Goal: Check status: Check status

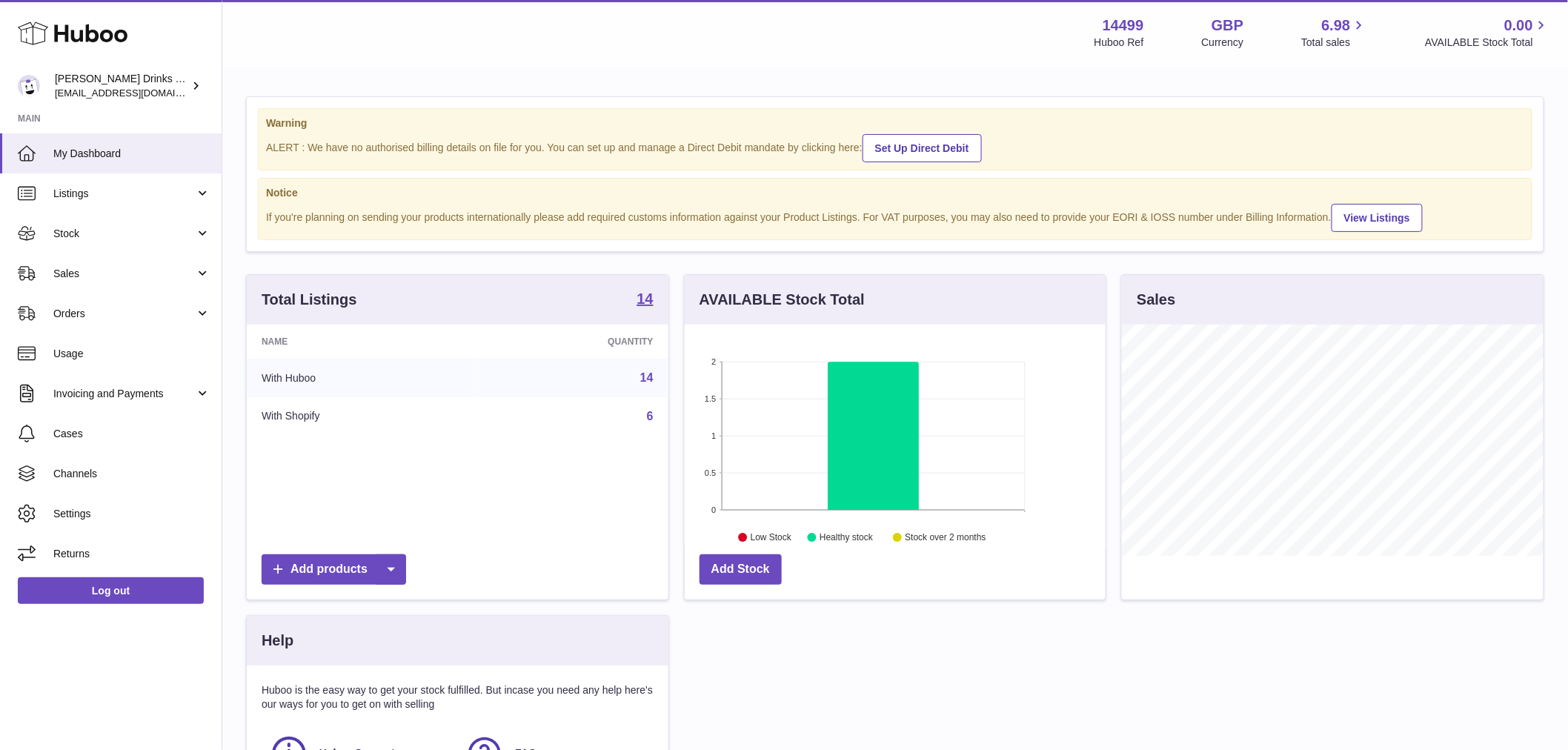
scroll to position [231, 421]
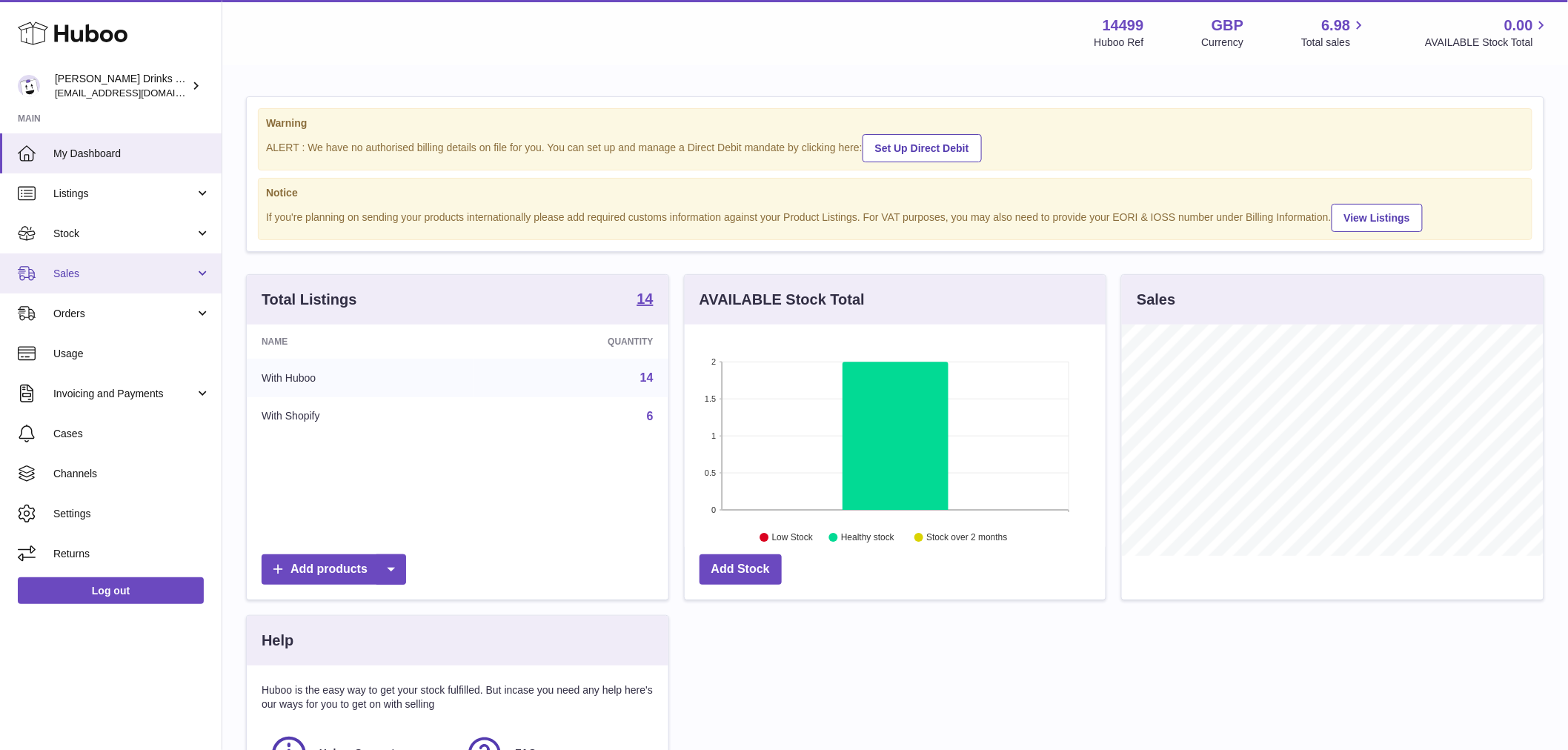
click at [117, 271] on span "Sales" at bounding box center [123, 274] width 142 height 14
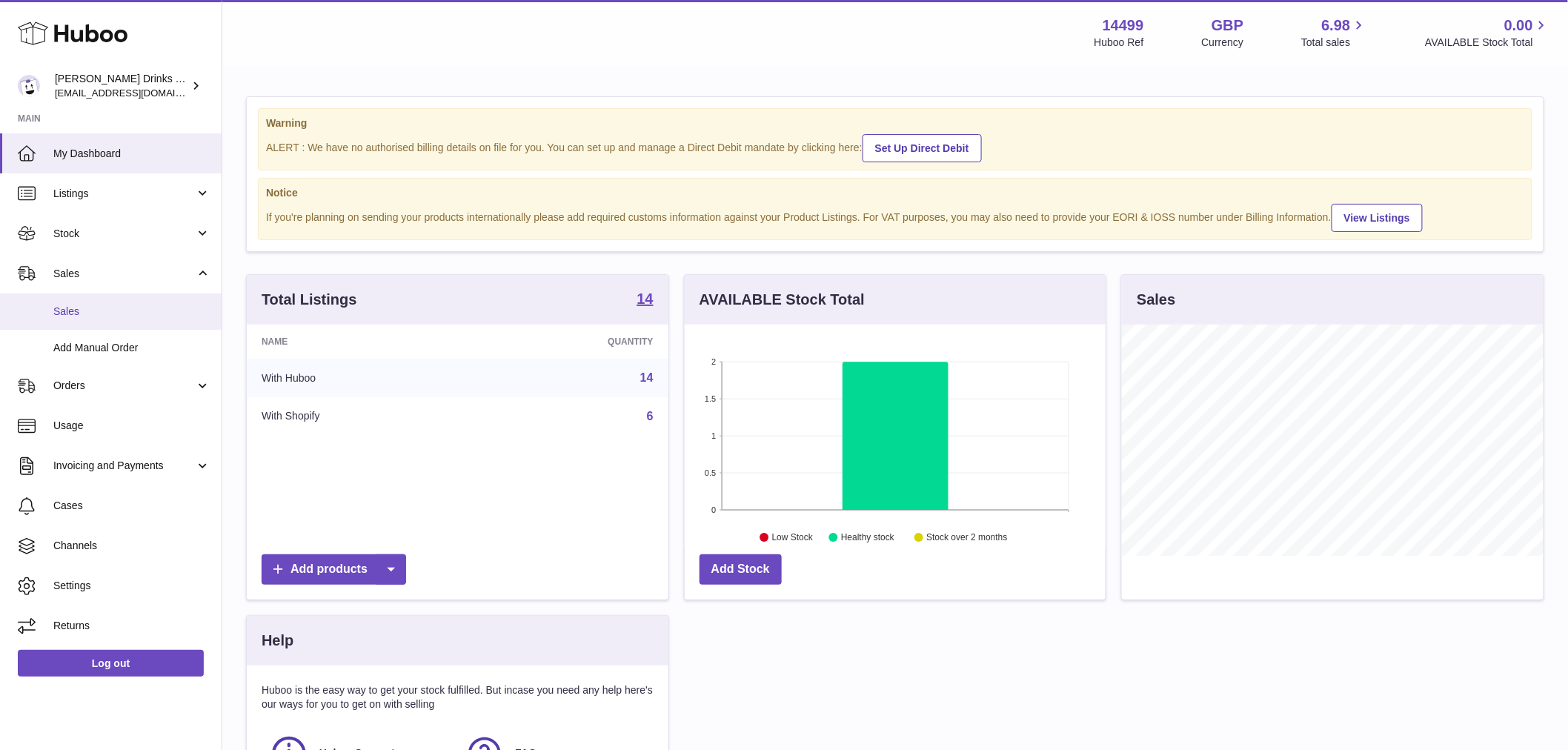
click at [107, 312] on span "Sales" at bounding box center [131, 311] width 157 height 14
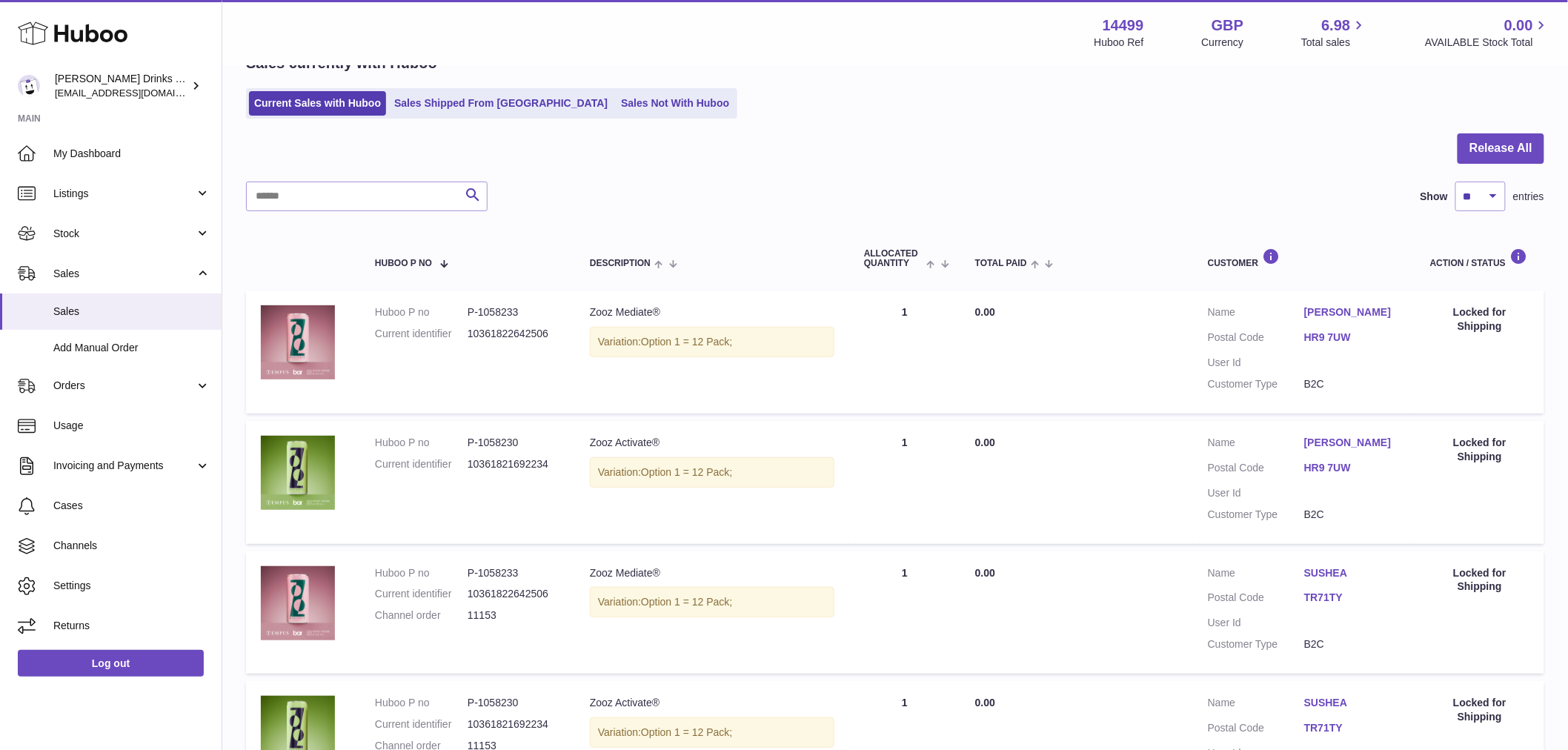
scroll to position [74, 0]
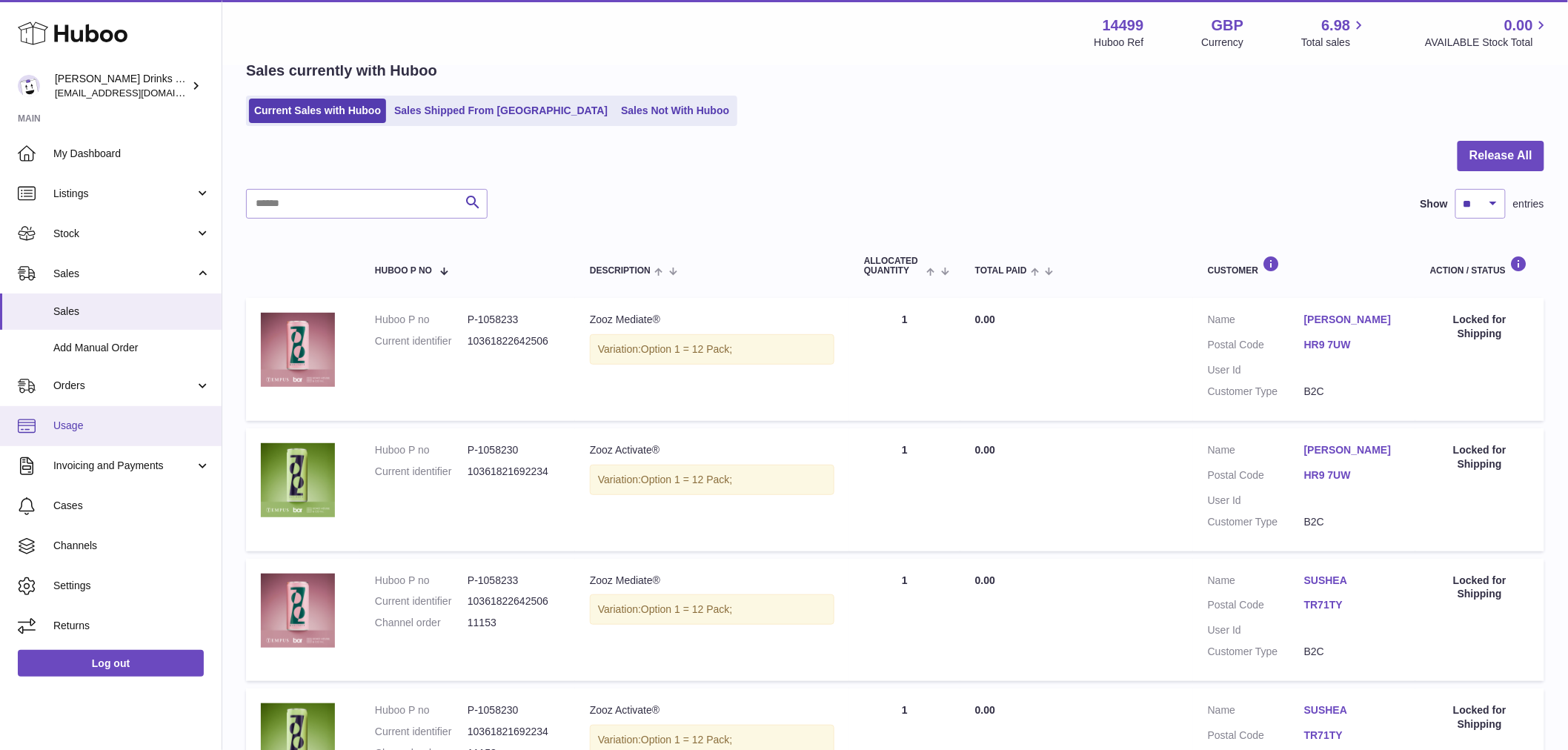
click at [129, 421] on span "Usage" at bounding box center [131, 425] width 157 height 14
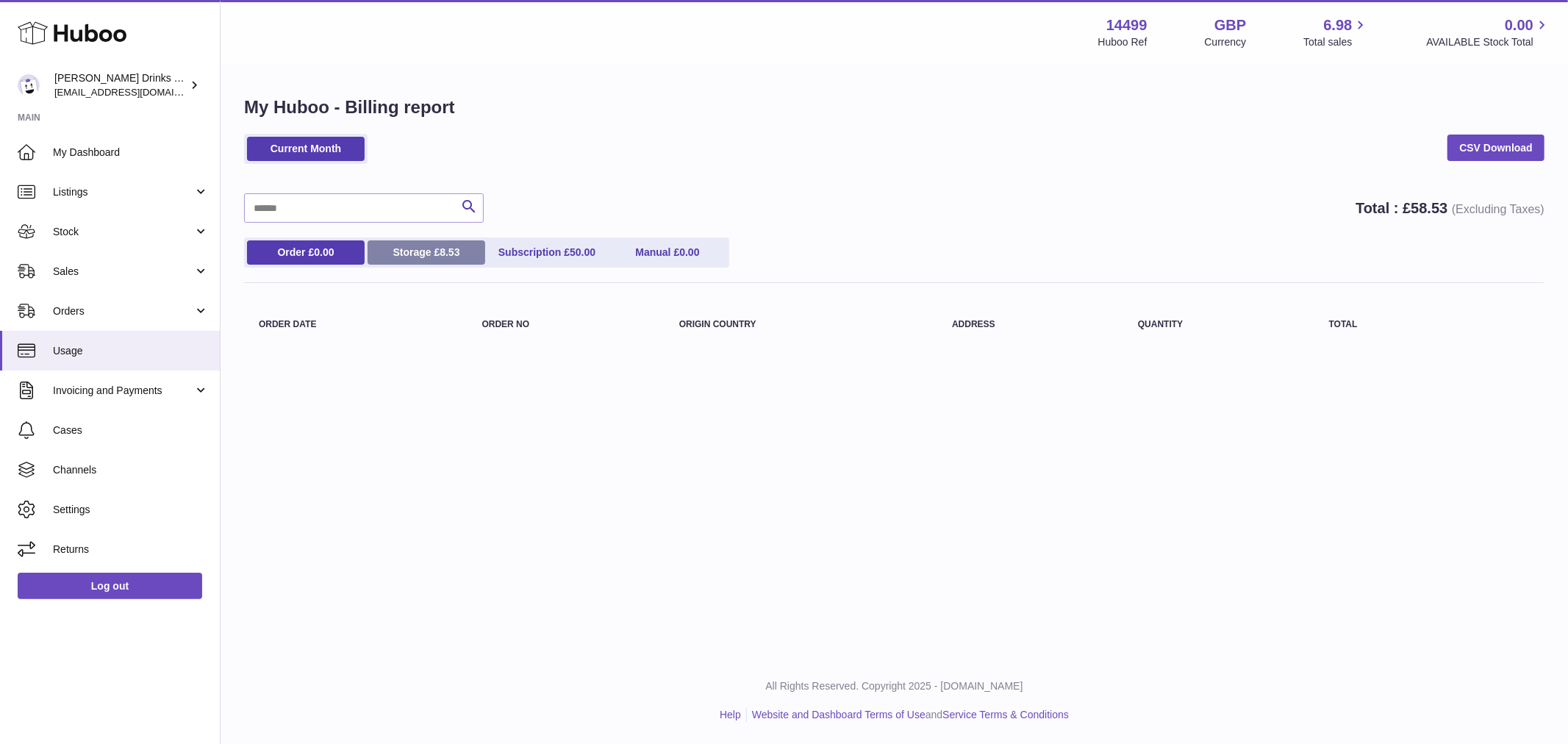
click at [393, 247] on link "Storage £ 8.53" at bounding box center [425, 252] width 118 height 24
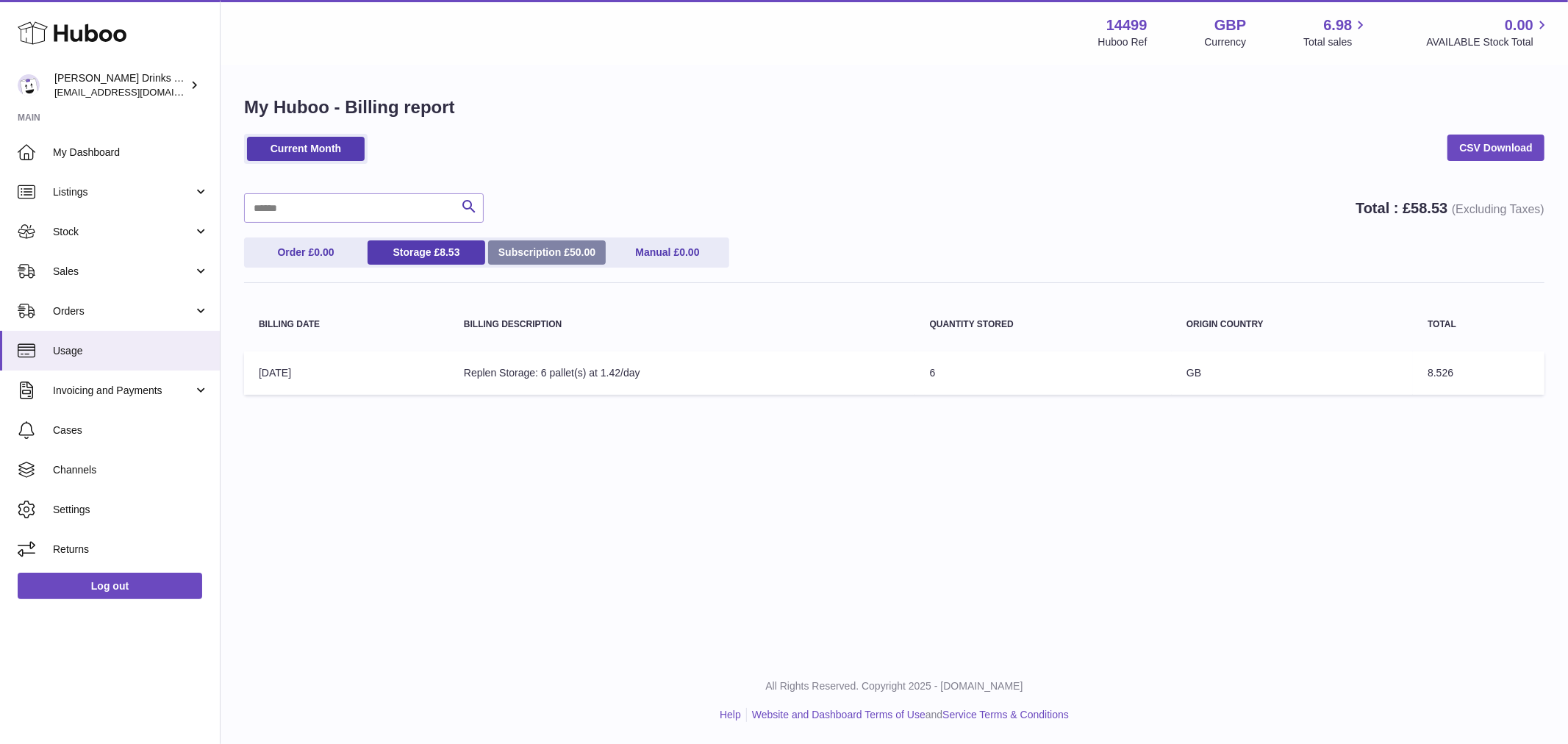
click at [486, 248] on ul "Order £ 0.00 Storage £ 8.53 Subscription £ 50.00 Manual £ 0.00" at bounding box center [486, 252] width 485 height 31
click at [512, 244] on link "Subscription £ 50.00" at bounding box center [547, 252] width 118 height 24
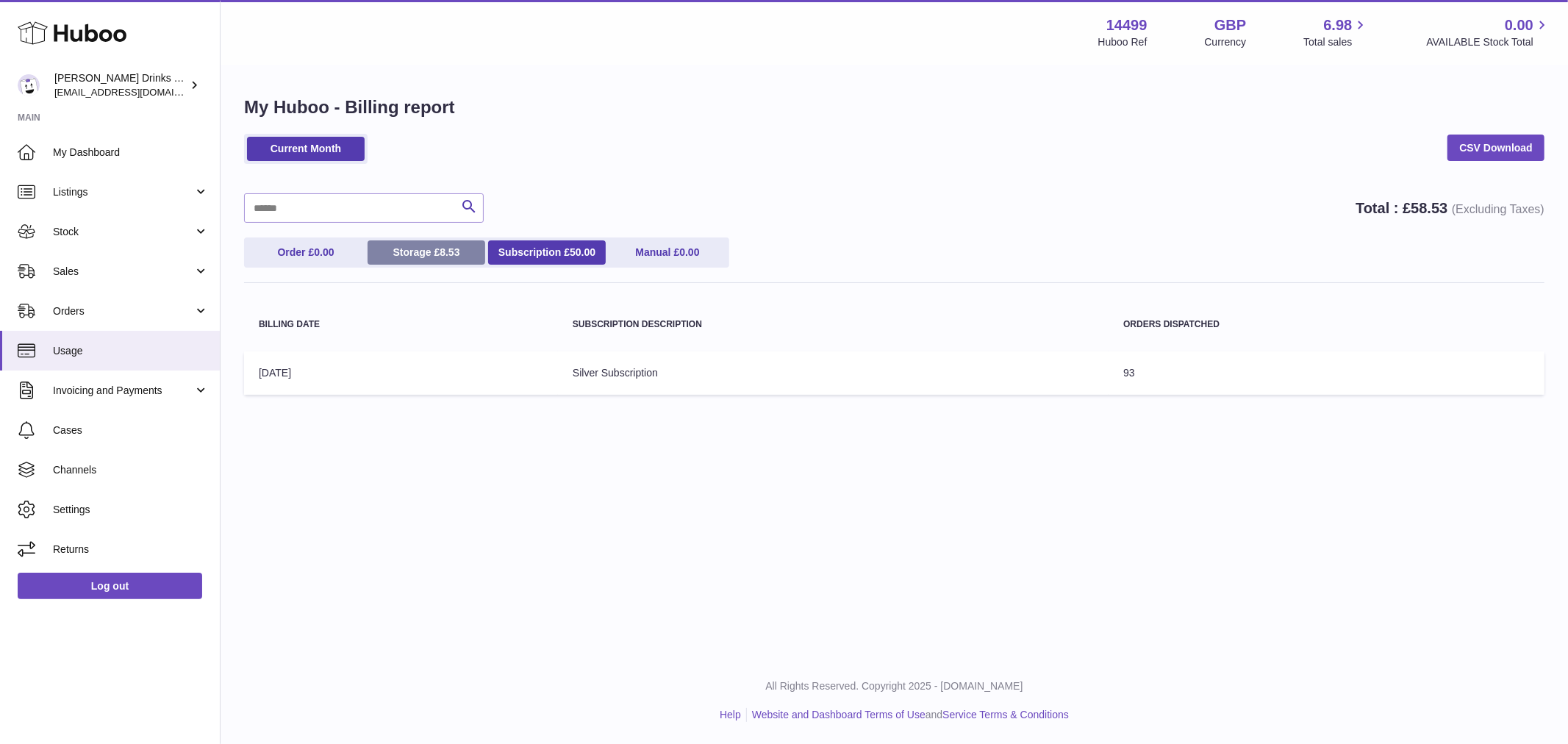
click at [443, 252] on span "8.53" at bounding box center [449, 252] width 20 height 11
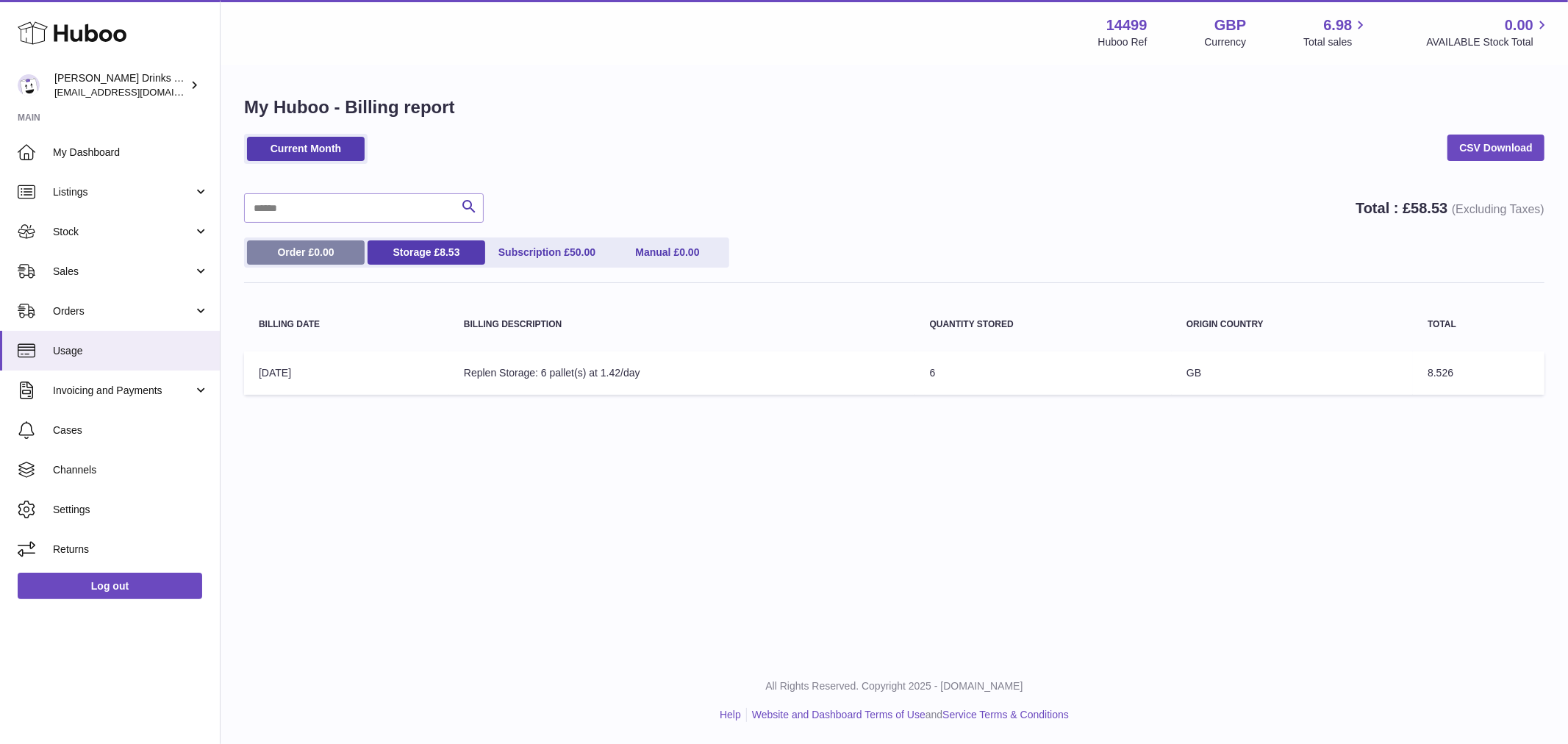
click at [313, 249] on link "Order £ 0.00" at bounding box center [305, 252] width 118 height 24
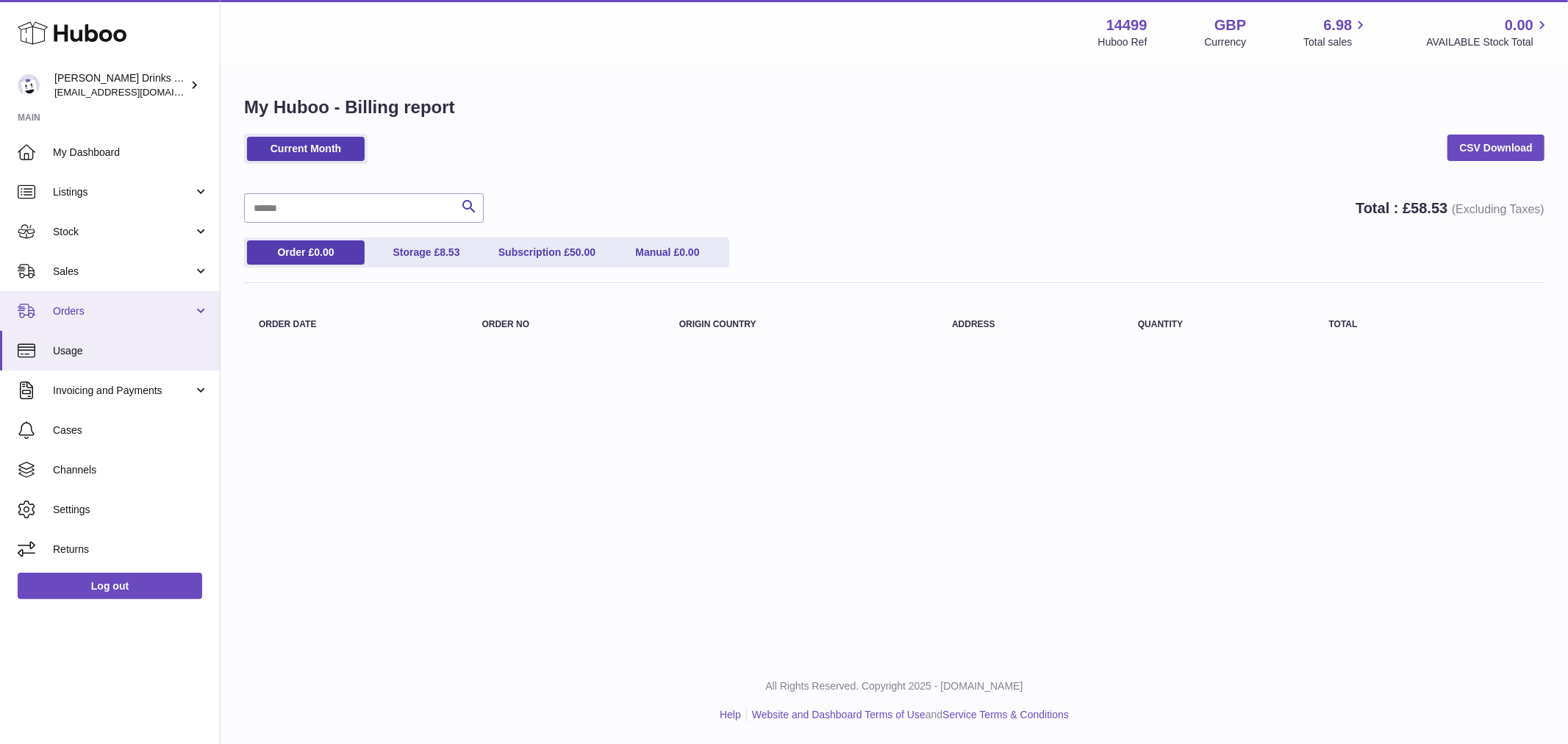
click at [119, 314] on span "Orders" at bounding box center [122, 311] width 141 height 14
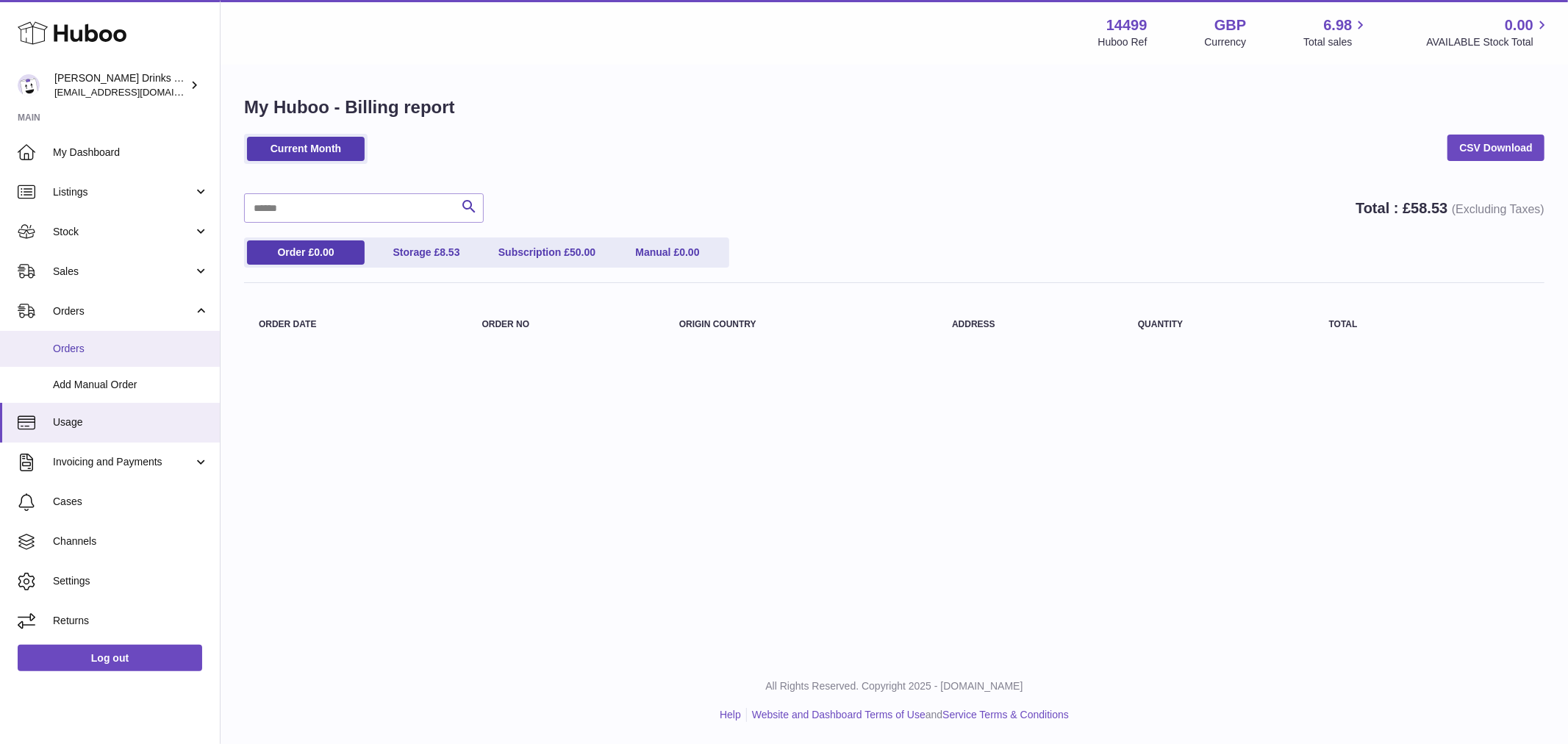
click at [112, 348] on span "Orders" at bounding box center [130, 349] width 156 height 14
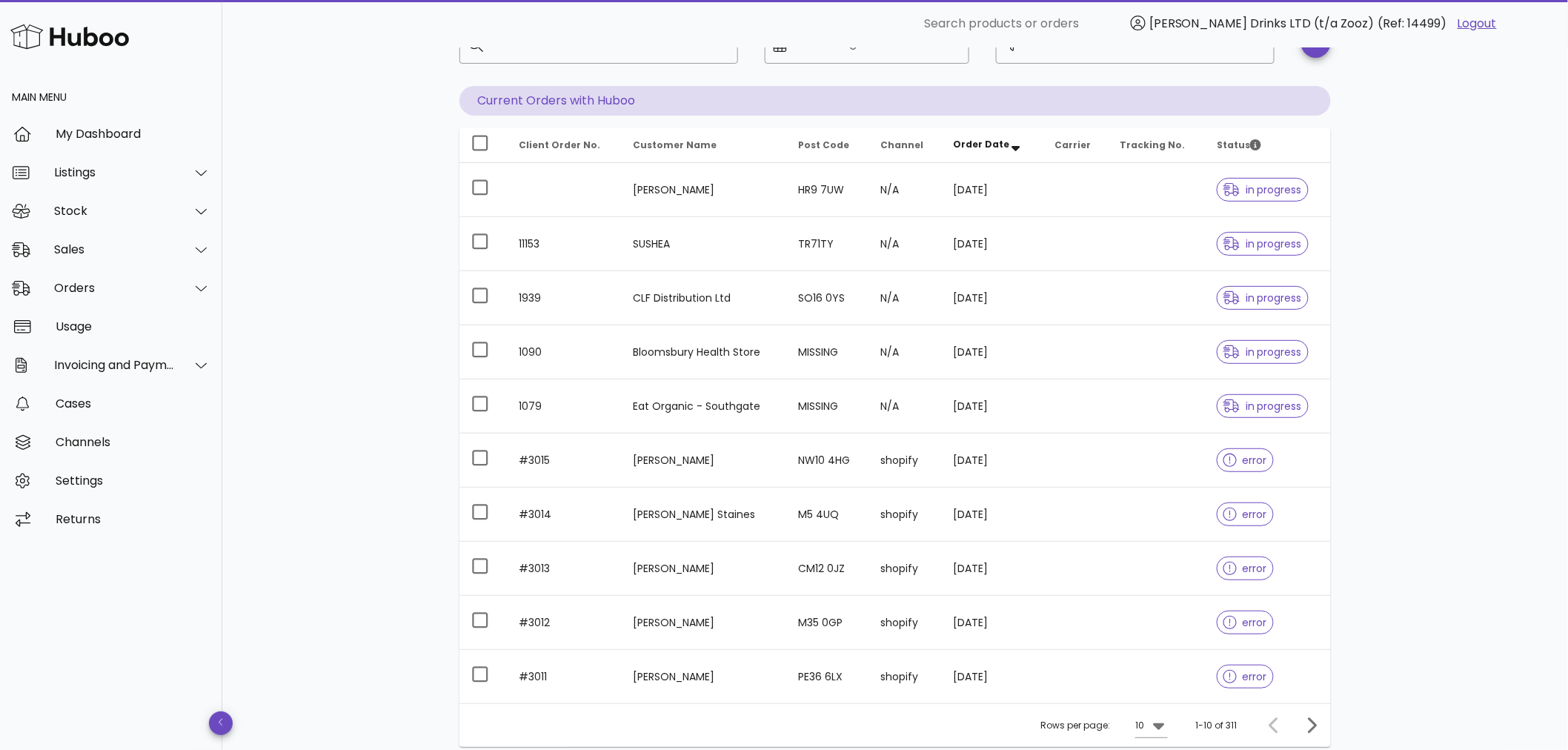
scroll to position [226, 0]
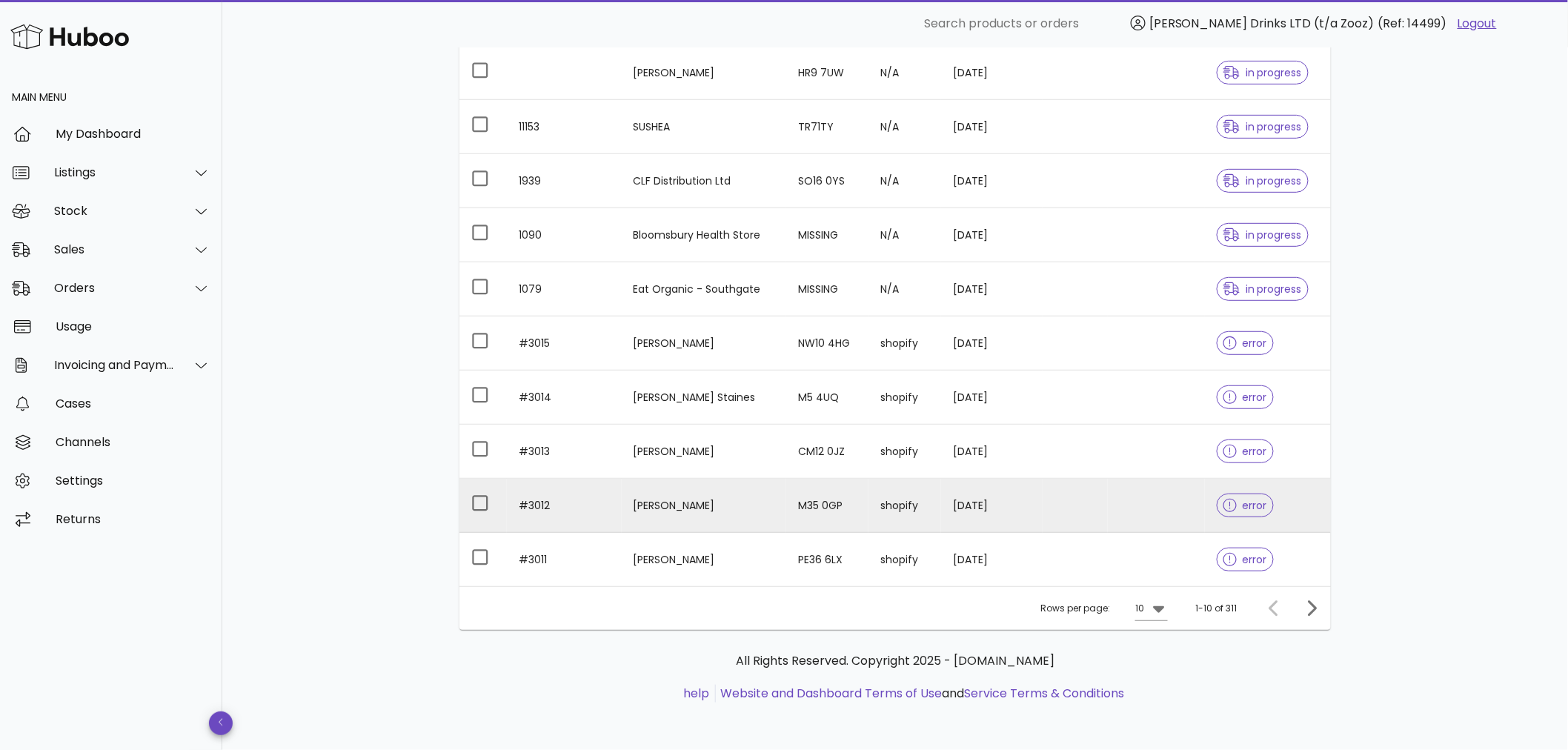
click at [855, 505] on td "M35 0GP" at bounding box center [827, 506] width 82 height 54
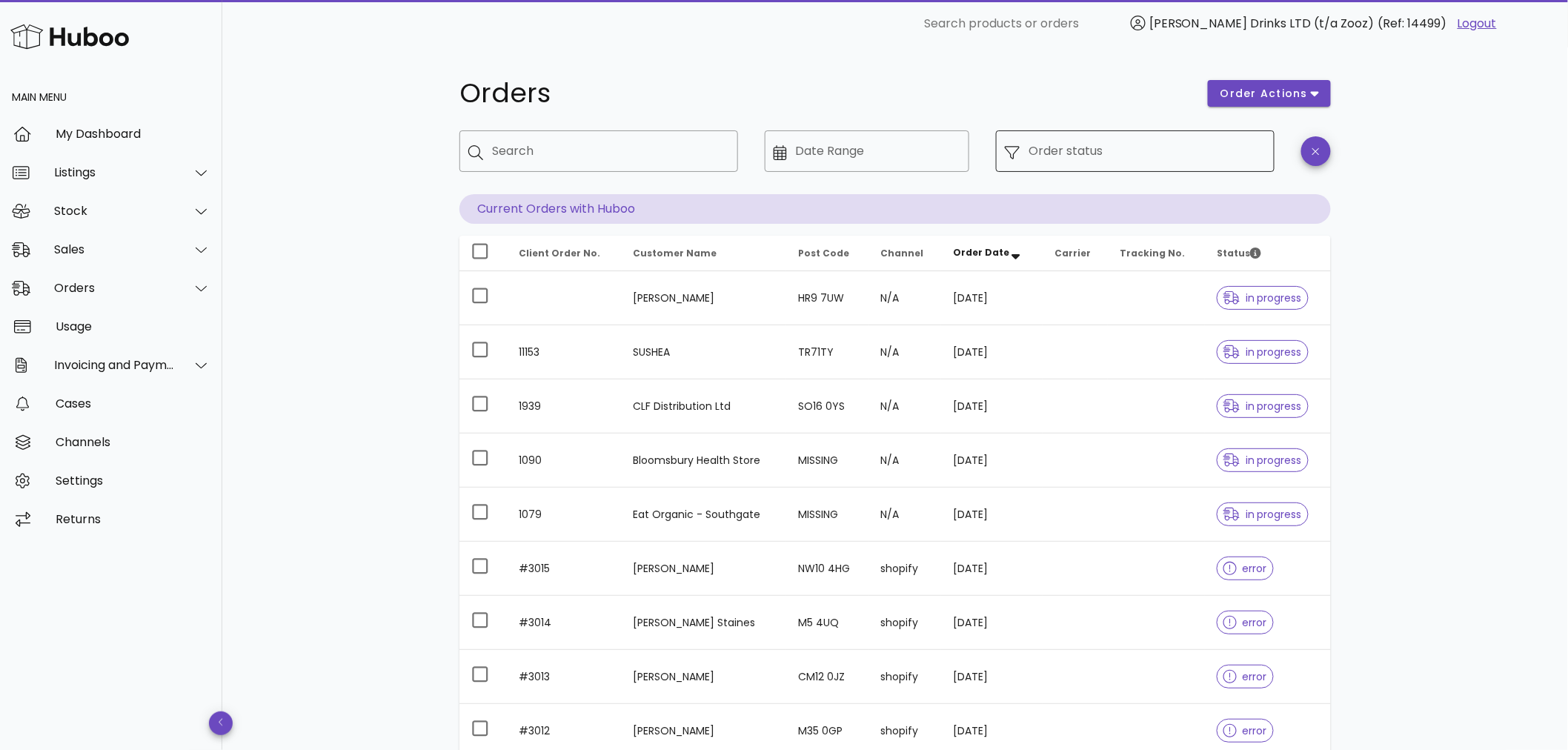
click at [1176, 144] on input "Order status" at bounding box center [1147, 151] width 237 height 24
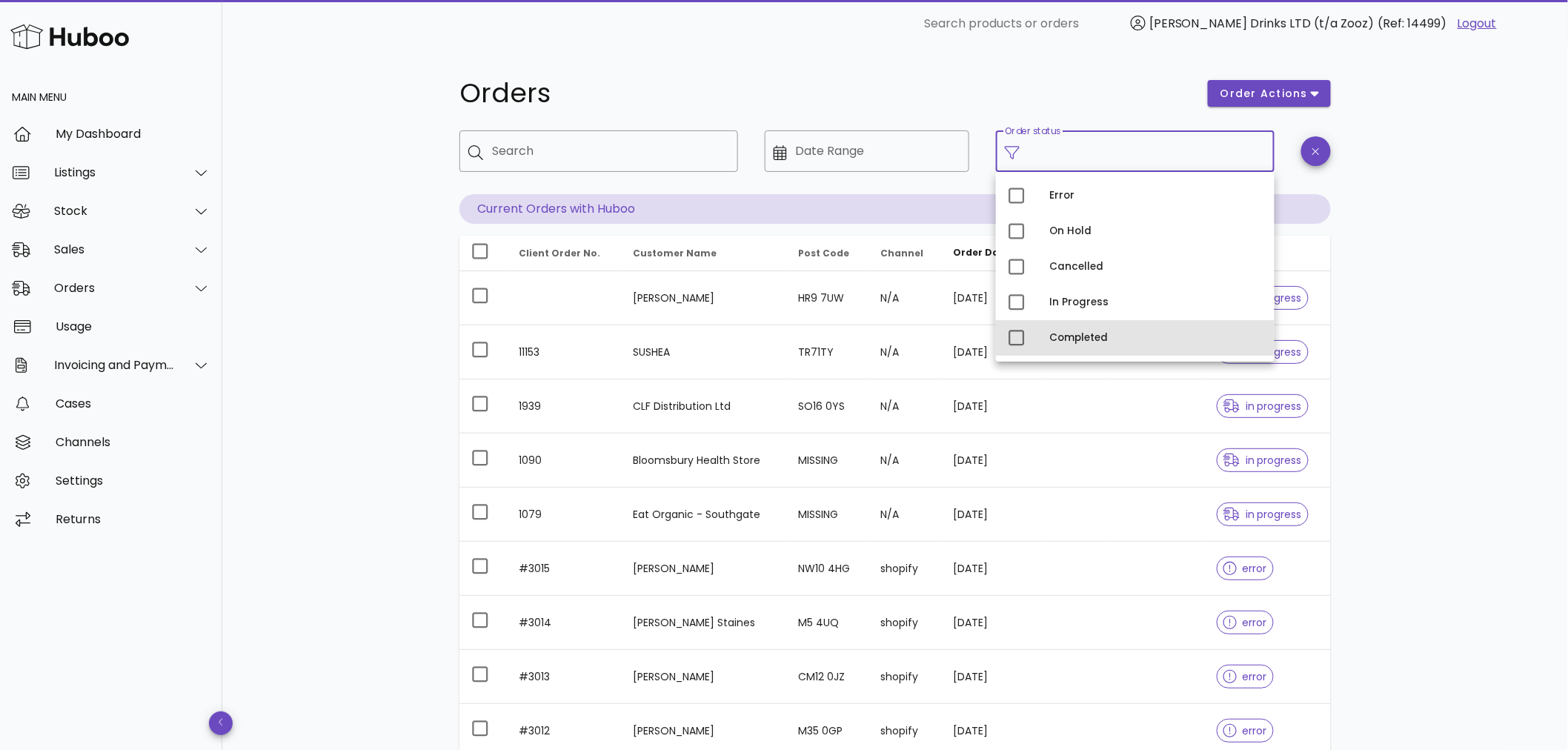
click at [1067, 330] on div "Completed" at bounding box center [1156, 337] width 213 height 24
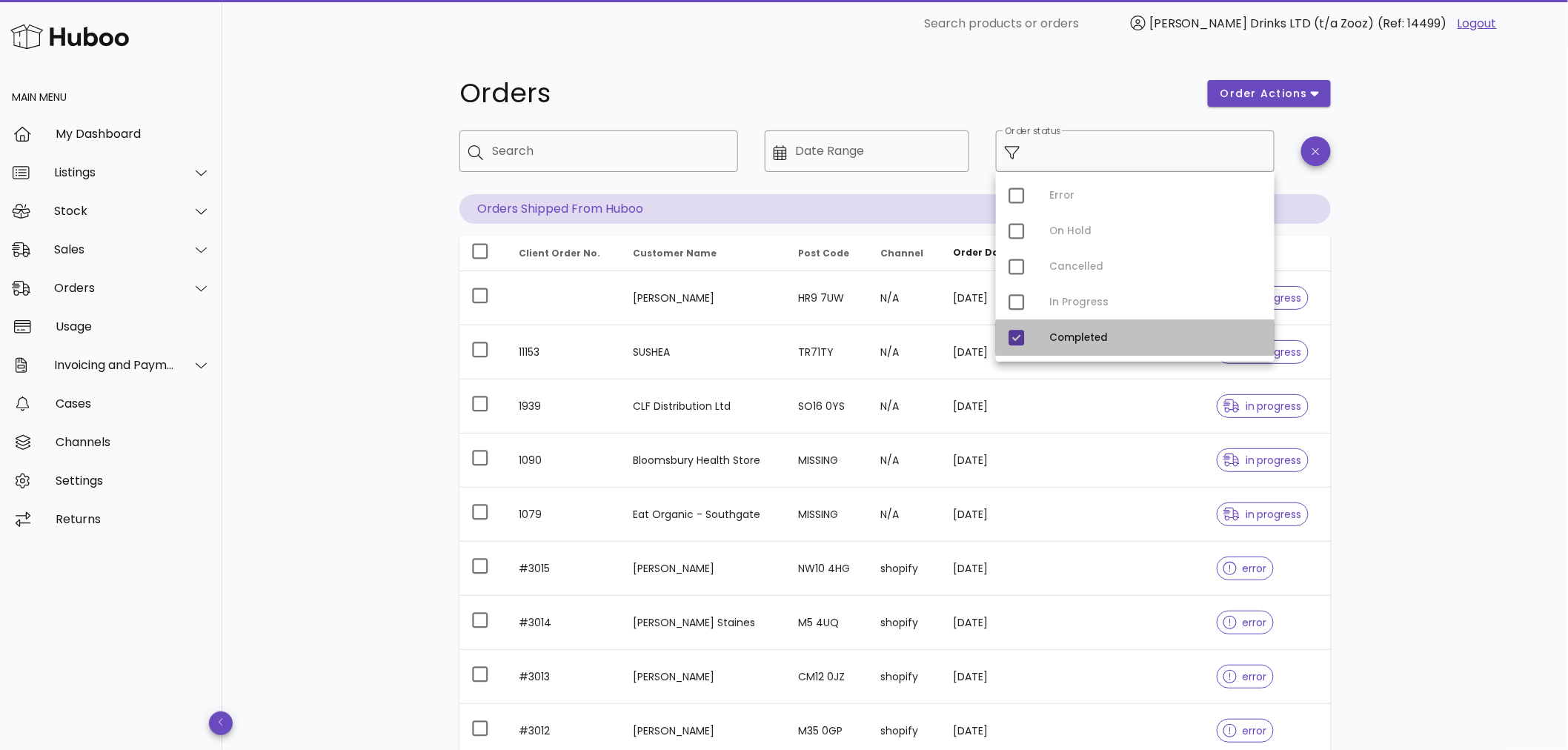
type input "**********"
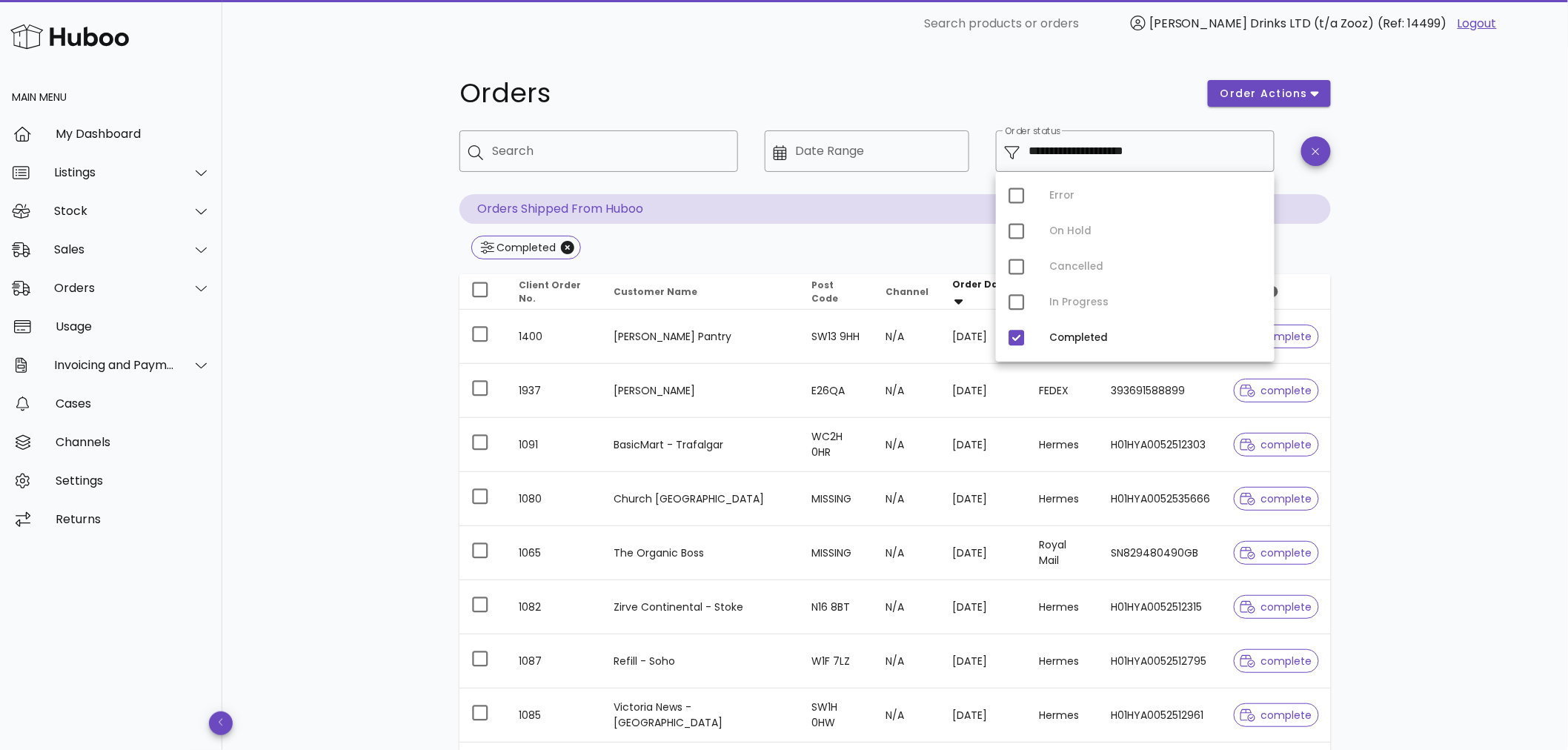
click at [373, 251] on div "**********" at bounding box center [895, 530] width 1345 height 967
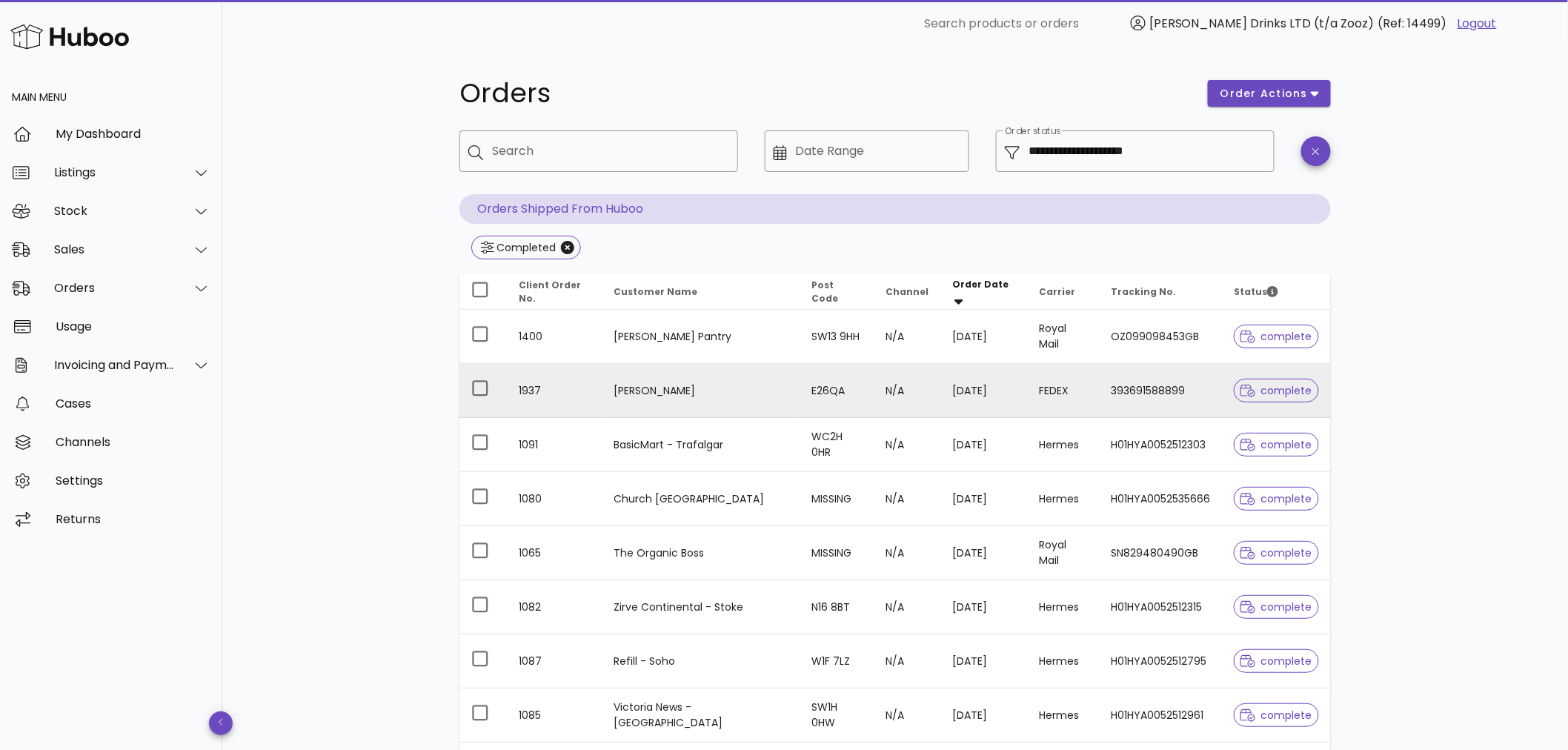
click at [758, 405] on td "Daniel Soos" at bounding box center [700, 391] width 198 height 54
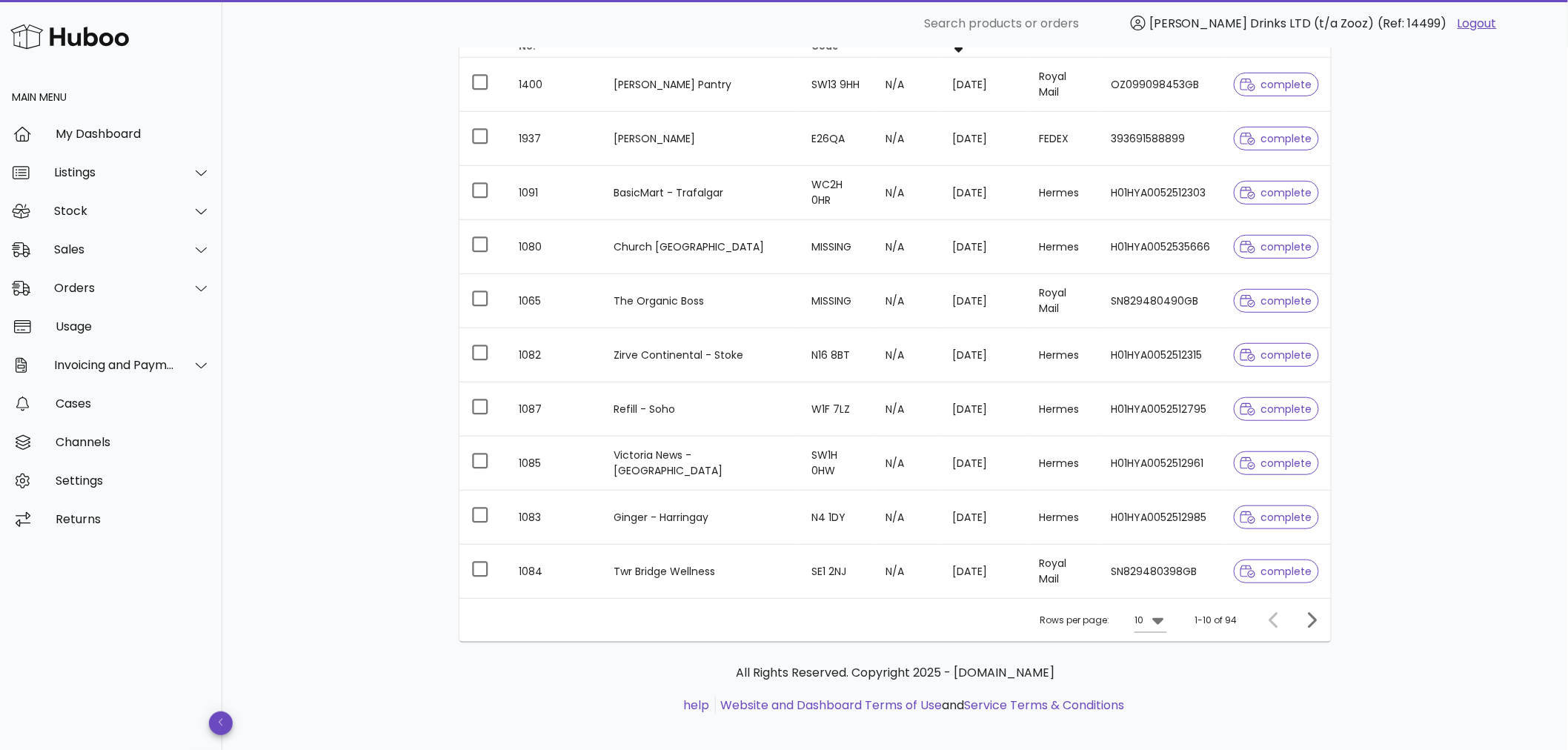
scroll to position [264, 0]
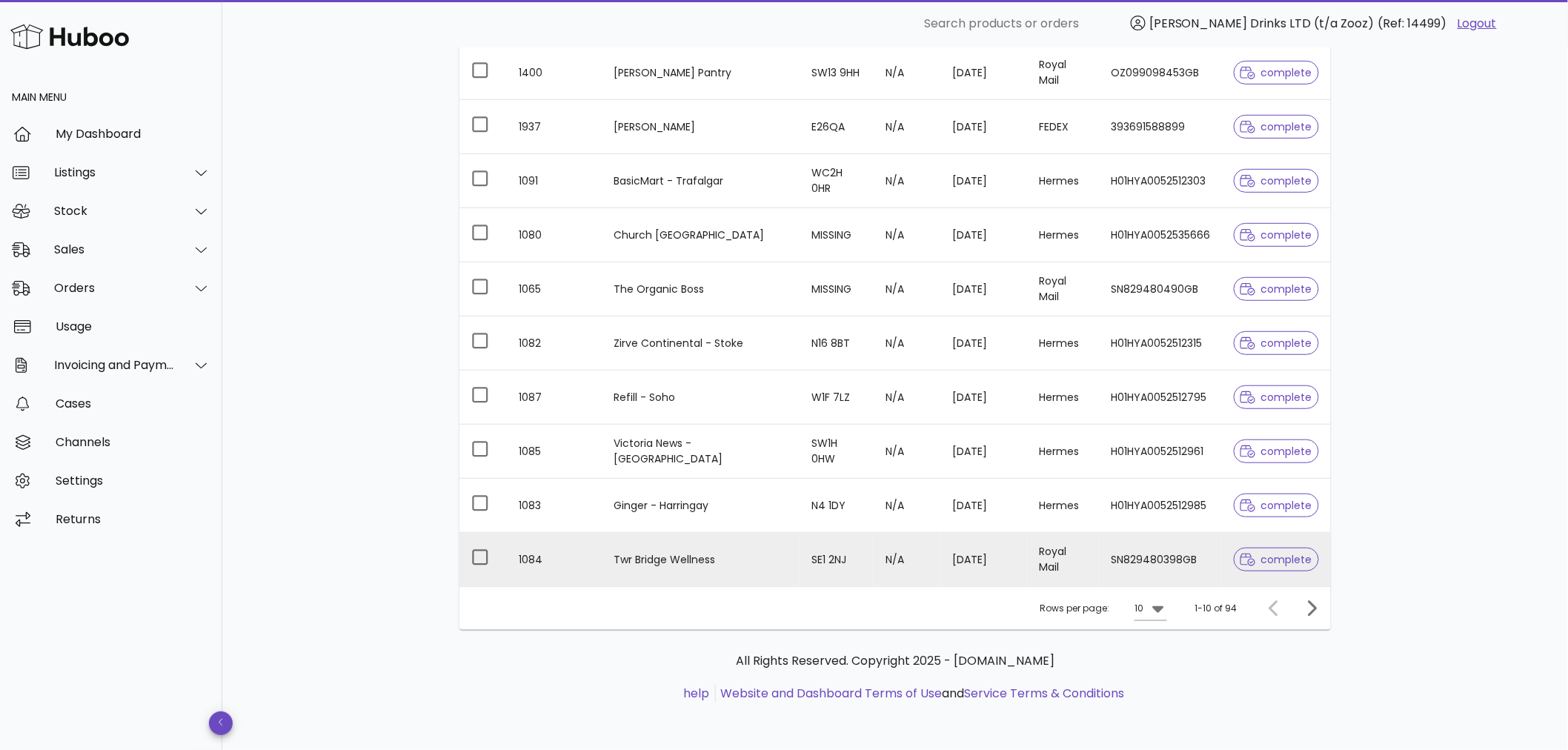
click at [737, 556] on td "Twr Bridge Wellness" at bounding box center [700, 559] width 198 height 53
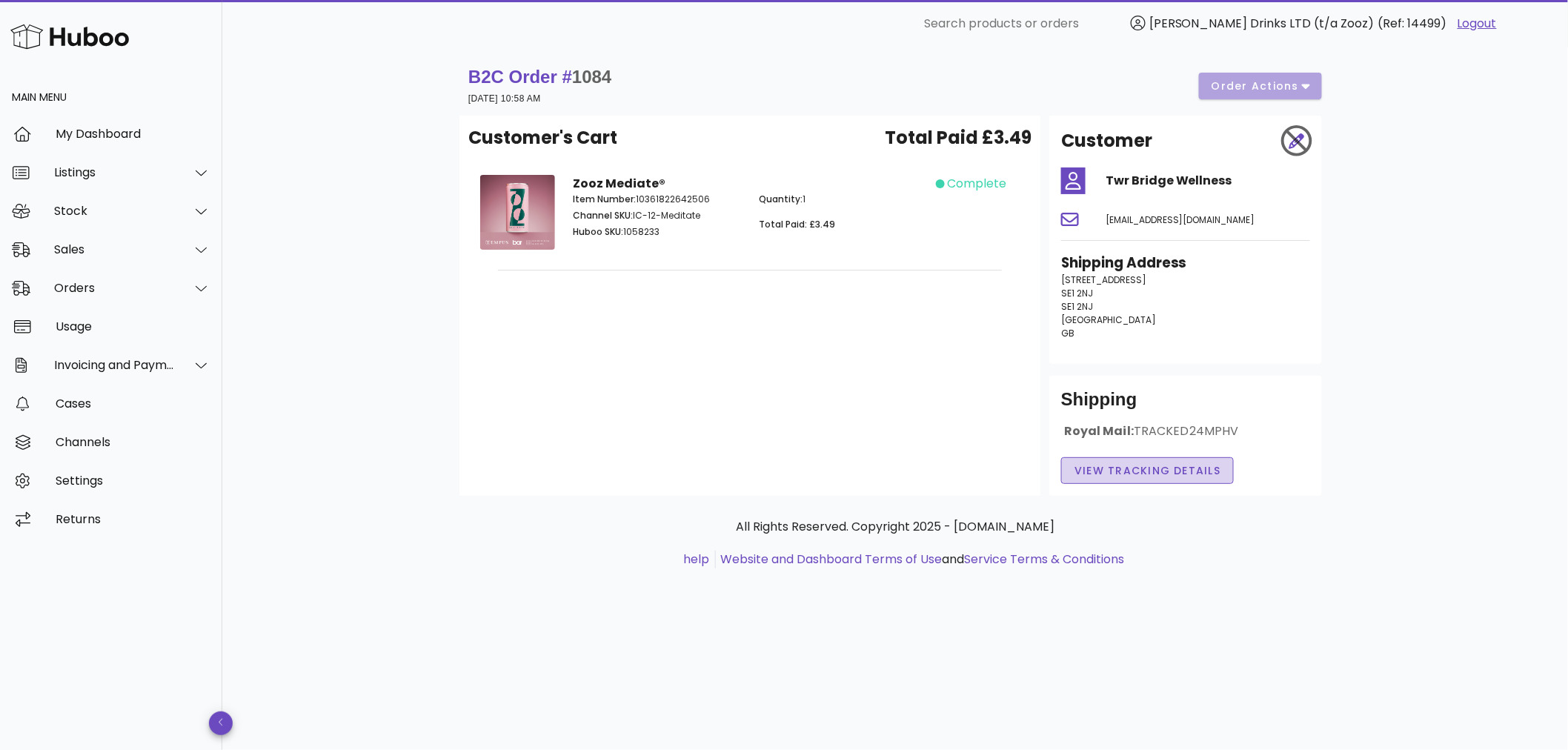
click at [1124, 476] on span "View Tracking details" at bounding box center [1147, 471] width 147 height 15
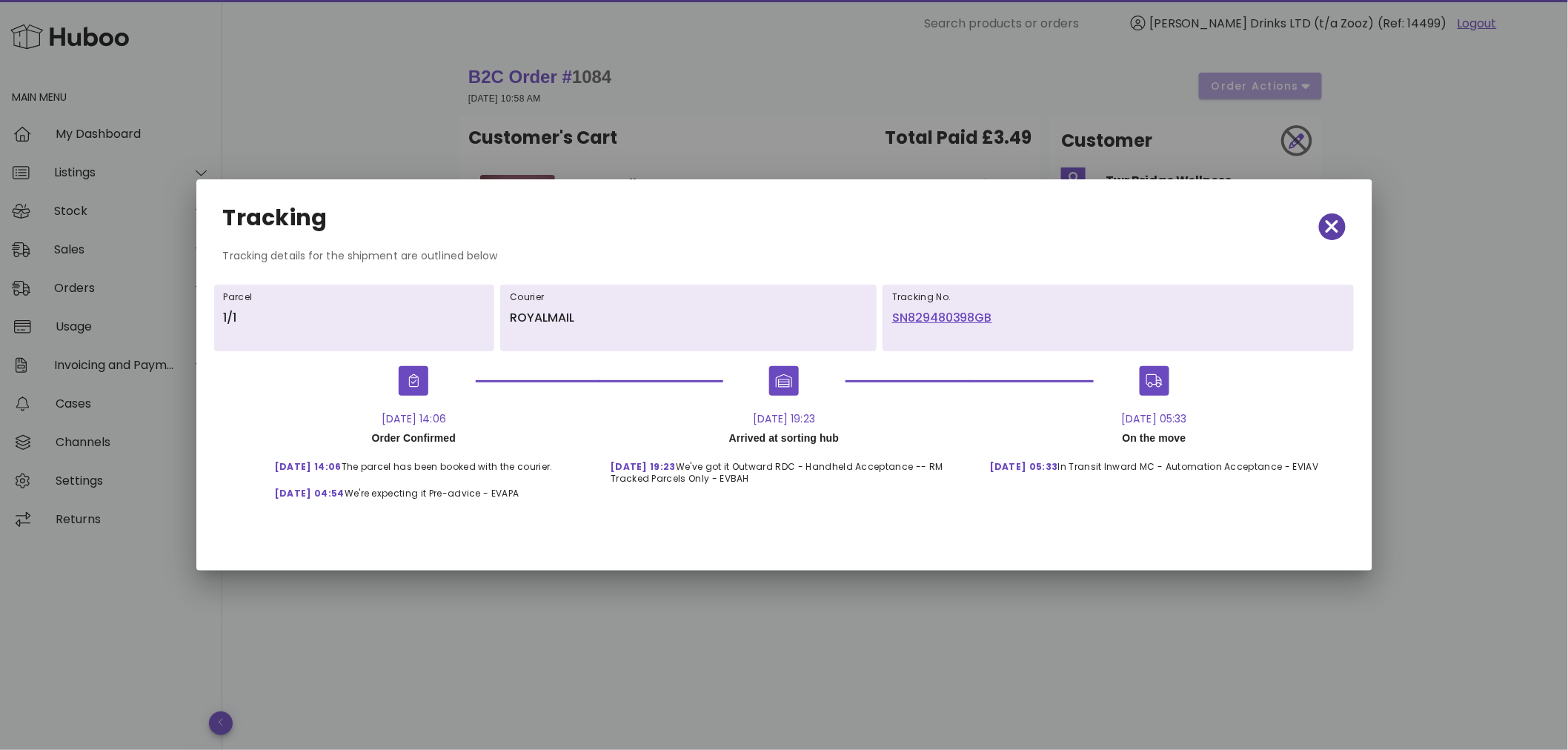
click at [1331, 220] on icon "button" at bounding box center [1333, 228] width 13 height 21
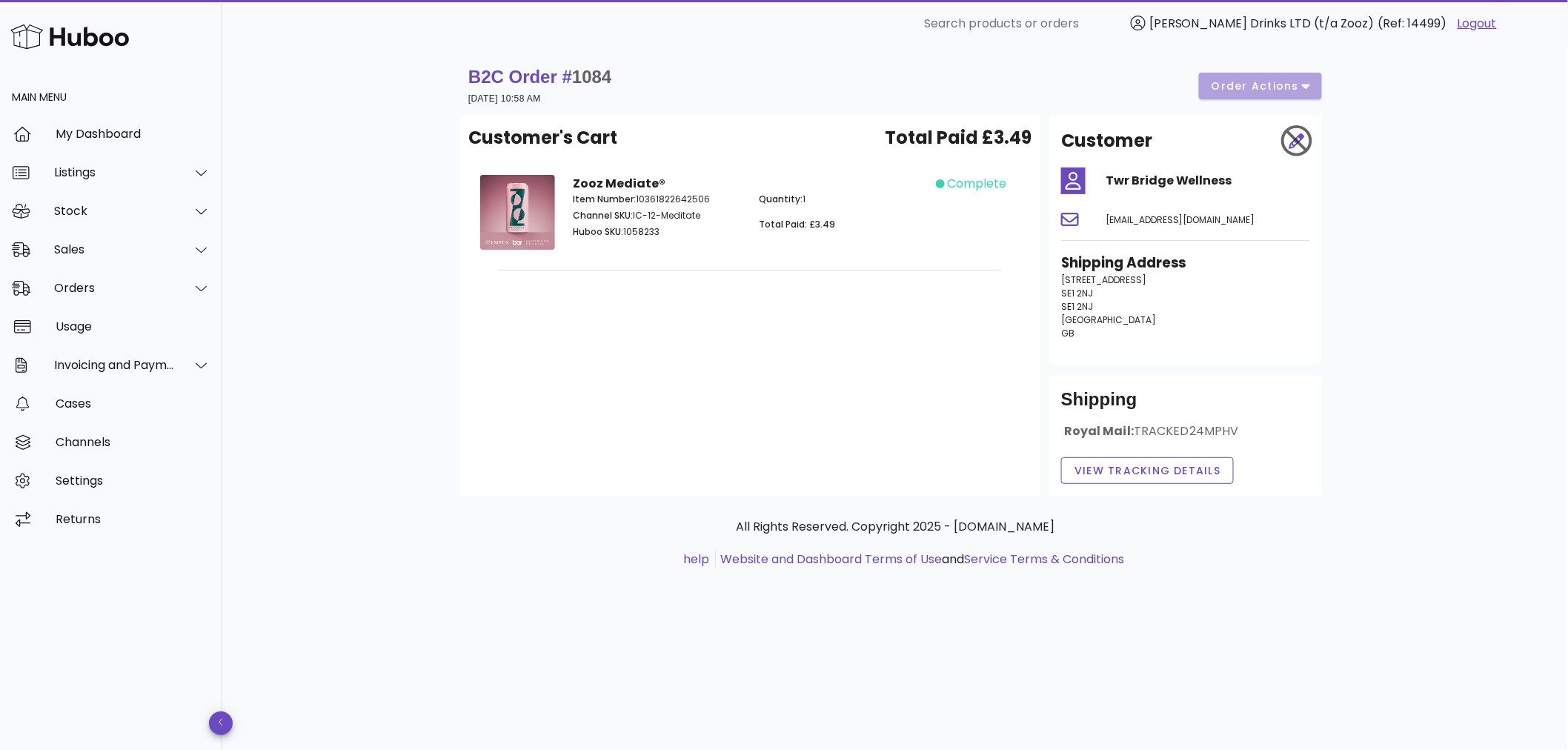
scroll to position [264, 0]
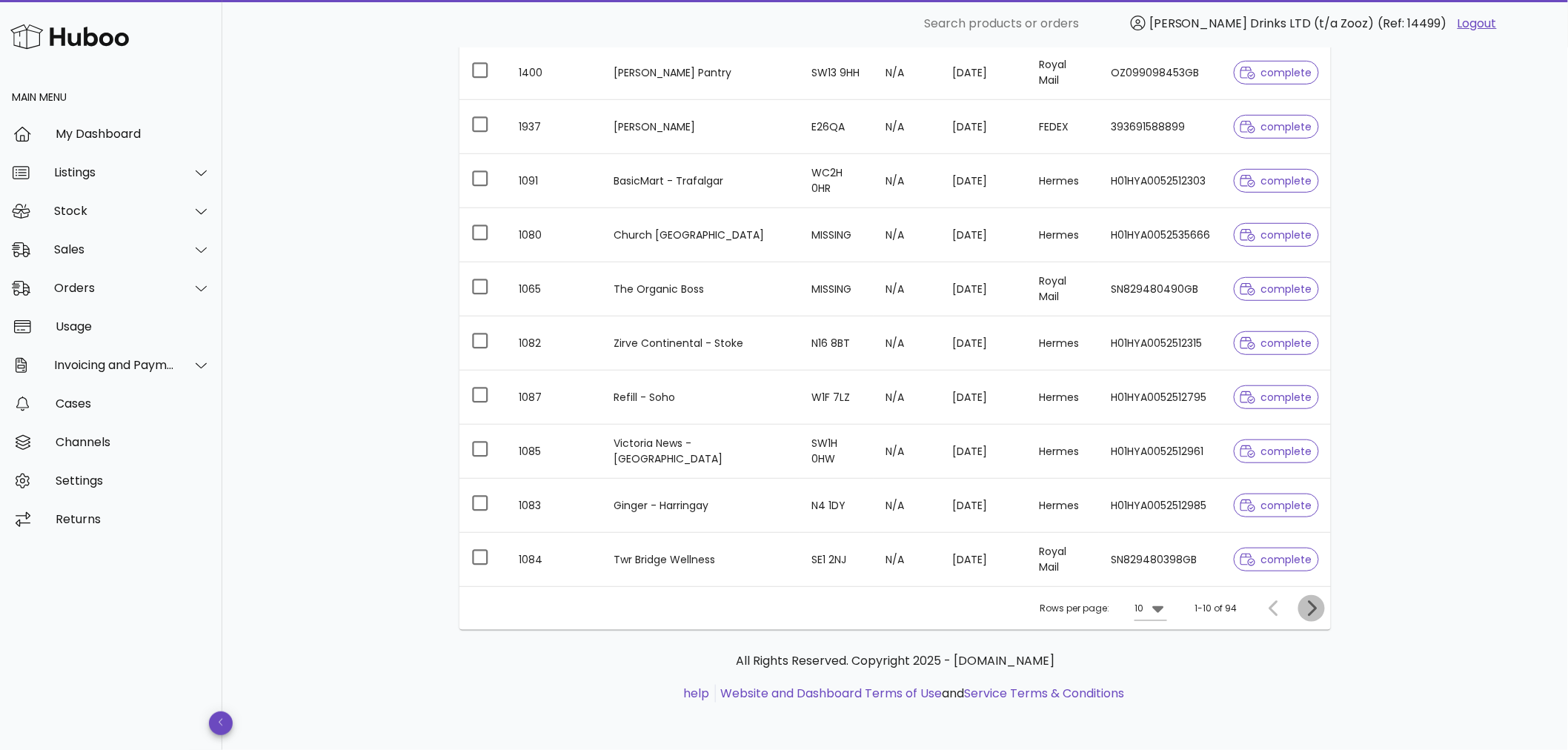
click at [1319, 605] on icon "Next page" at bounding box center [1312, 608] width 17 height 17
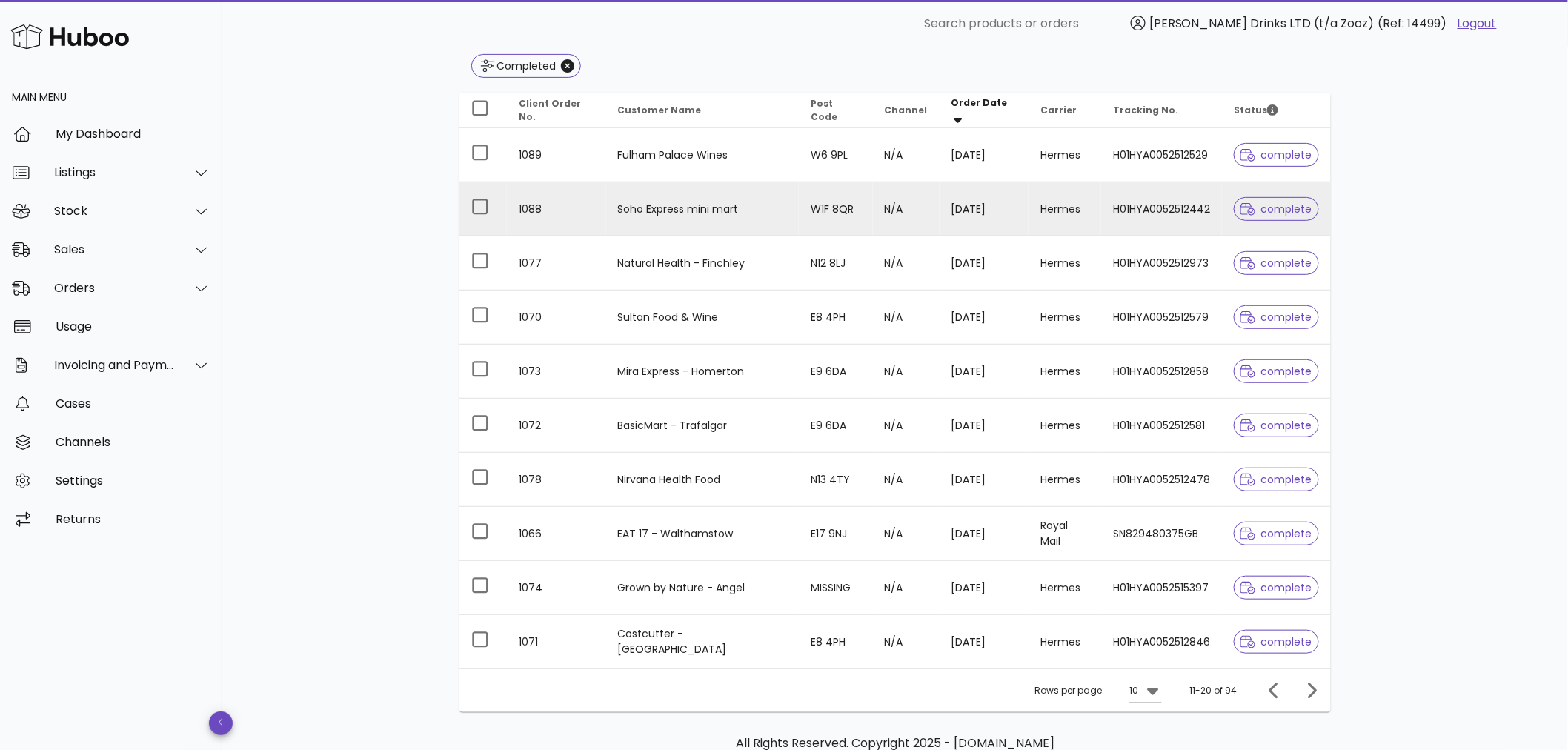
click at [805, 221] on td "W1F 8QR" at bounding box center [836, 209] width 73 height 54
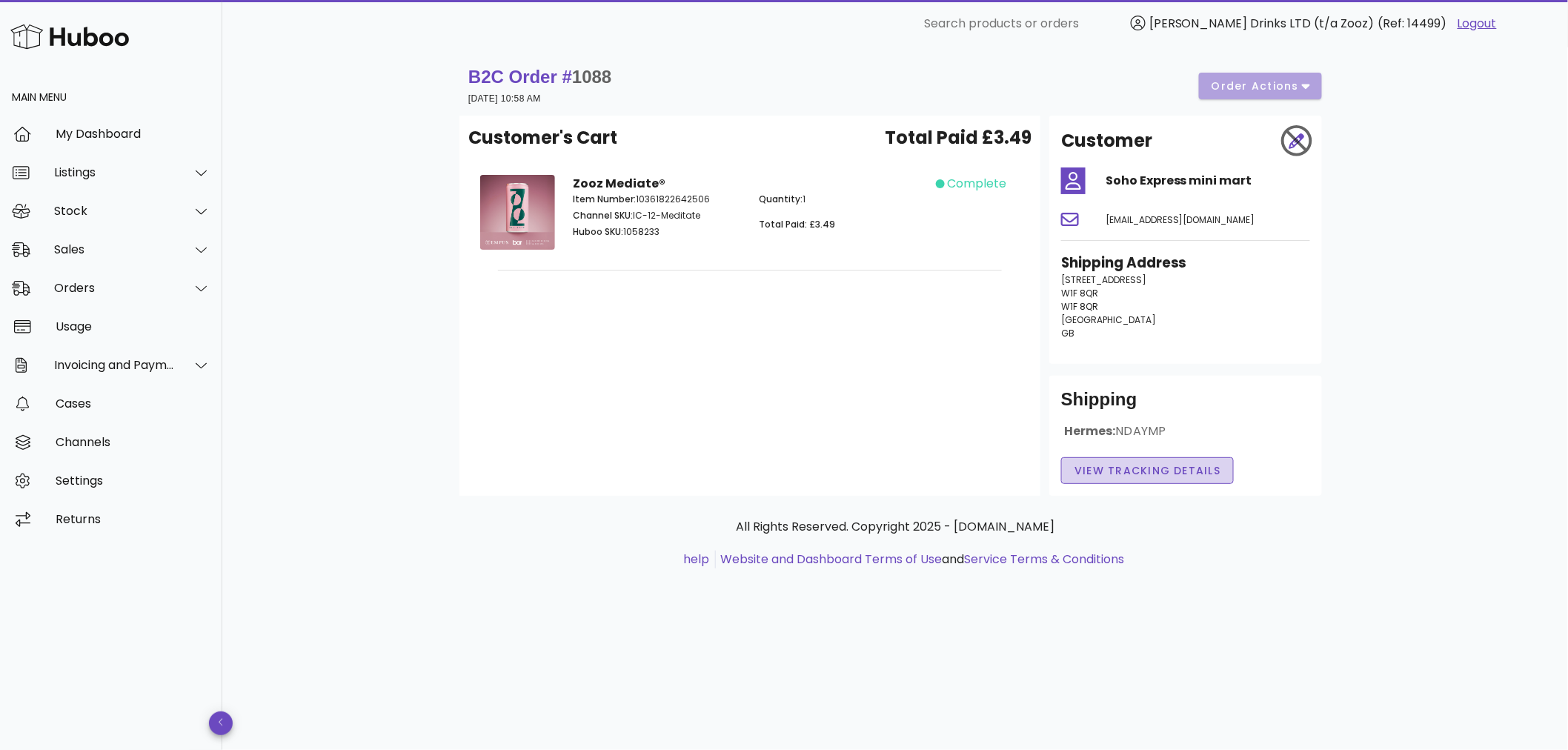
click at [1127, 469] on span "View Tracking details" at bounding box center [1147, 471] width 147 height 15
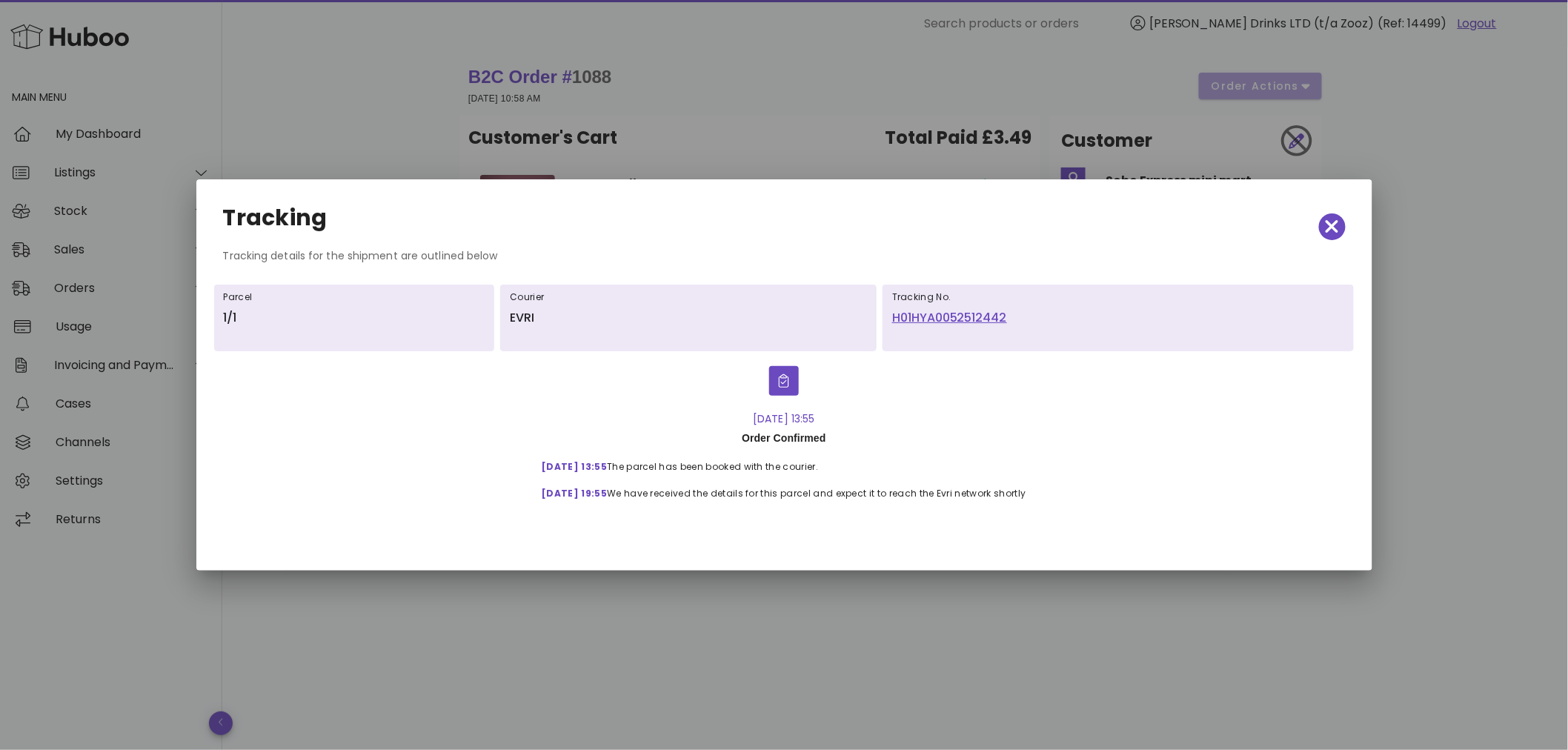
click at [436, 139] on div at bounding box center [784, 375] width 1568 height 750
click at [1336, 227] on icon "button" at bounding box center [1333, 228] width 13 height 21
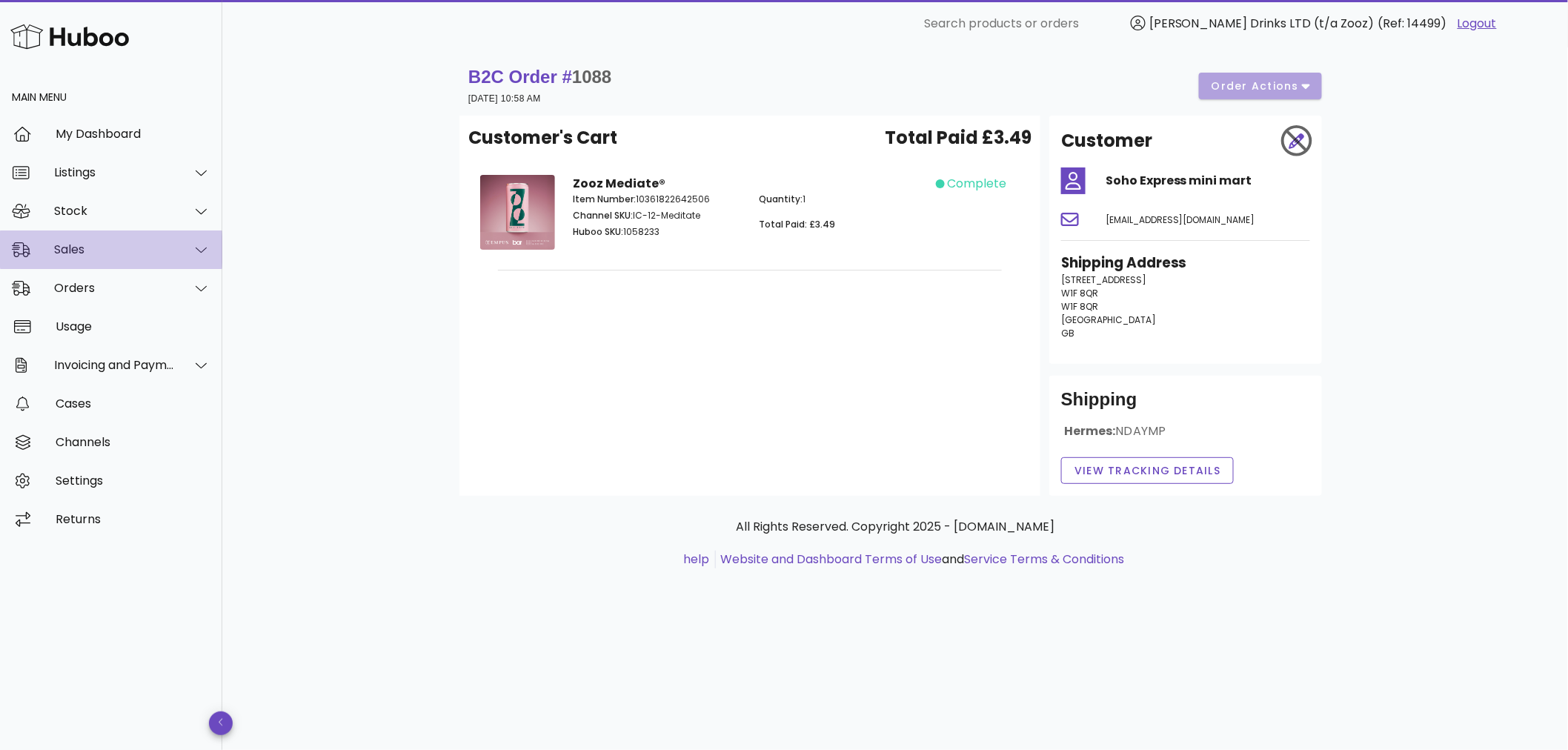
click at [114, 252] on div "Sales" at bounding box center [114, 249] width 120 height 14
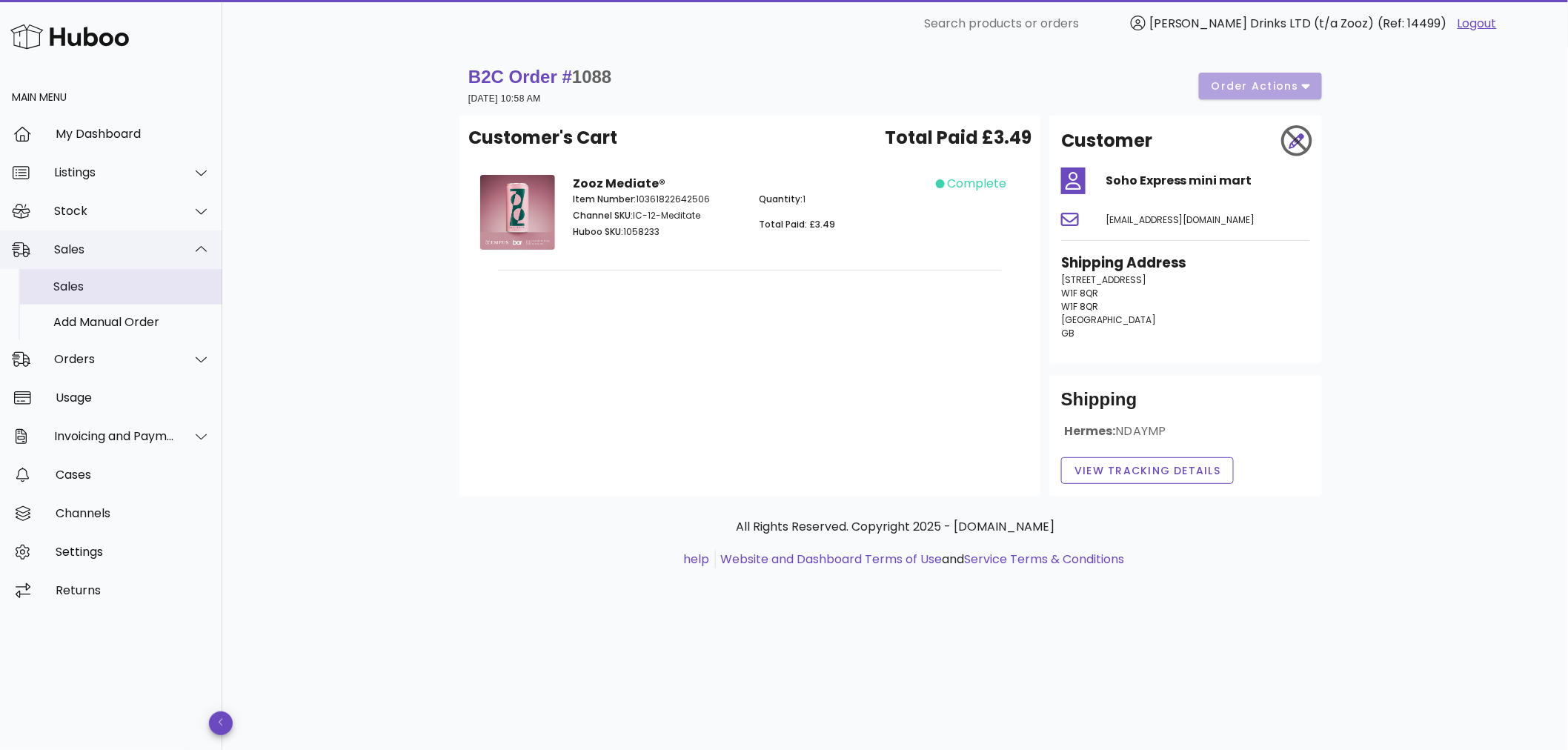
click at [105, 293] on div "Sales" at bounding box center [131, 286] width 157 height 32
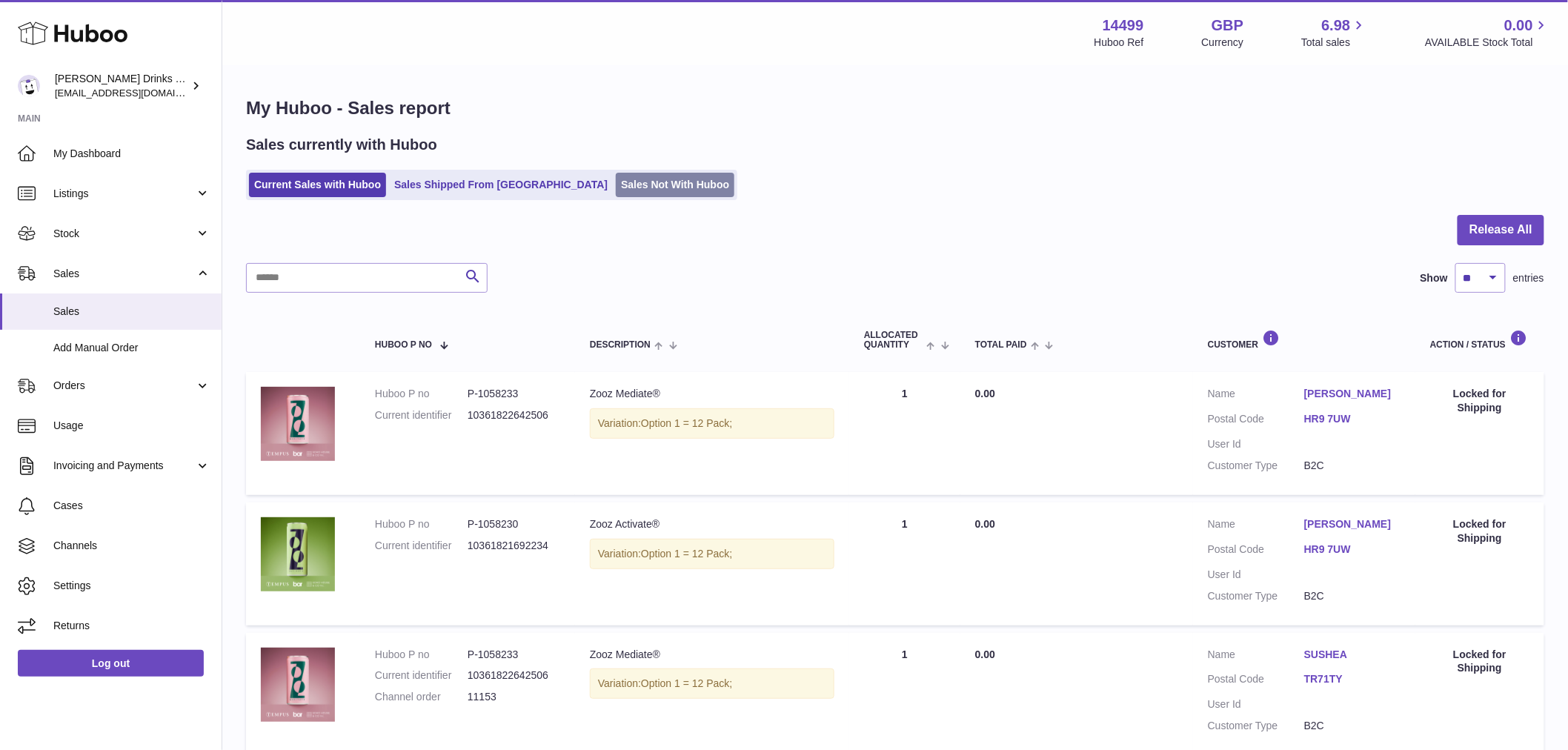
click at [617, 183] on link "Sales Not With Huboo" at bounding box center [675, 184] width 119 height 24
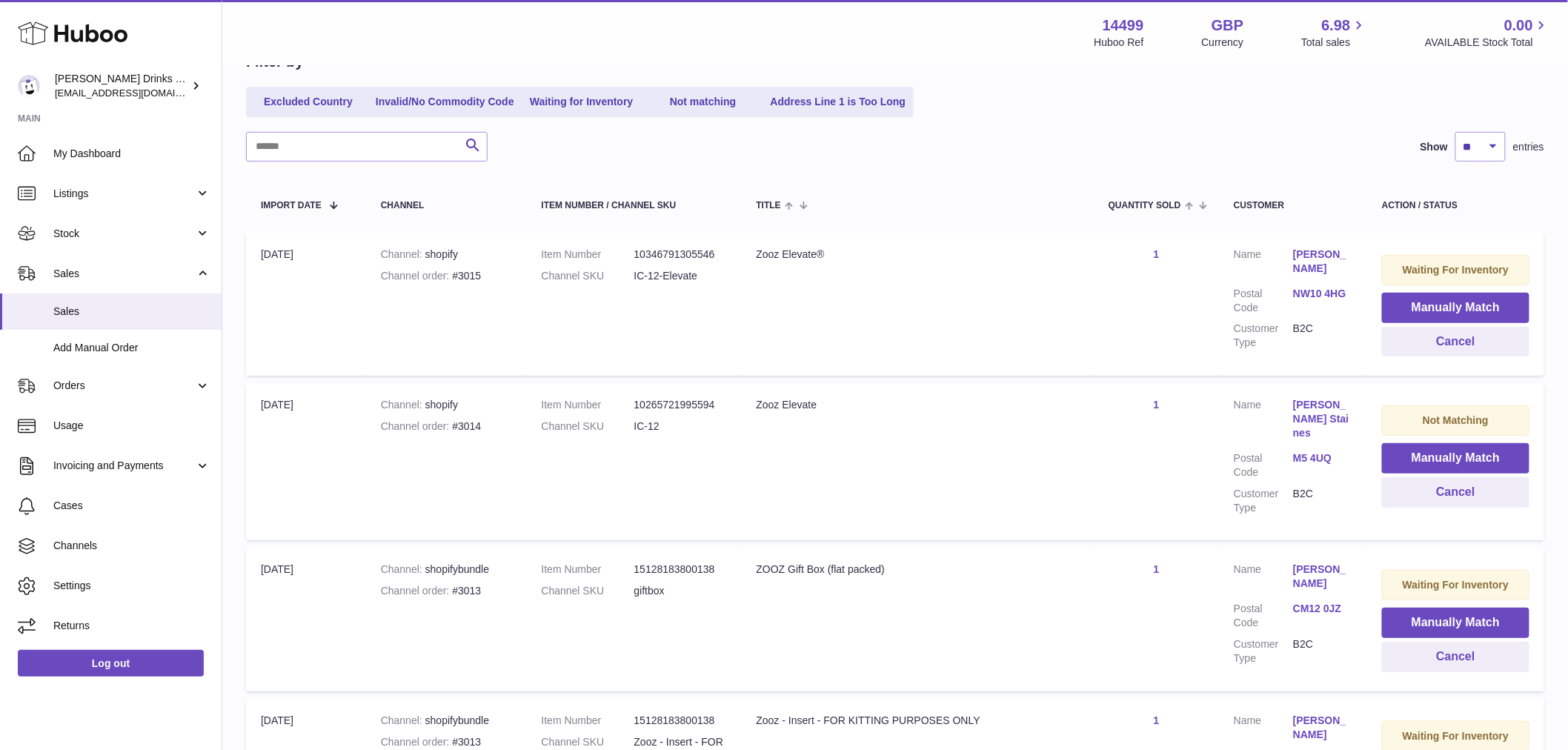
scroll to position [247, 0]
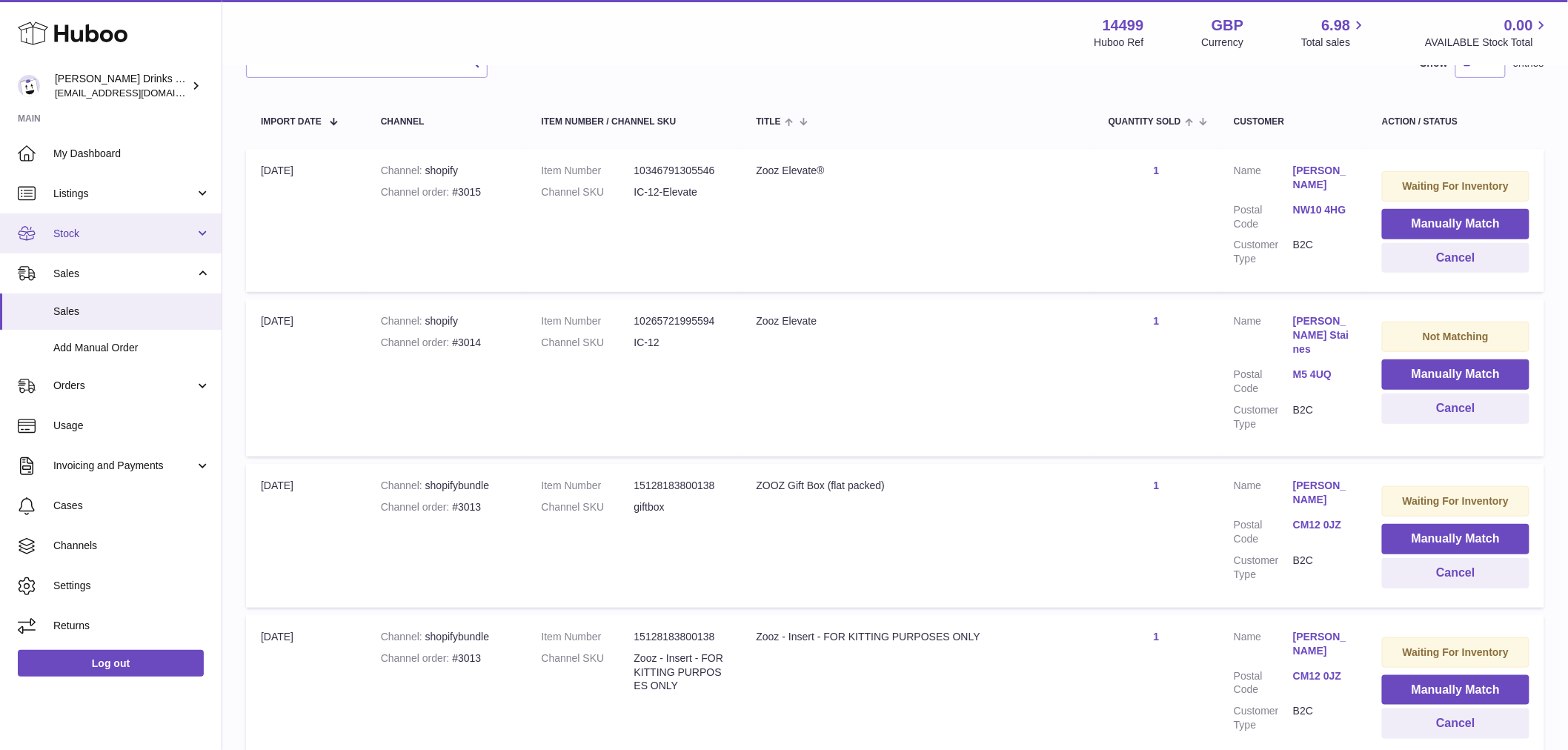
click at [123, 224] on link "Stock" at bounding box center [111, 233] width 222 height 40
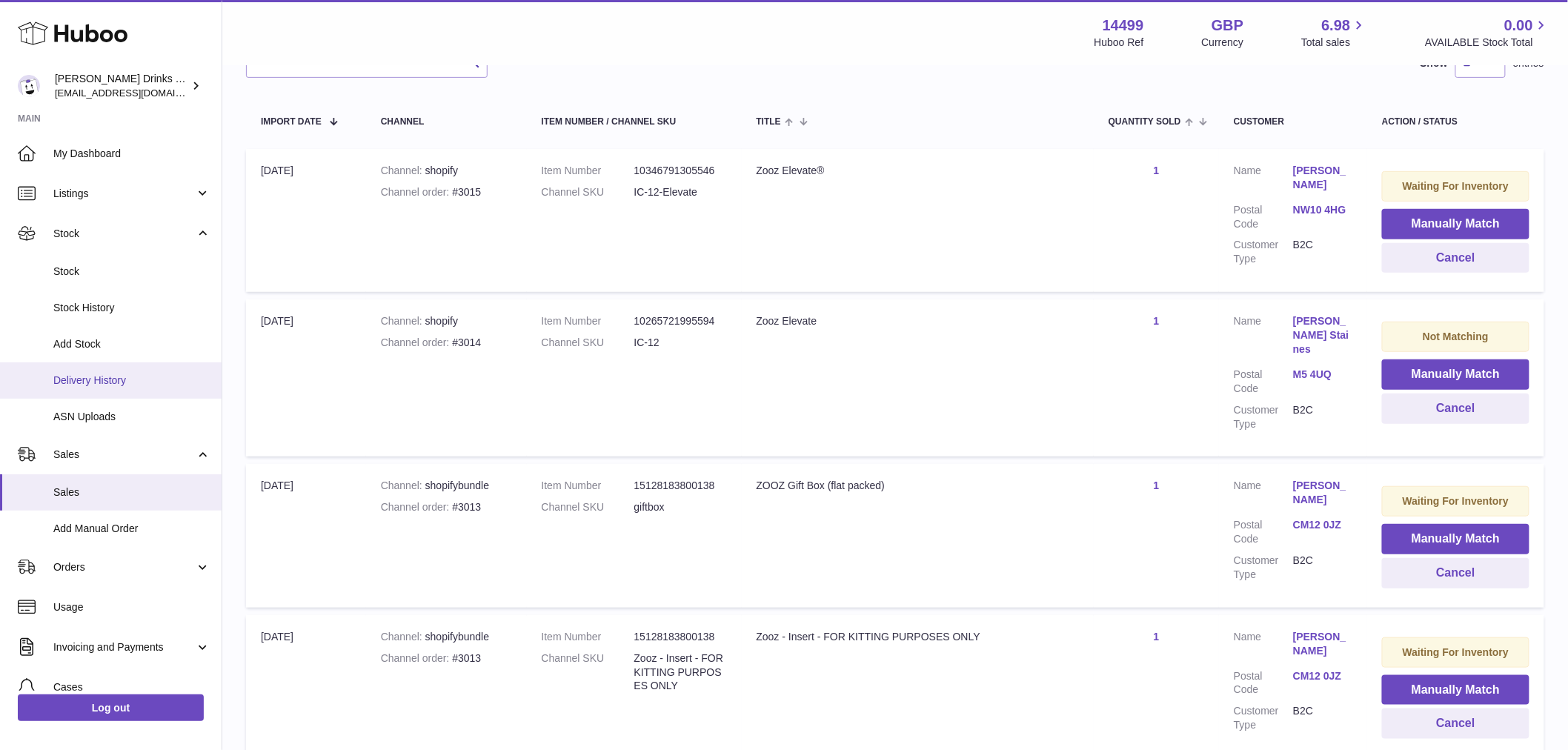
click at [120, 367] on link "Delivery History" at bounding box center [111, 381] width 222 height 37
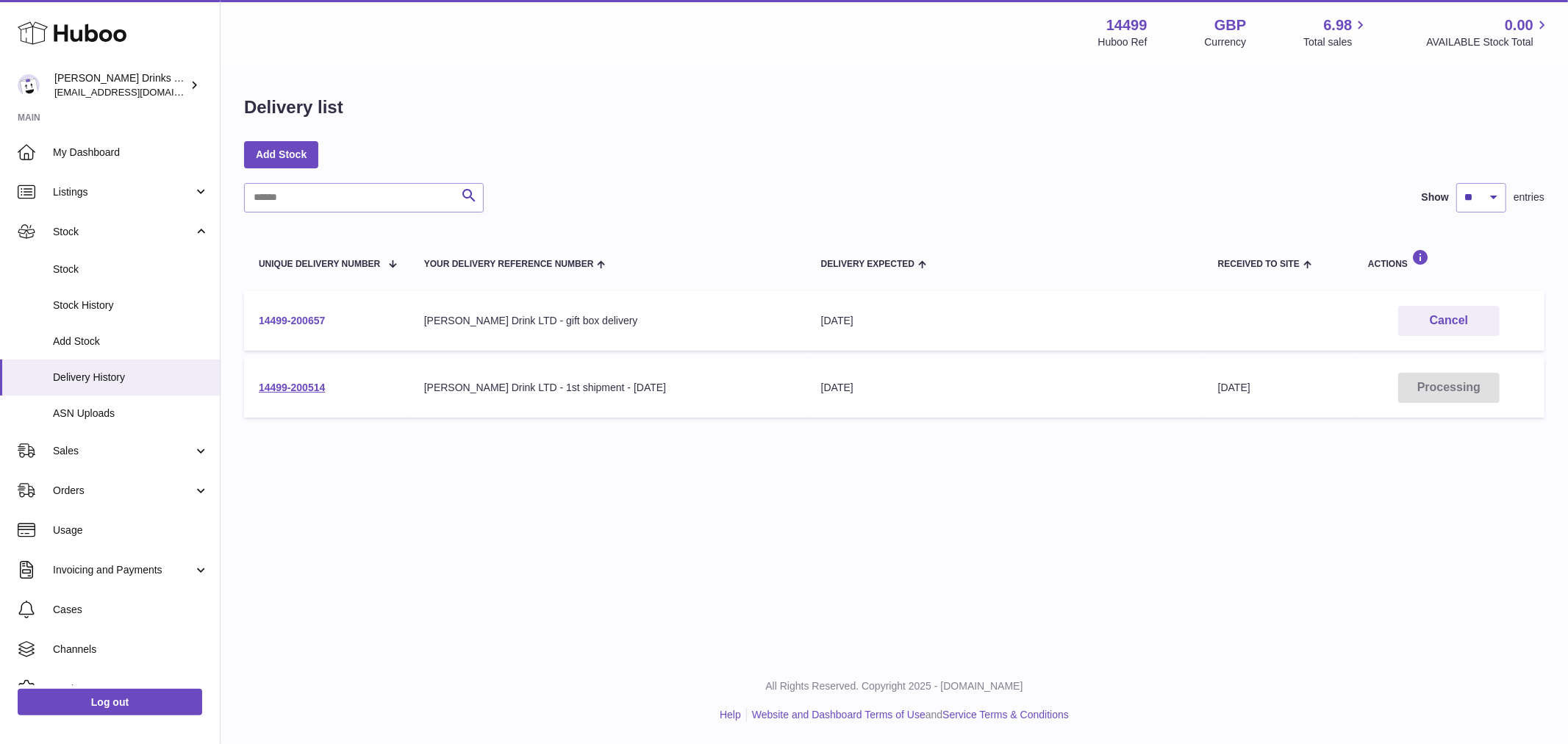
click at [288, 315] on link "14499-200657" at bounding box center [292, 320] width 66 height 11
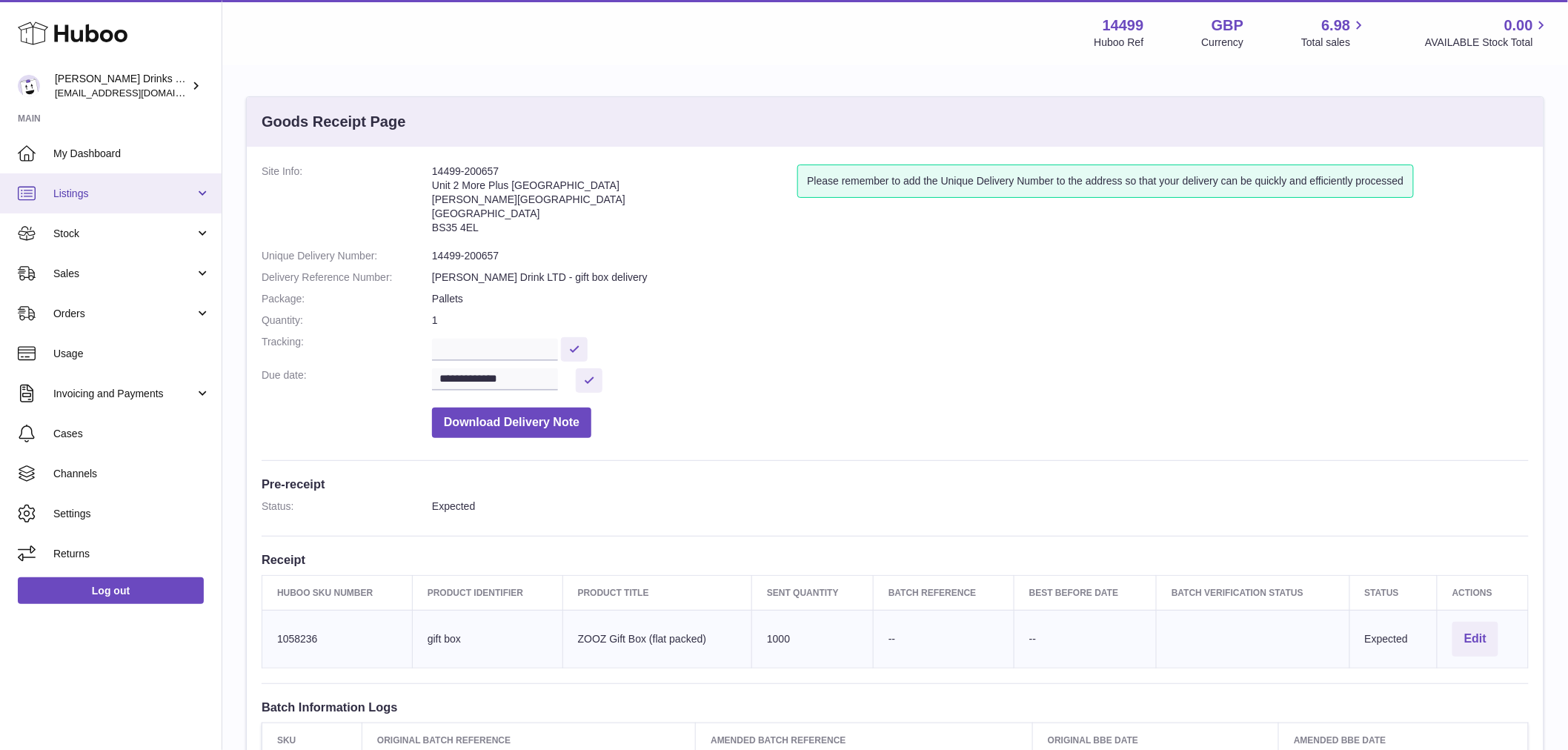
click at [102, 210] on link "Listings" at bounding box center [111, 194] width 222 height 40
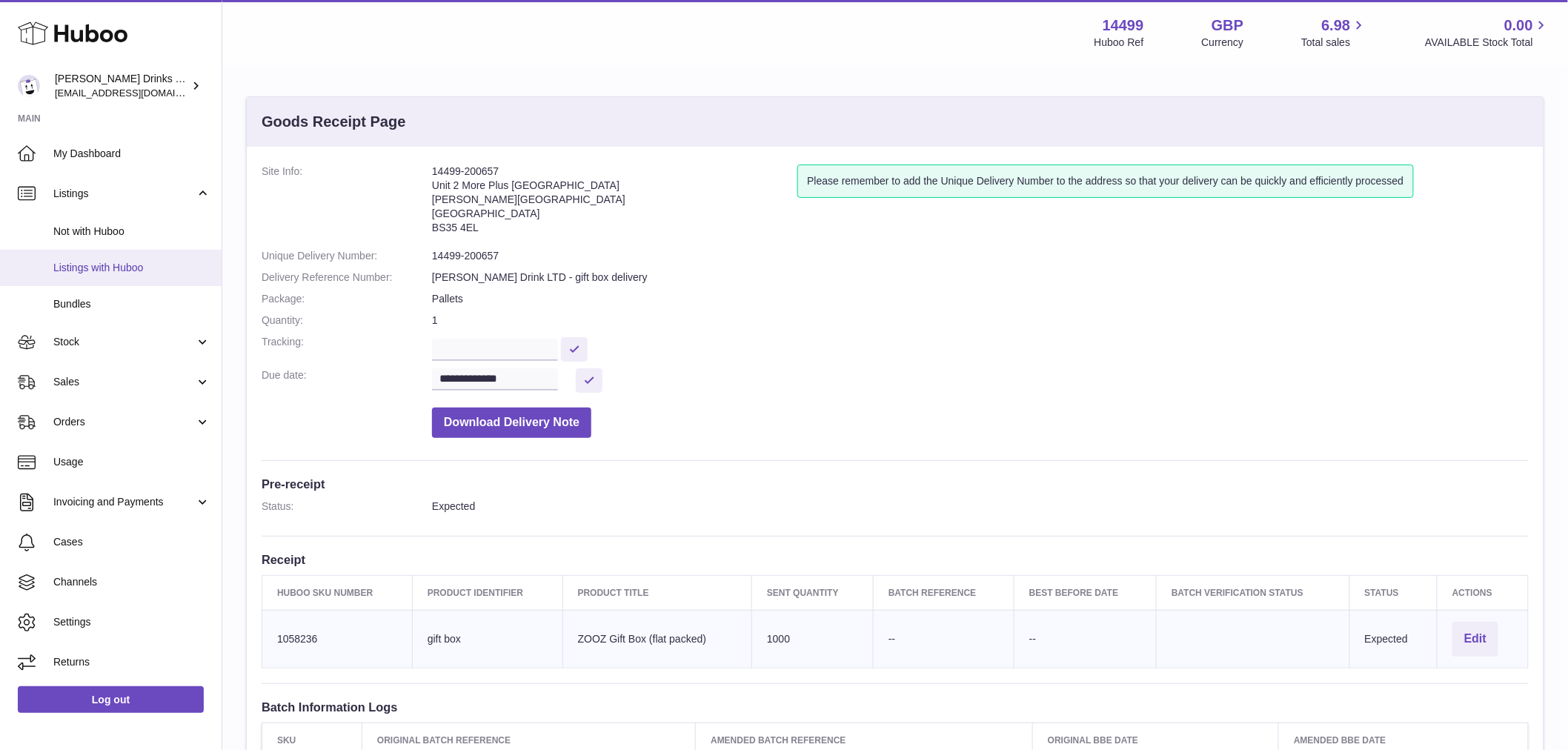
click at [104, 278] on link "Listings with Huboo" at bounding box center [111, 268] width 222 height 37
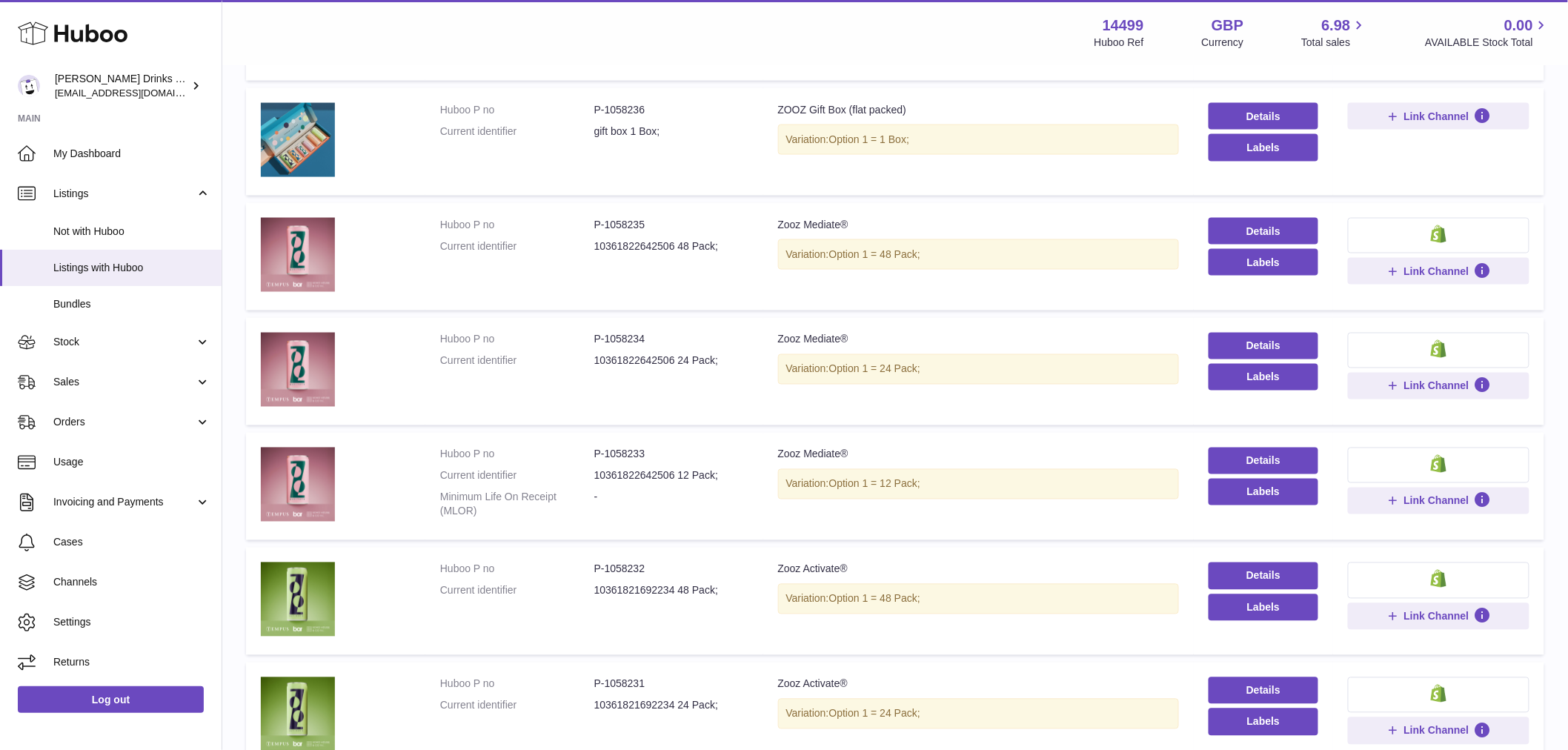
scroll to position [1073, 0]
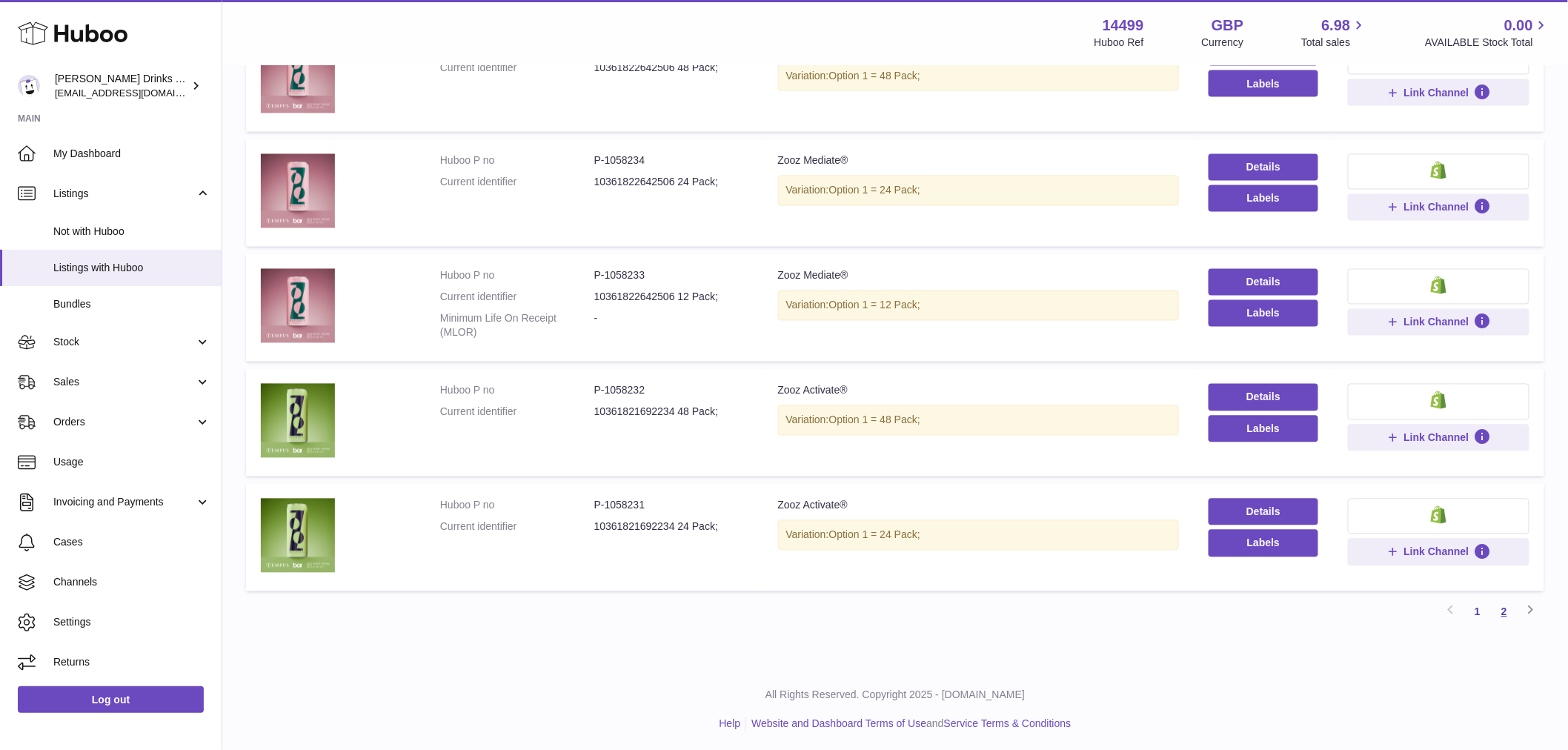
click at [1502, 605] on link "2" at bounding box center [1504, 612] width 27 height 27
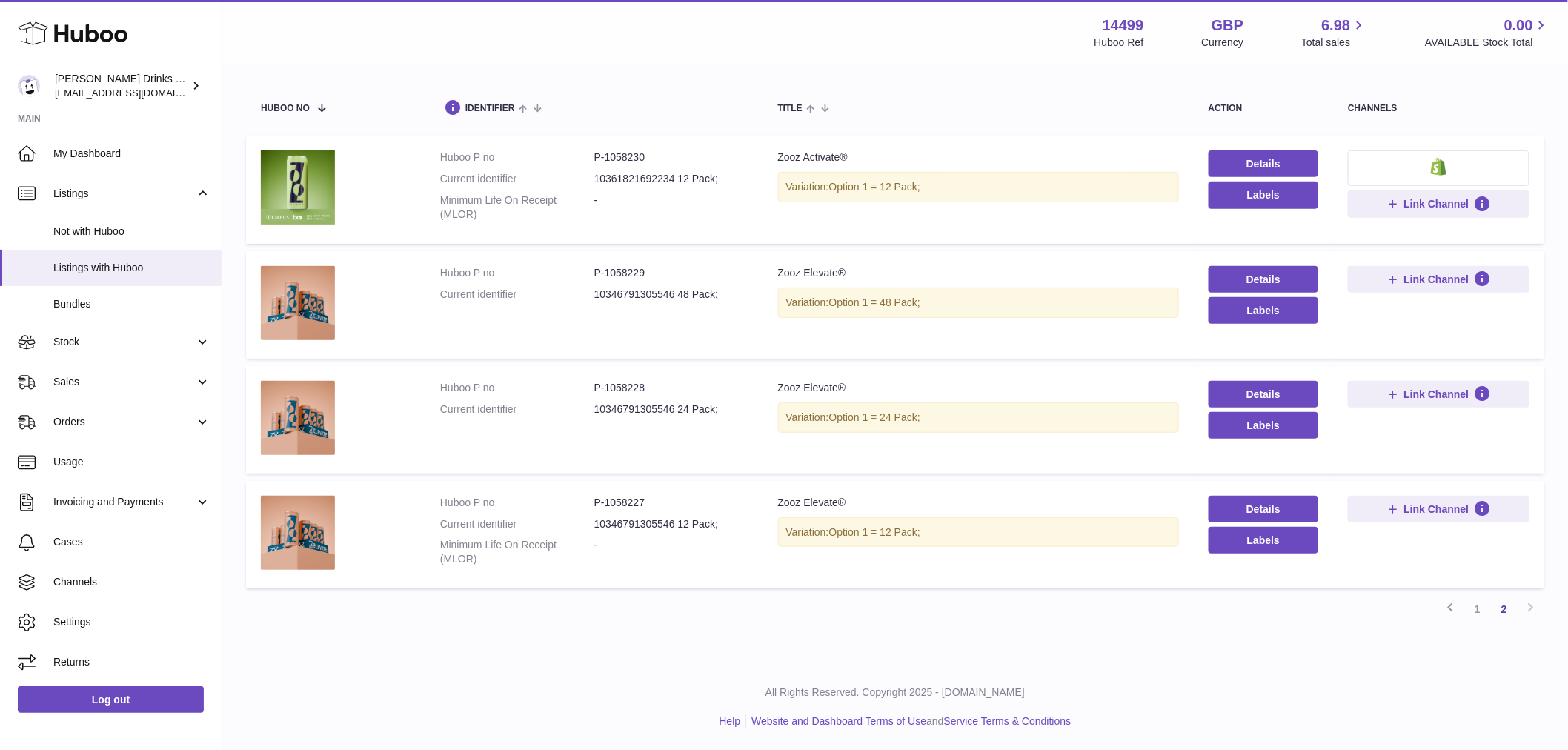
scroll to position [67, 0]
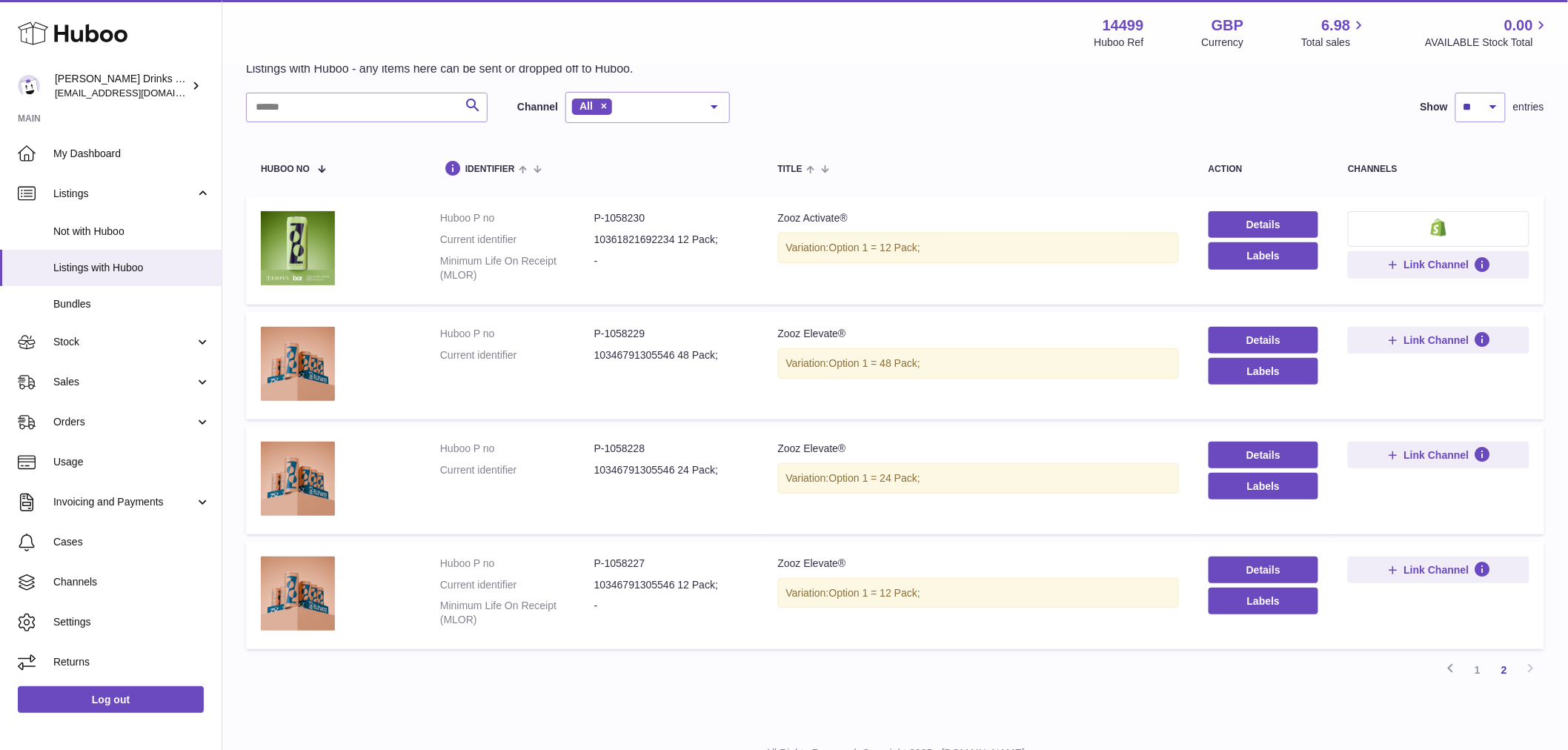
drag, startPoint x: 1479, startPoint y: 673, endPoint x: 1444, endPoint y: 646, distance: 44.2
click at [1479, 673] on link "1" at bounding box center [1477, 670] width 27 height 27
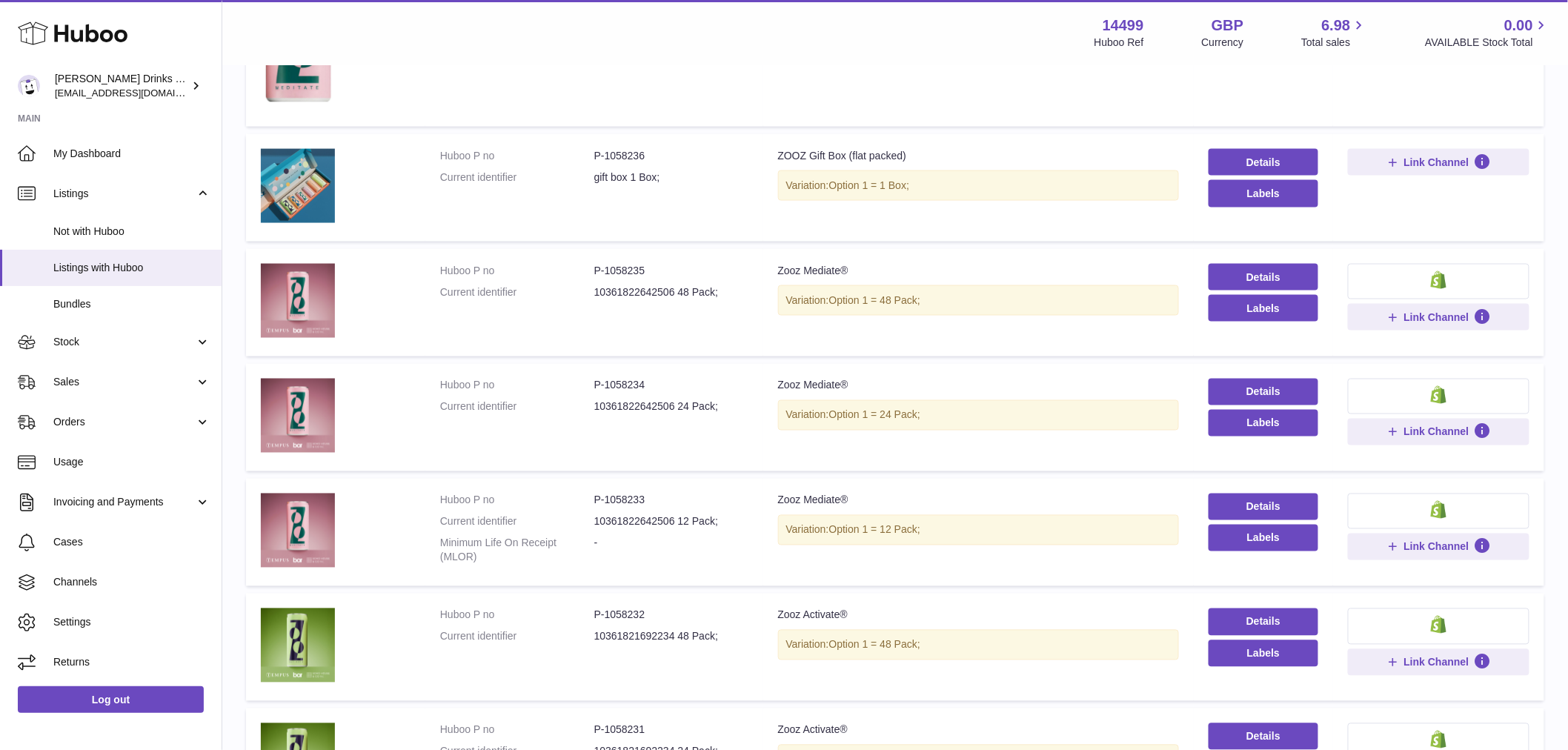
scroll to position [991, 0]
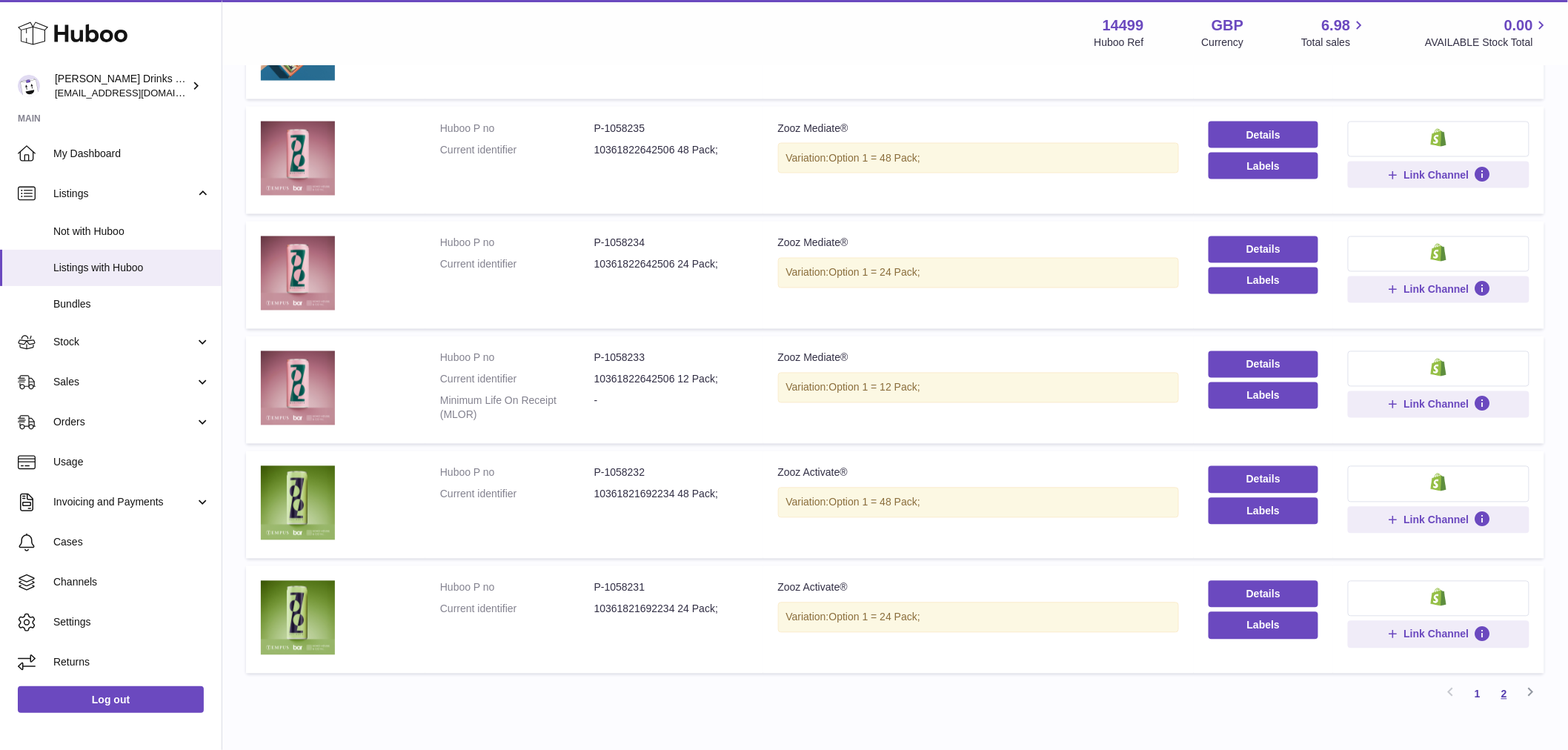
click at [1499, 689] on link "2" at bounding box center [1504, 695] width 27 height 27
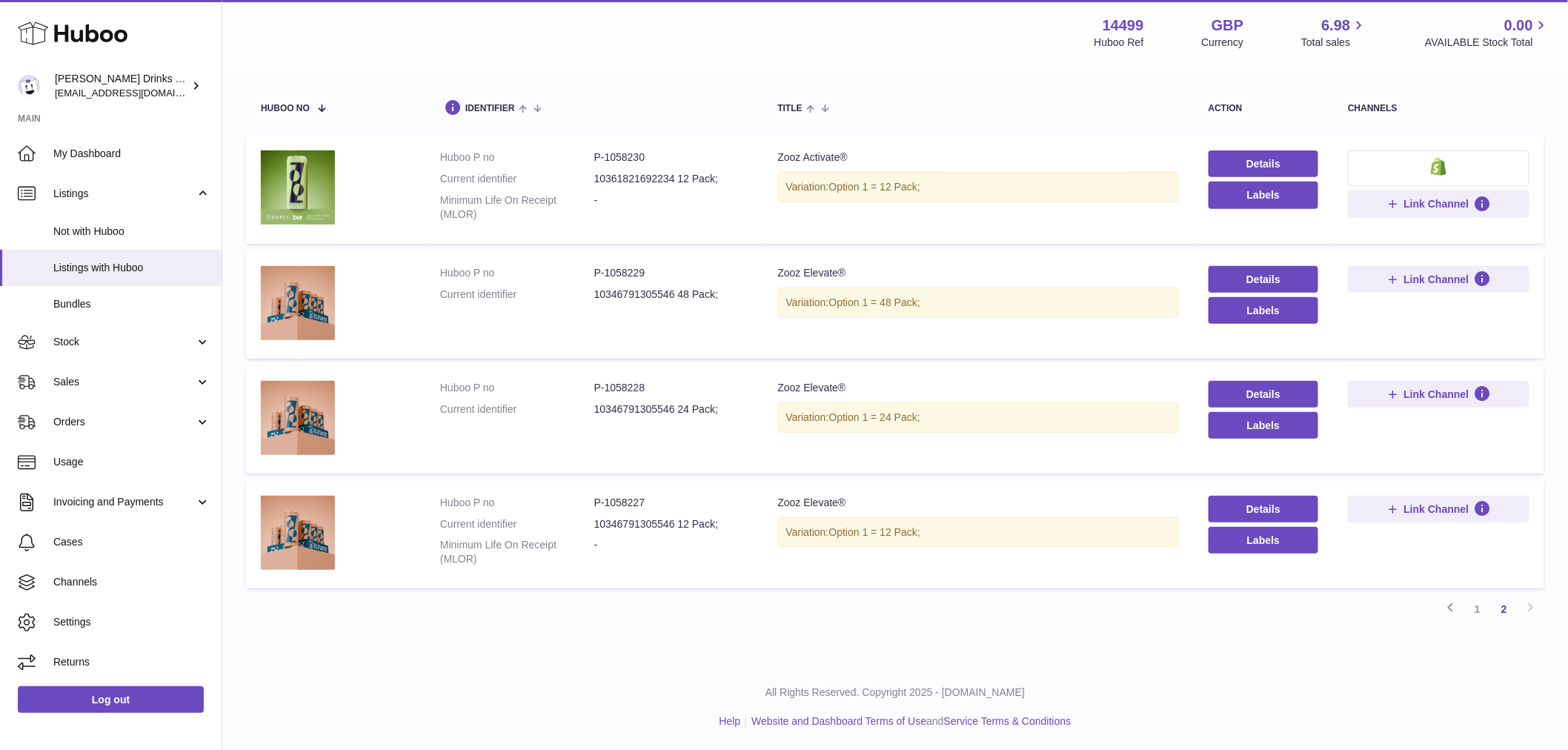
scroll to position [67, 0]
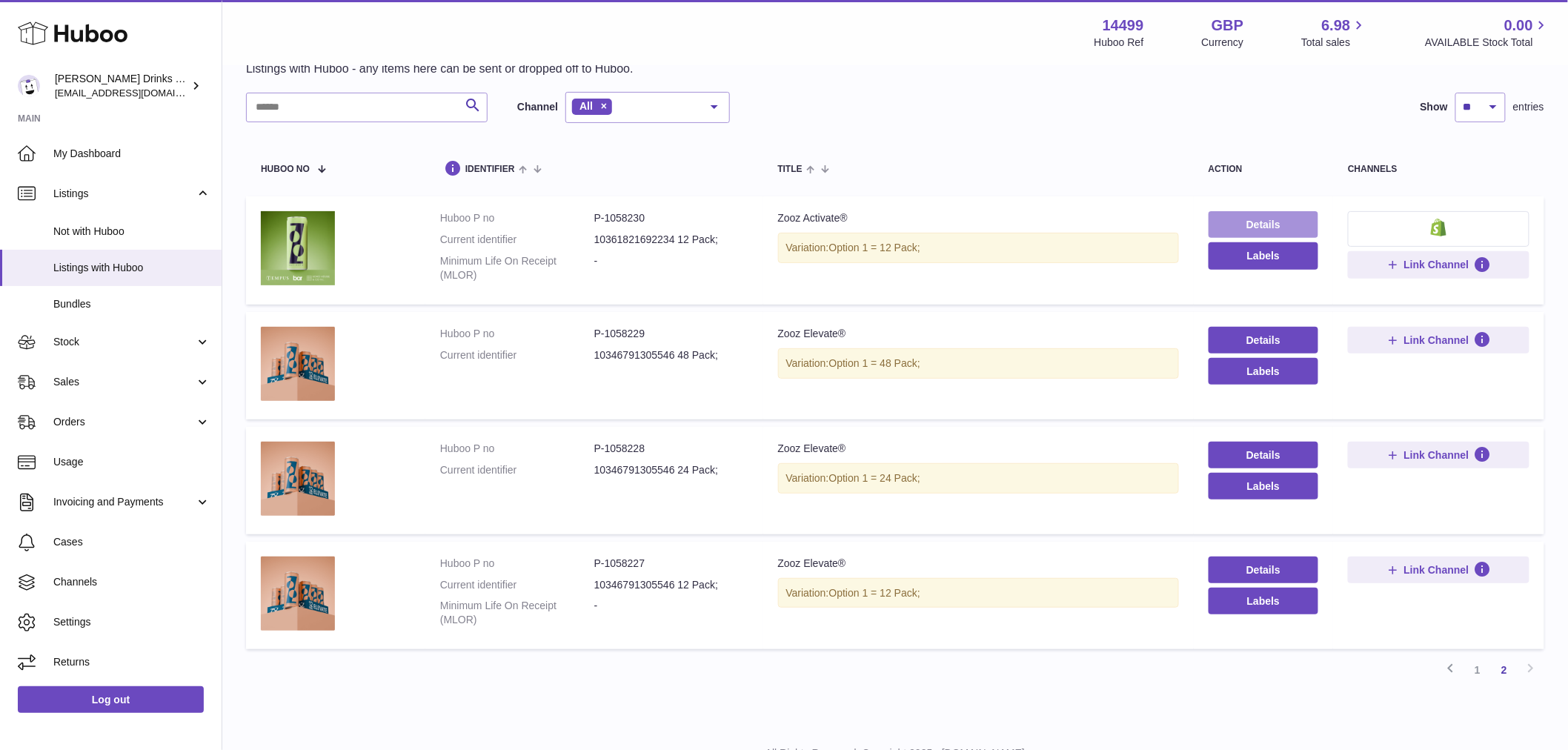
click at [1249, 229] on link "Details" at bounding box center [1263, 225] width 111 height 27
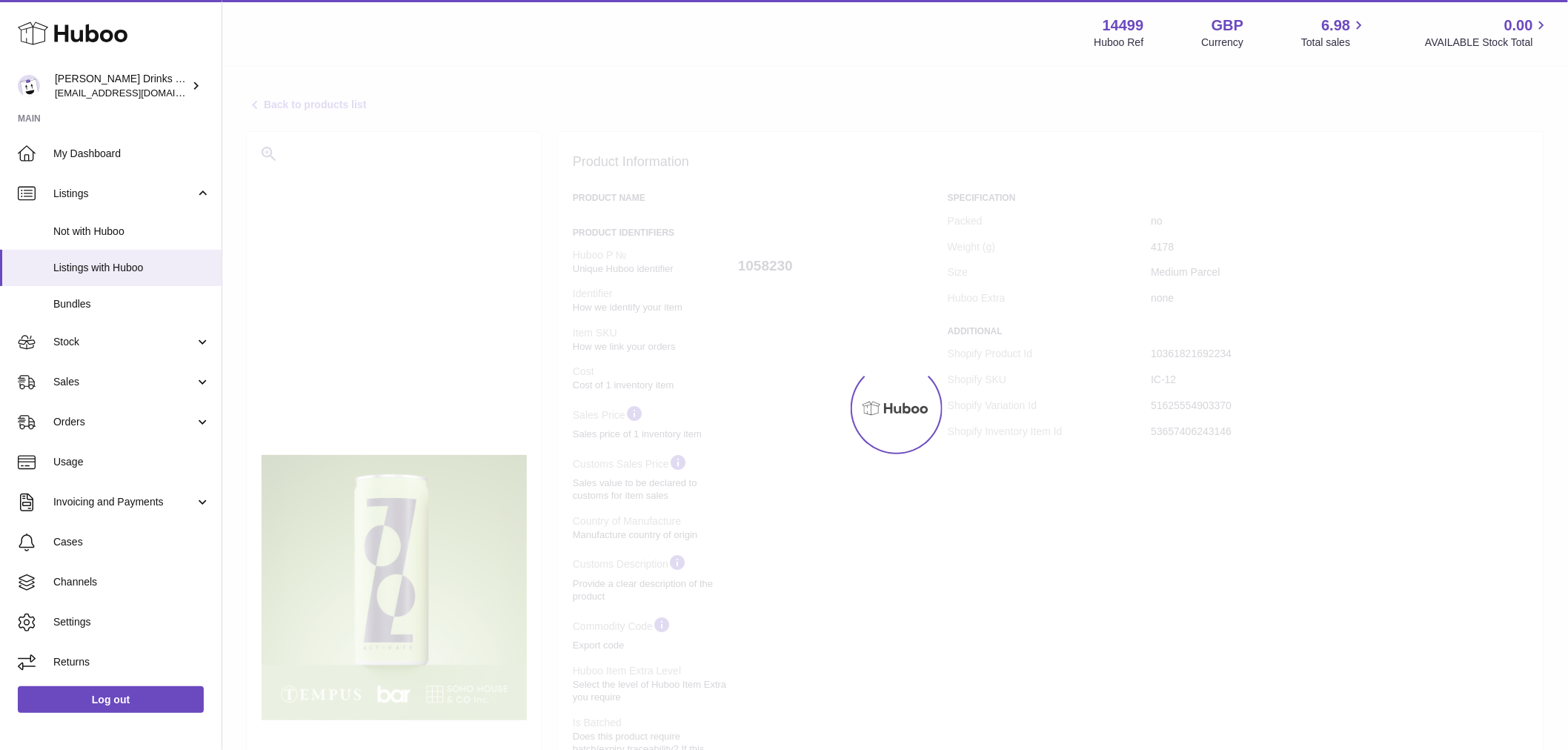
select select
select select "****"
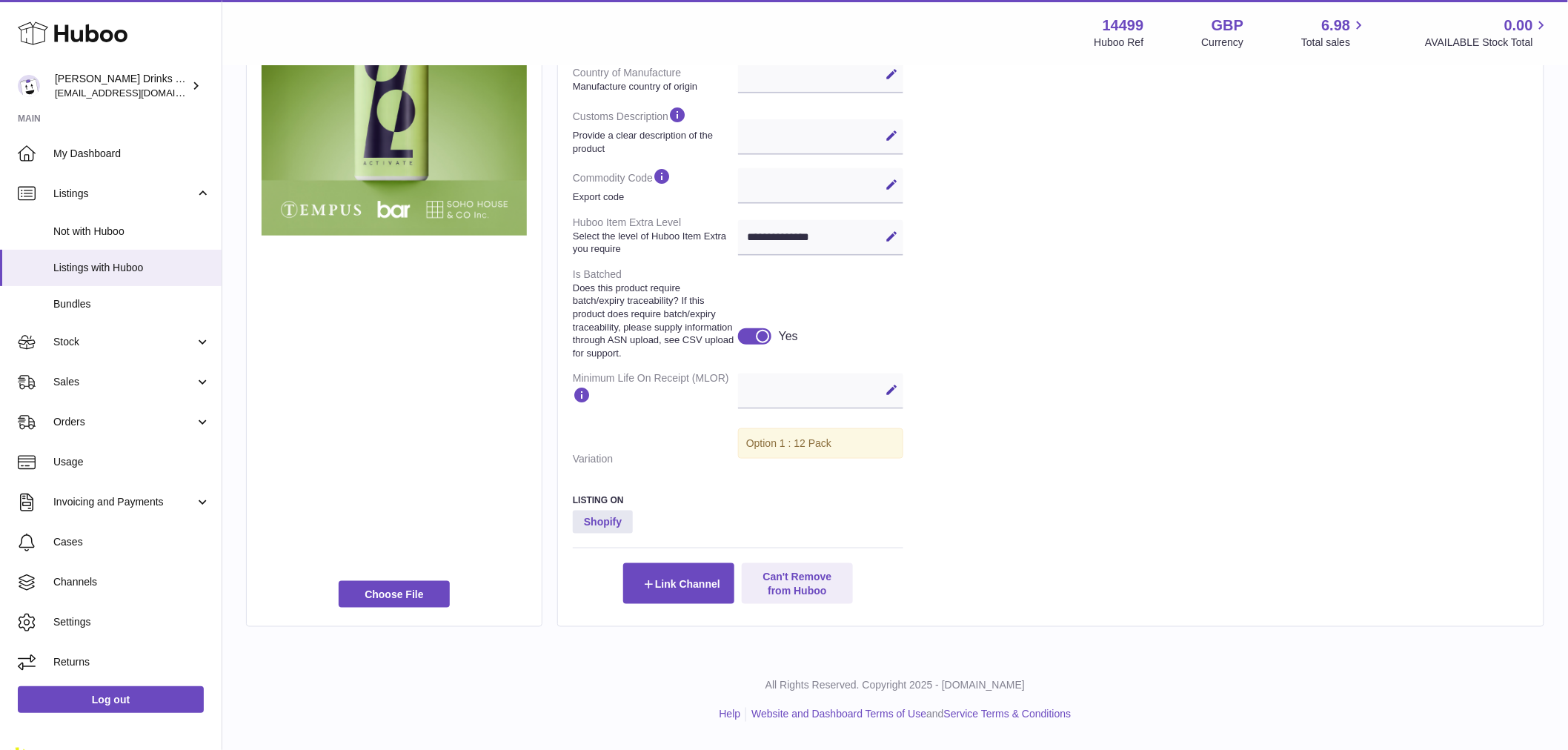
scroll to position [522, 0]
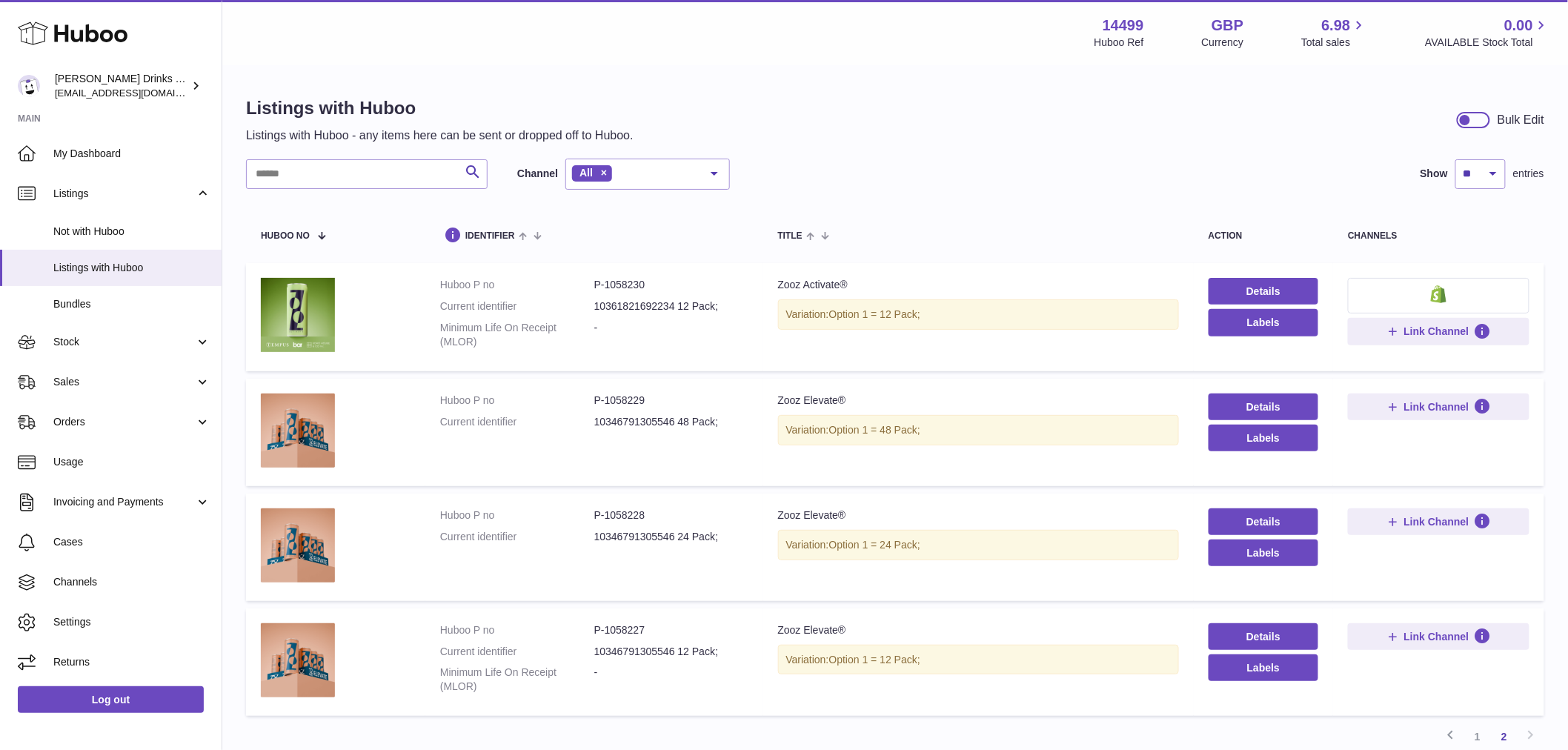
scroll to position [127, 0]
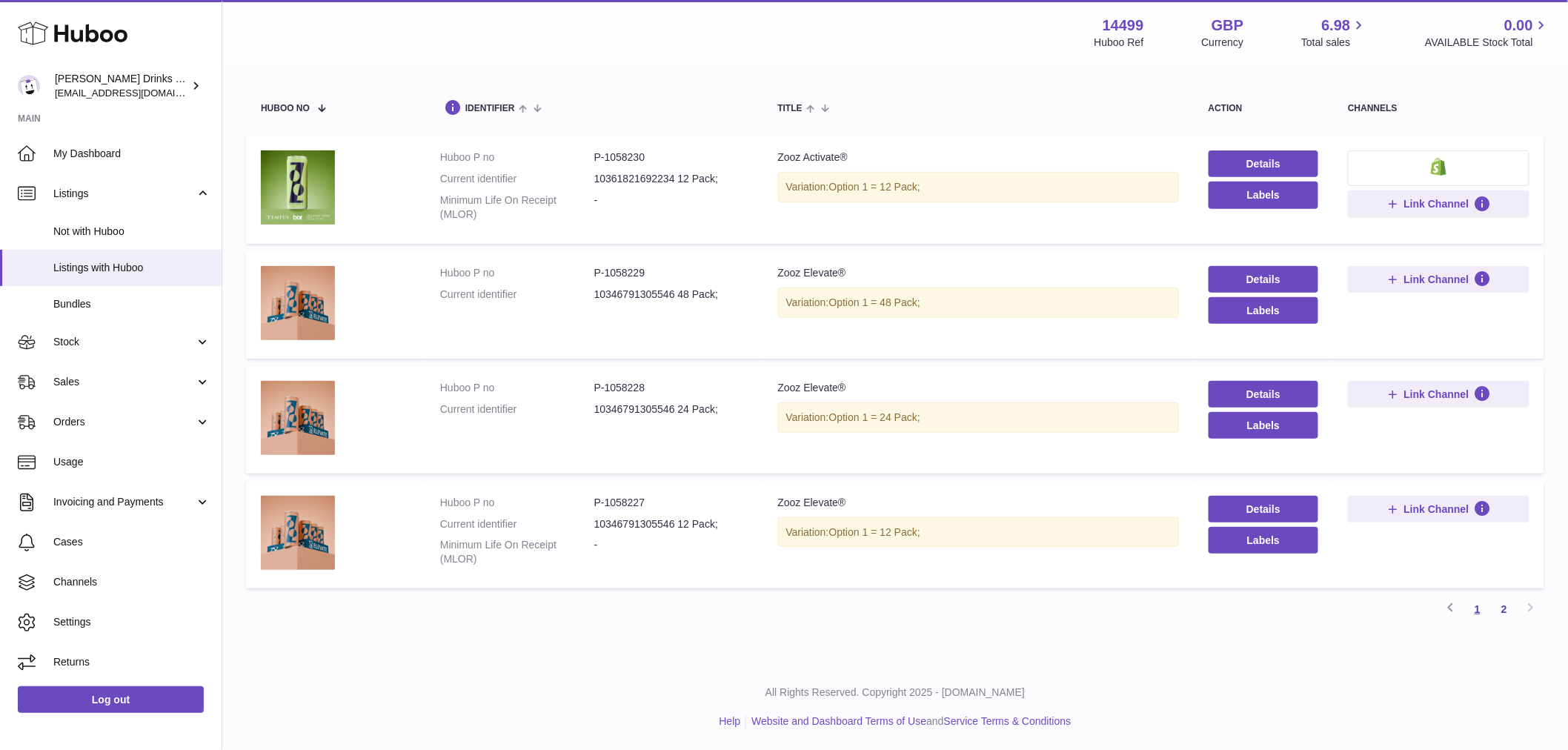
click at [1480, 605] on link "1" at bounding box center [1477, 609] width 27 height 27
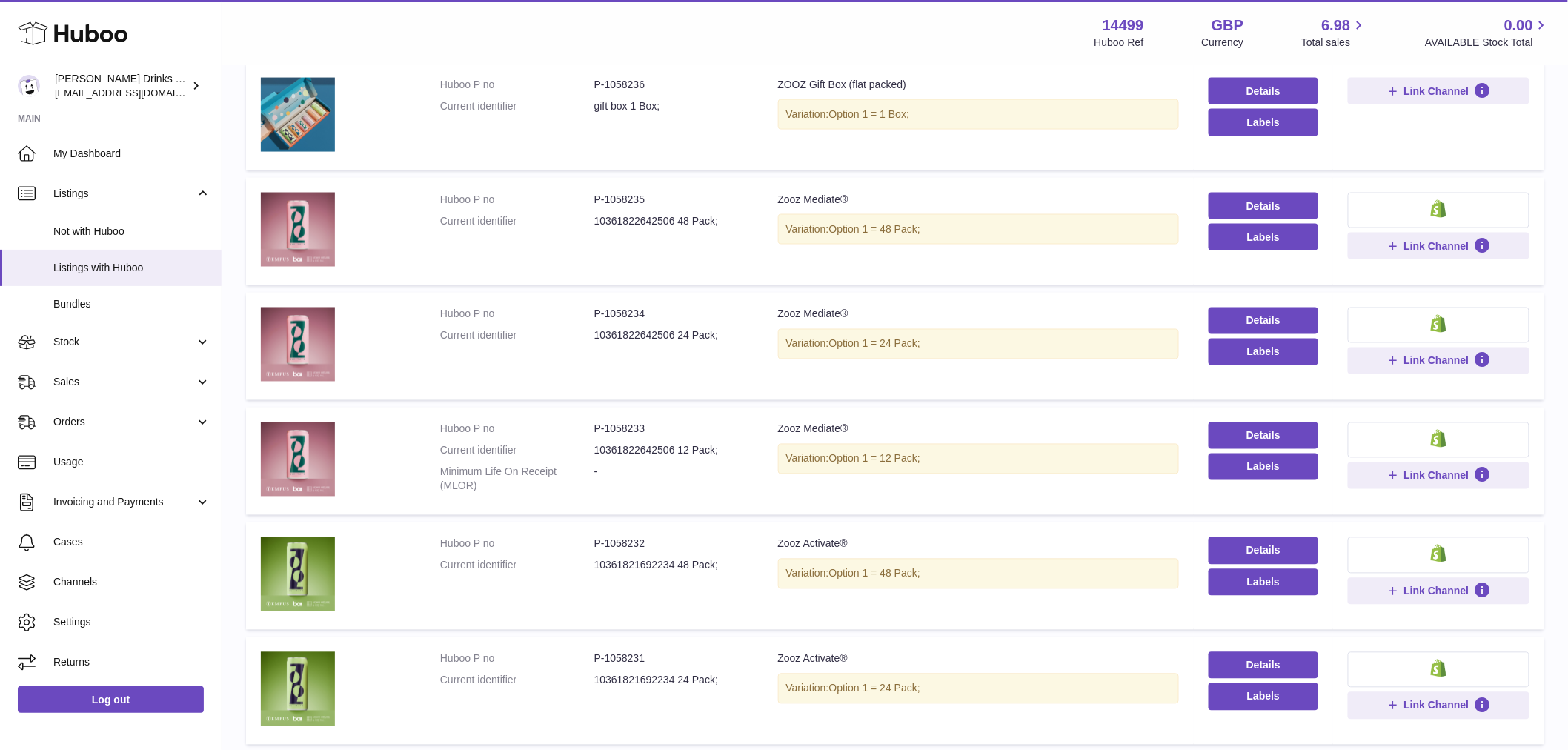
scroll to position [923, 0]
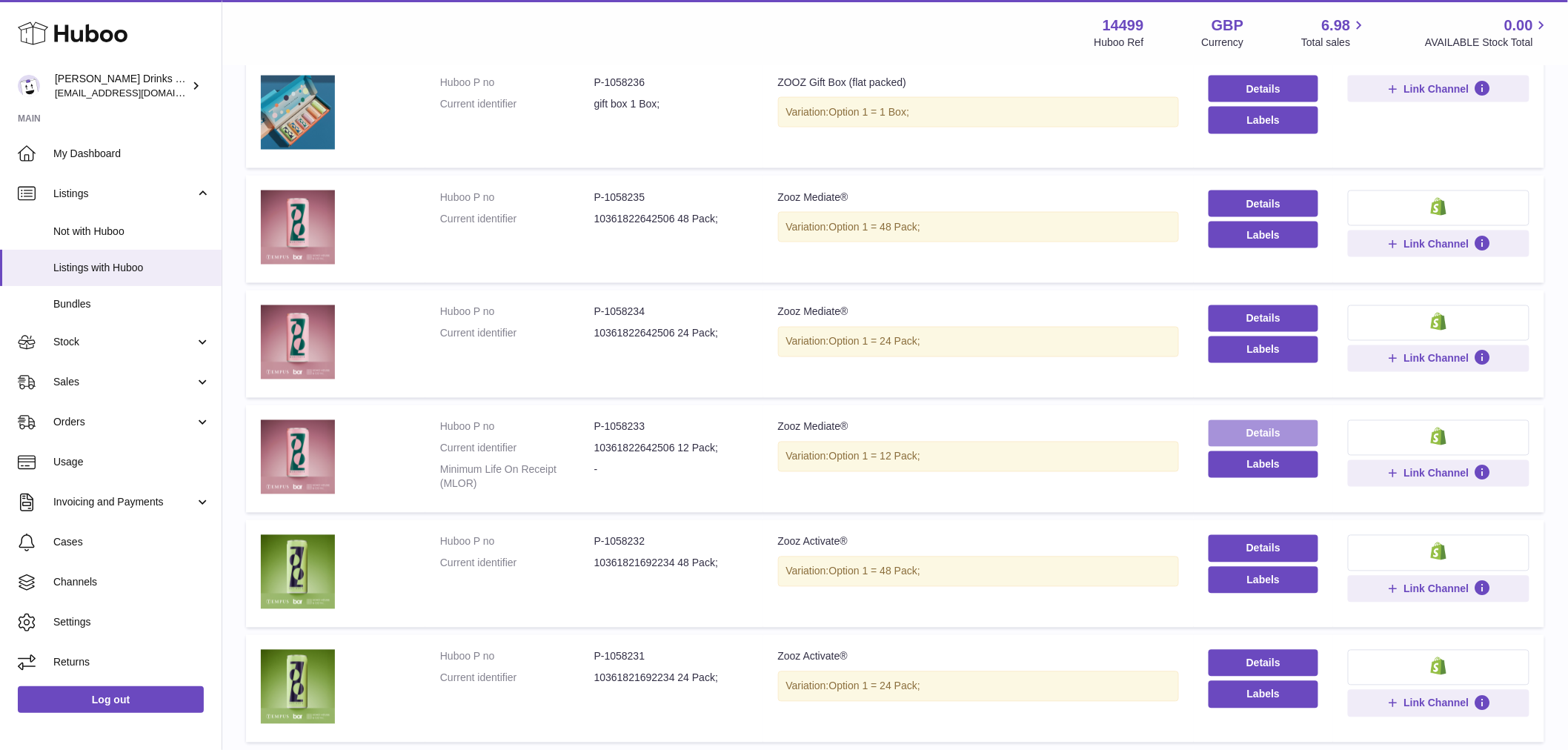
click at [1230, 420] on link "Details" at bounding box center [1263, 434] width 111 height 27
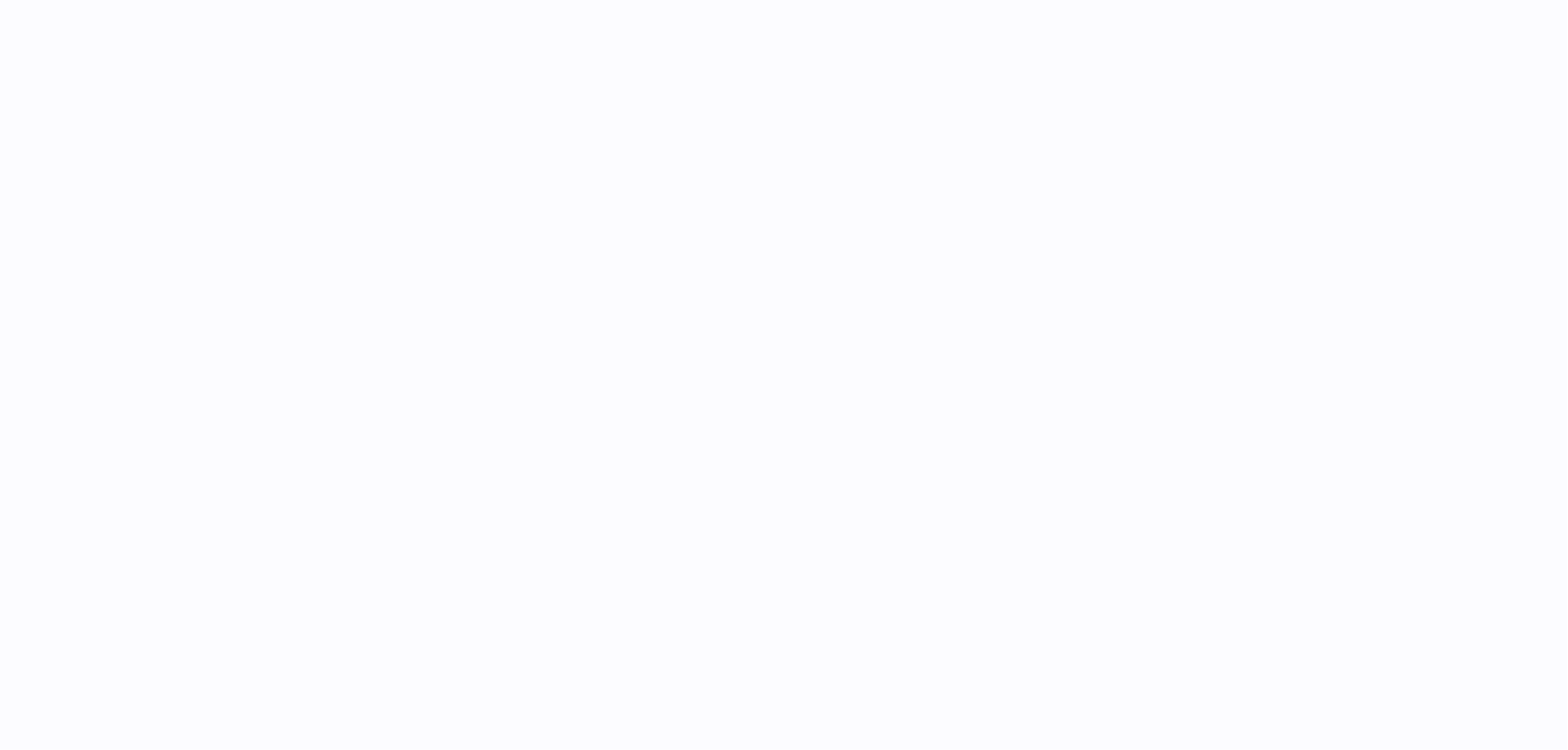
select select
select select "****"
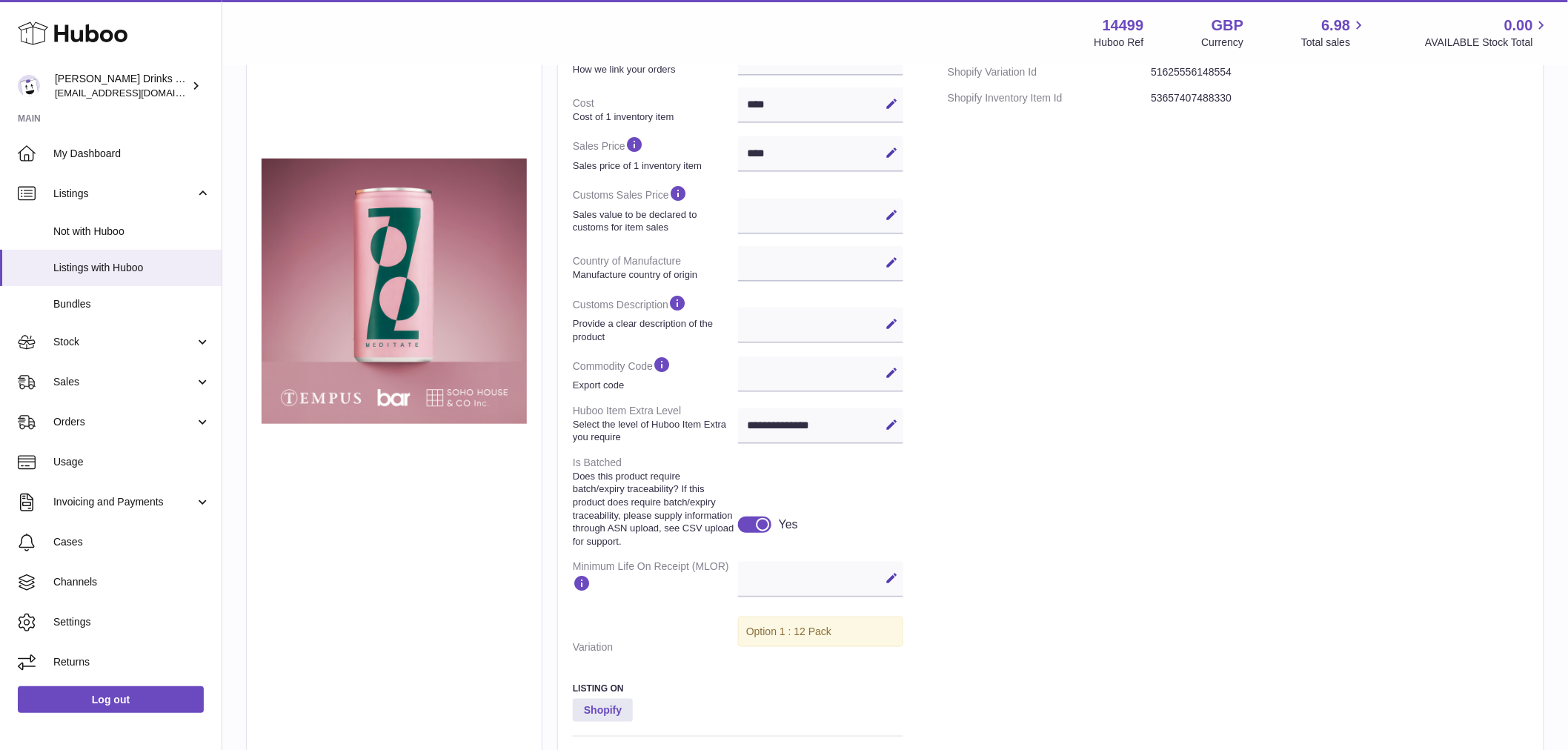
scroll to position [335, 0]
click at [122, 383] on span "Sales" at bounding box center [123, 382] width 142 height 14
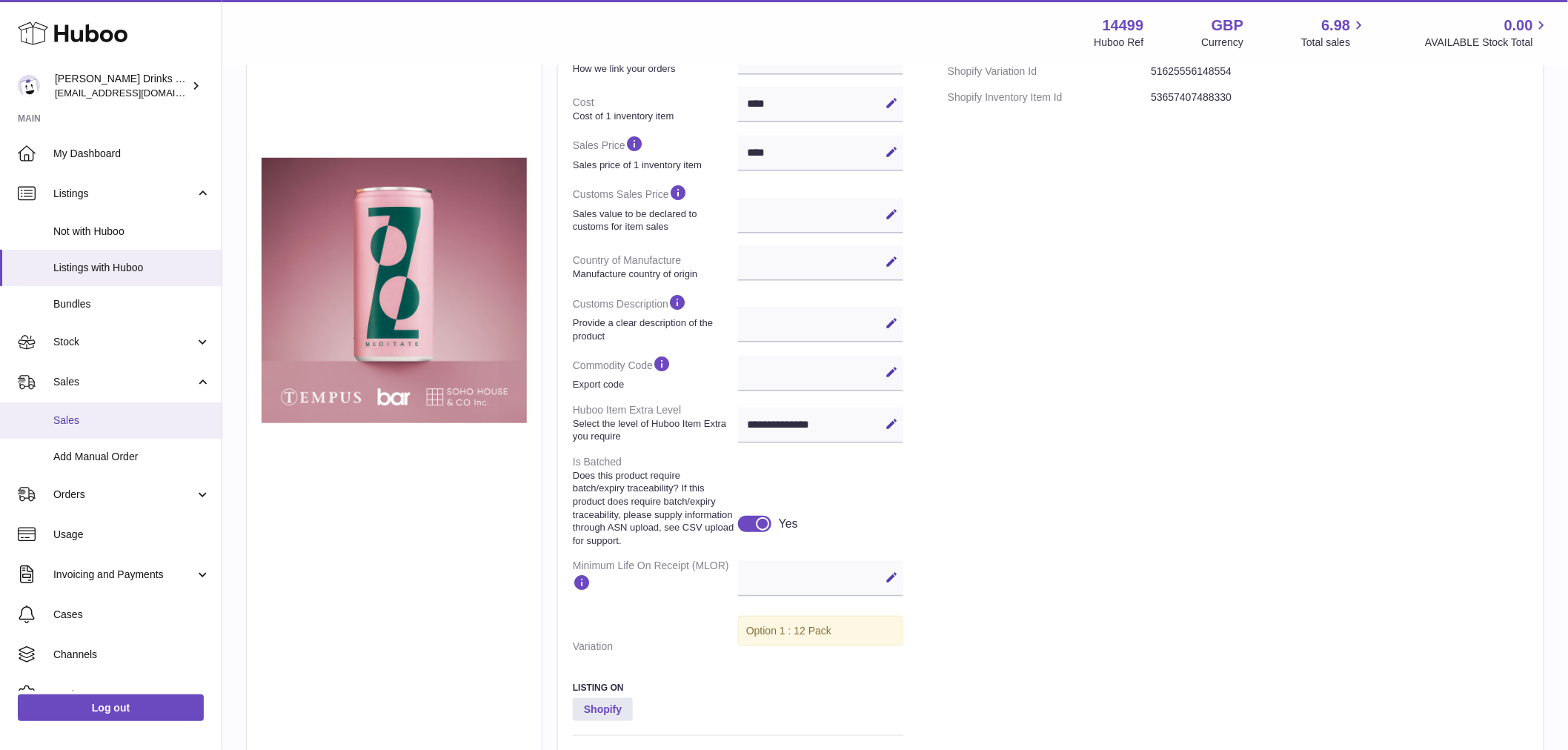
click at [120, 423] on span "Sales" at bounding box center [131, 420] width 157 height 14
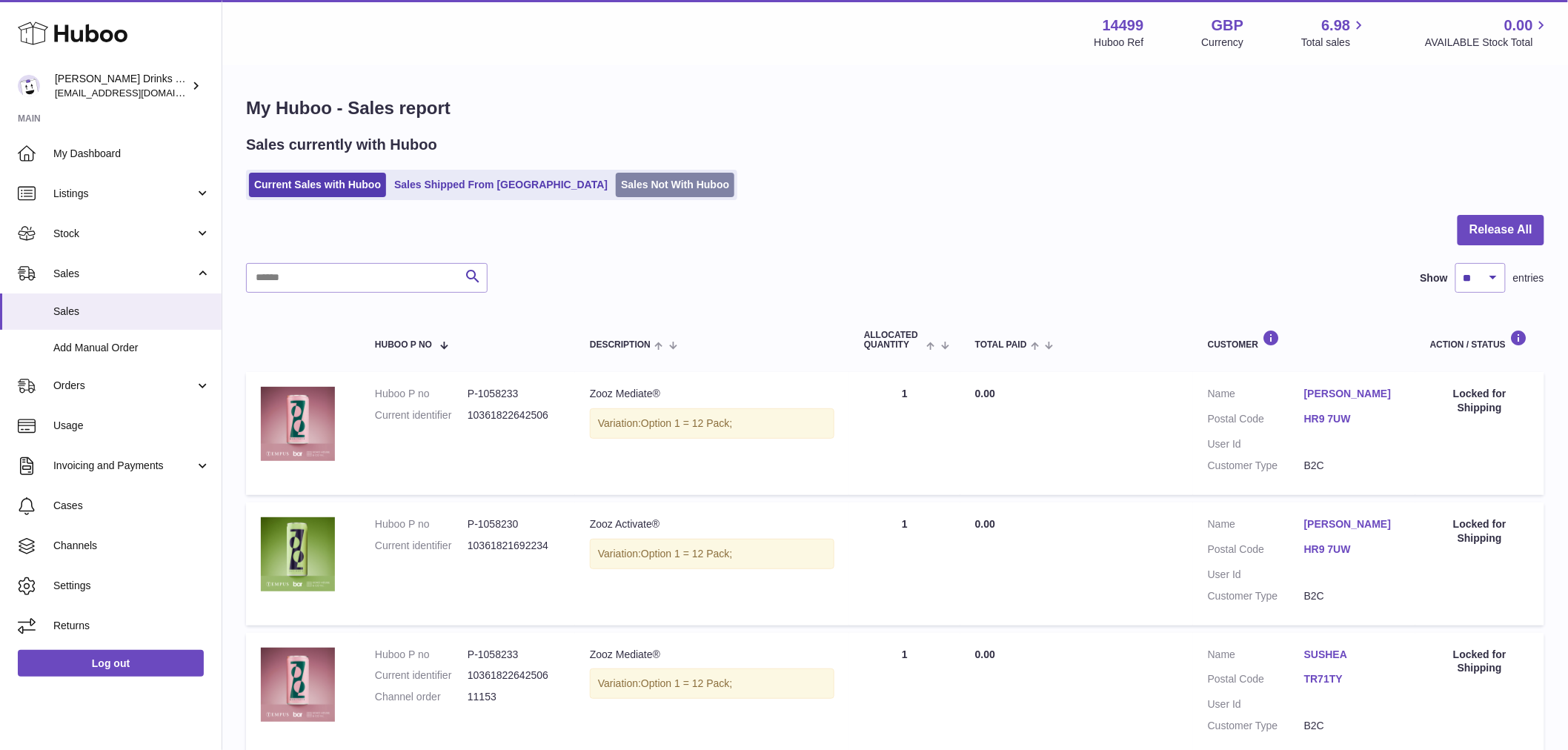
click at [616, 185] on link "Sales Not With Huboo" at bounding box center [675, 184] width 119 height 24
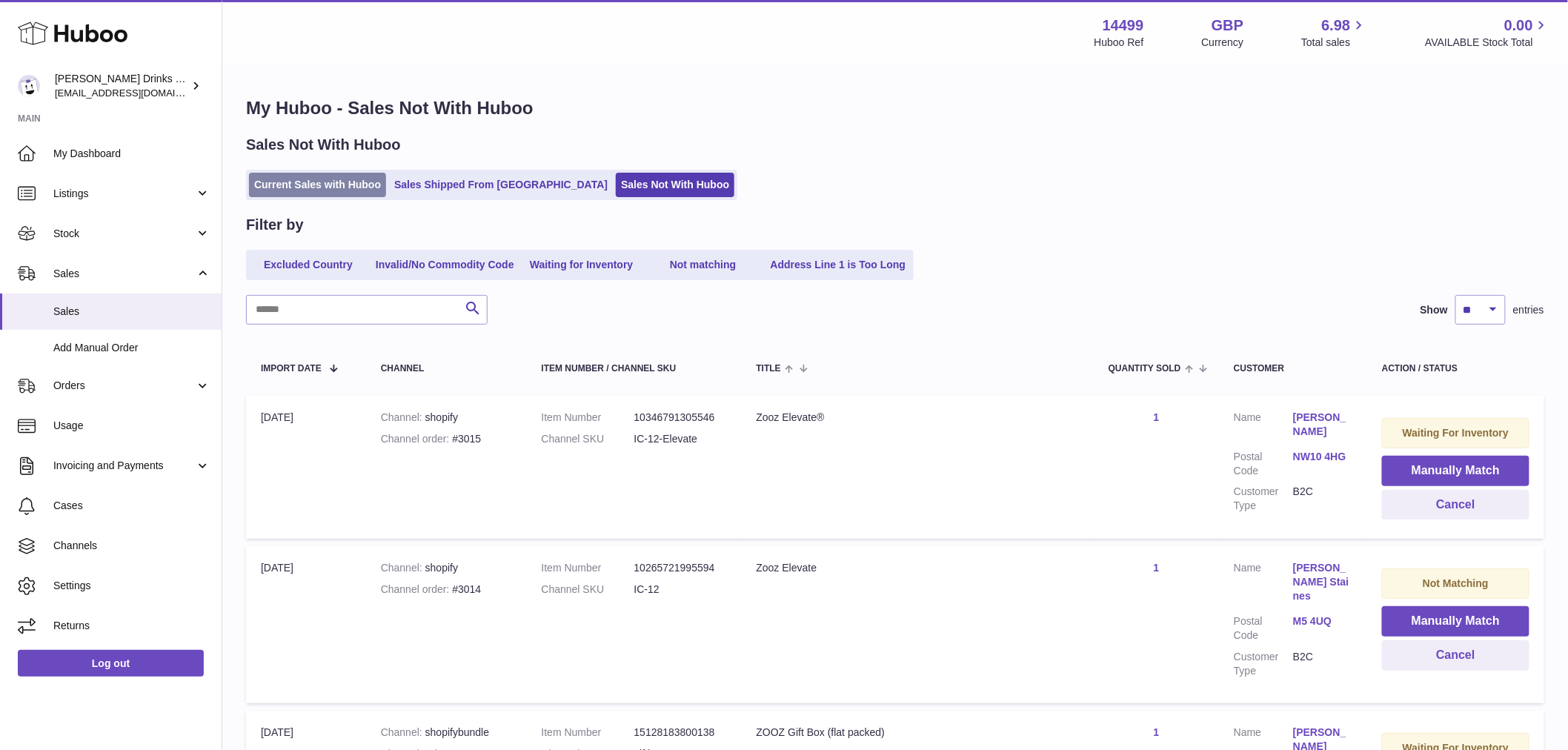
click at [287, 184] on link "Current Sales with Huboo" at bounding box center [317, 184] width 137 height 24
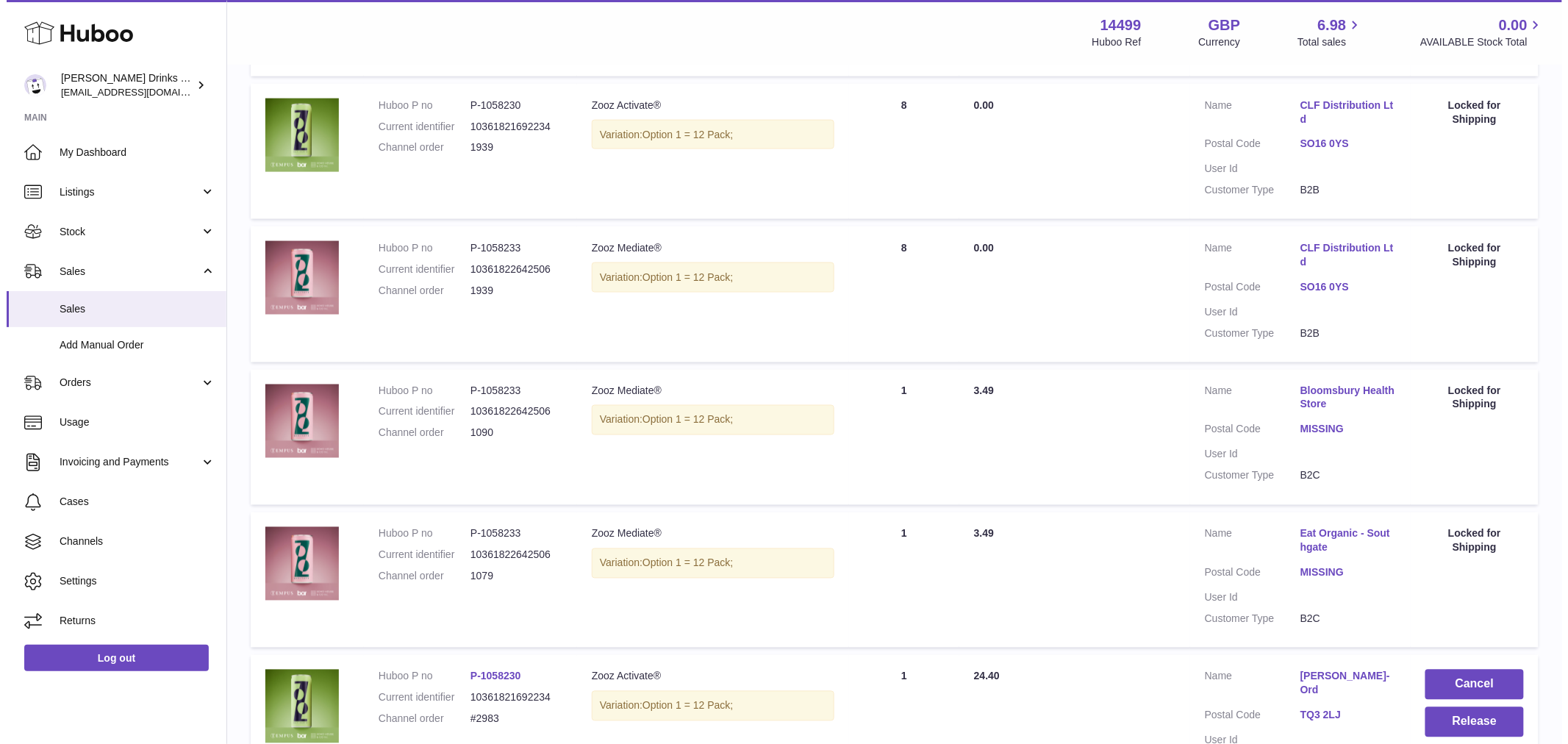
scroll to position [972, 0]
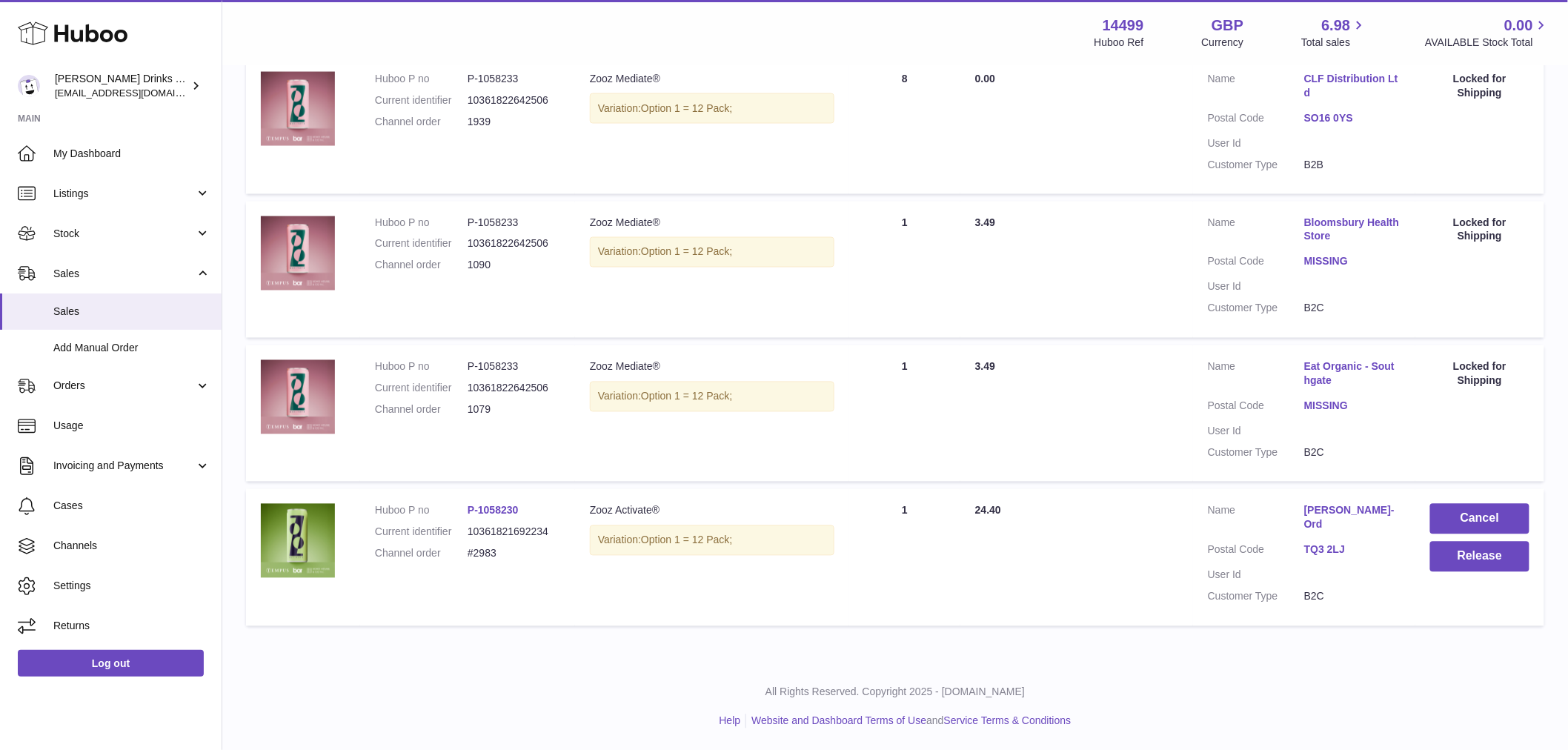
click at [1322, 542] on dl "Customer Name [PERSON_NAME]-Ord Postal Code TQ3 2LJ User Id Customer Type B2C" at bounding box center [1304, 557] width 193 height 107
click at [1319, 550] on link "TQ3 2LJ" at bounding box center [1352, 550] width 96 height 14
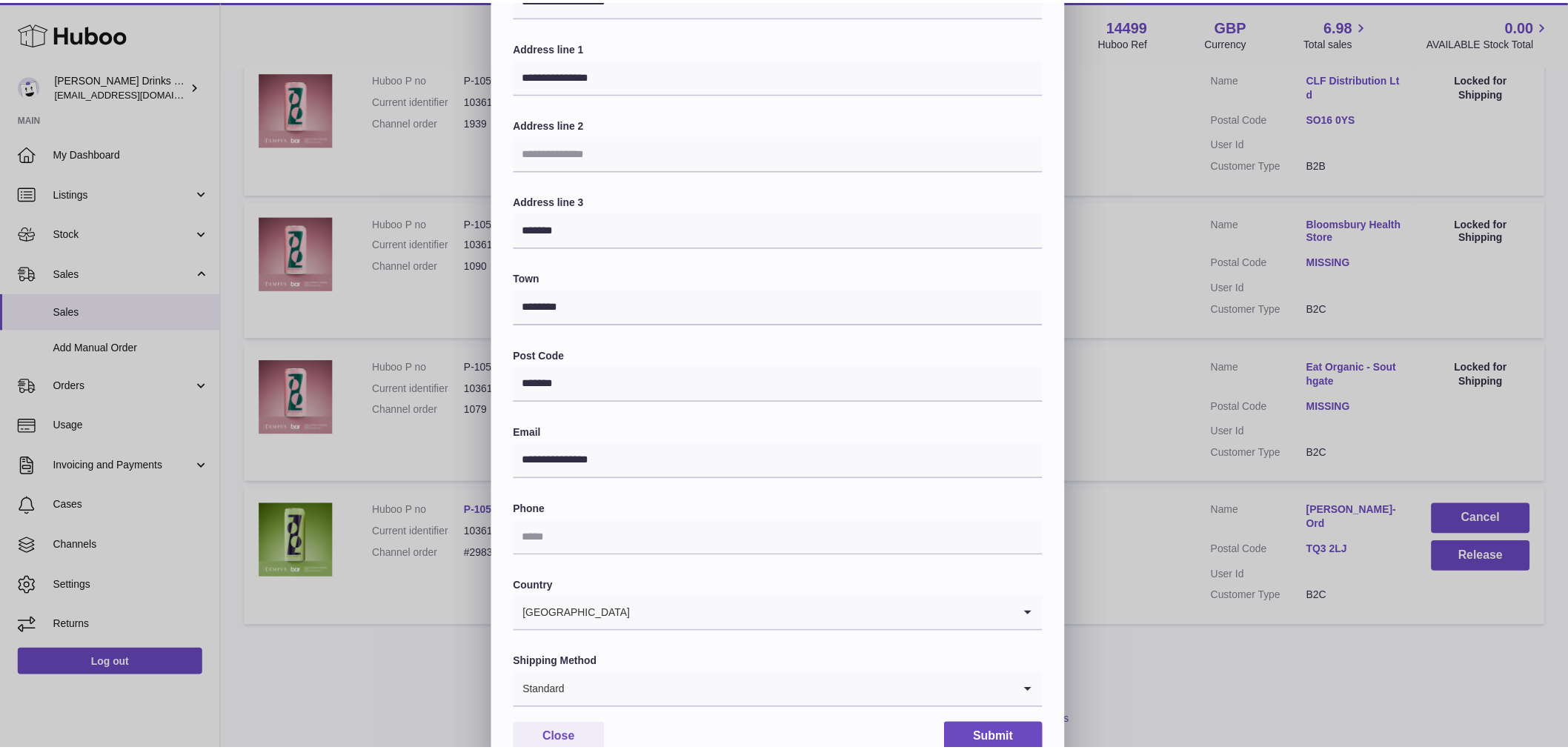
scroll to position [183, 0]
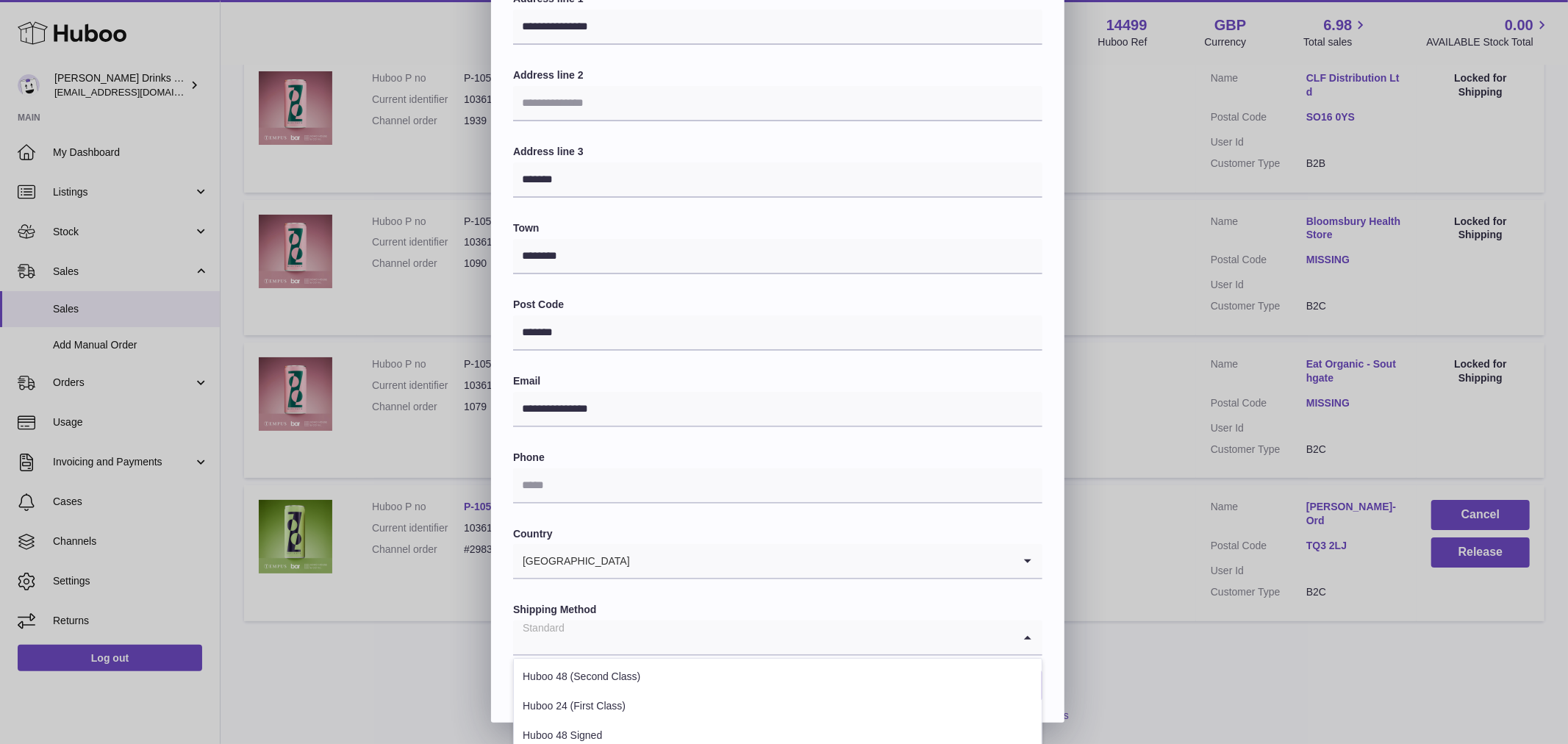
click at [857, 641] on input "Search for option" at bounding box center [763, 637] width 500 height 33
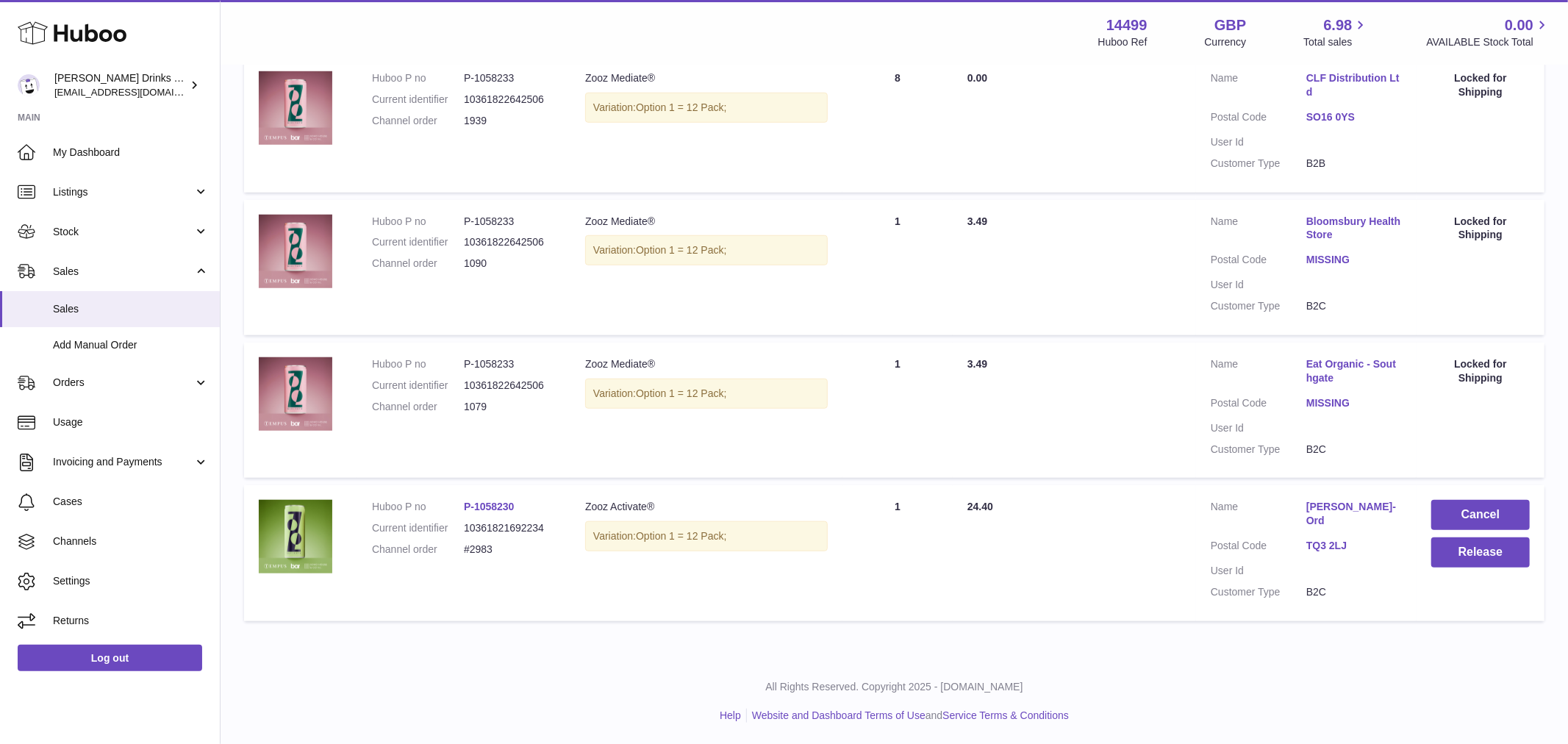
click at [1186, 647] on div at bounding box center [784, 372] width 1568 height 744
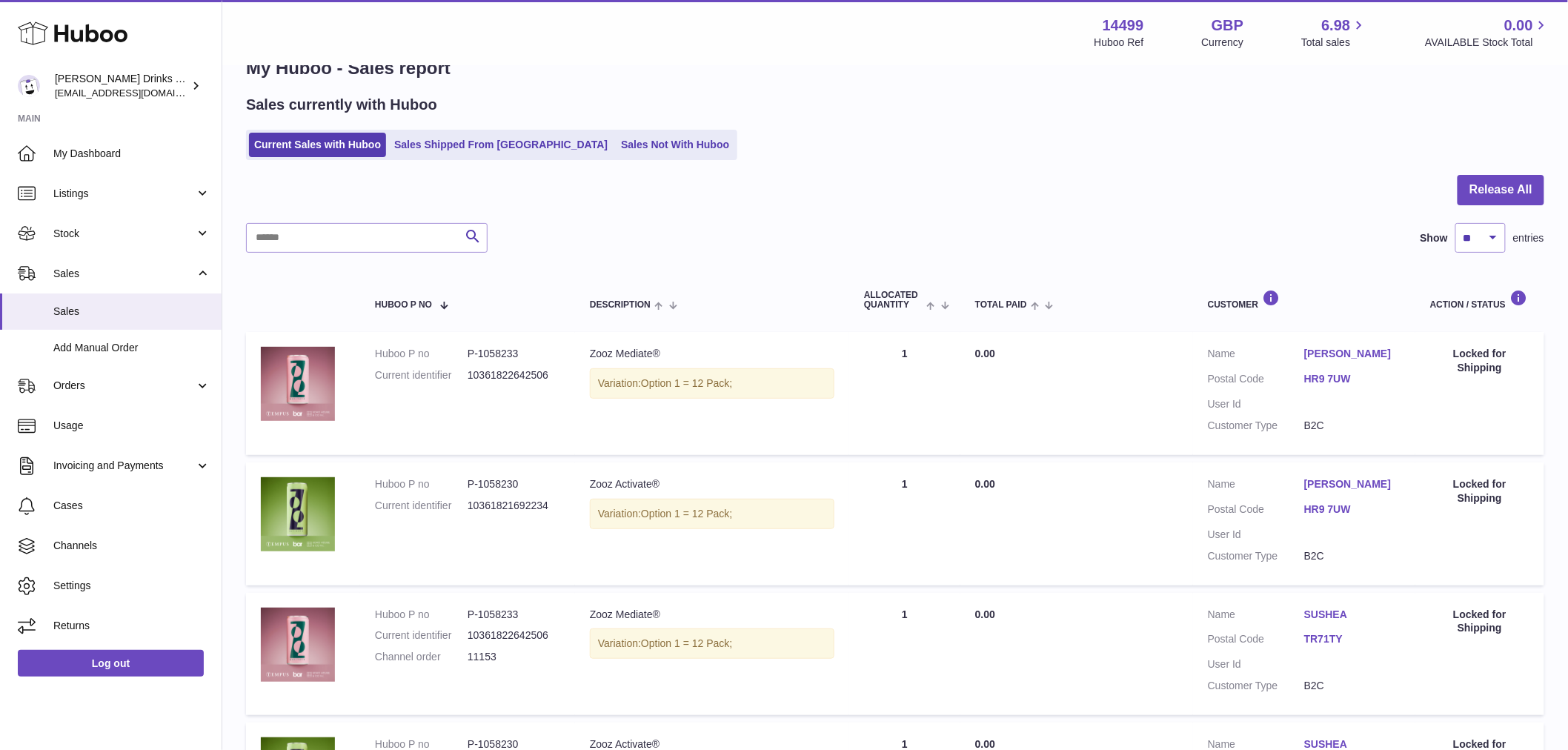
scroll to position [0, 0]
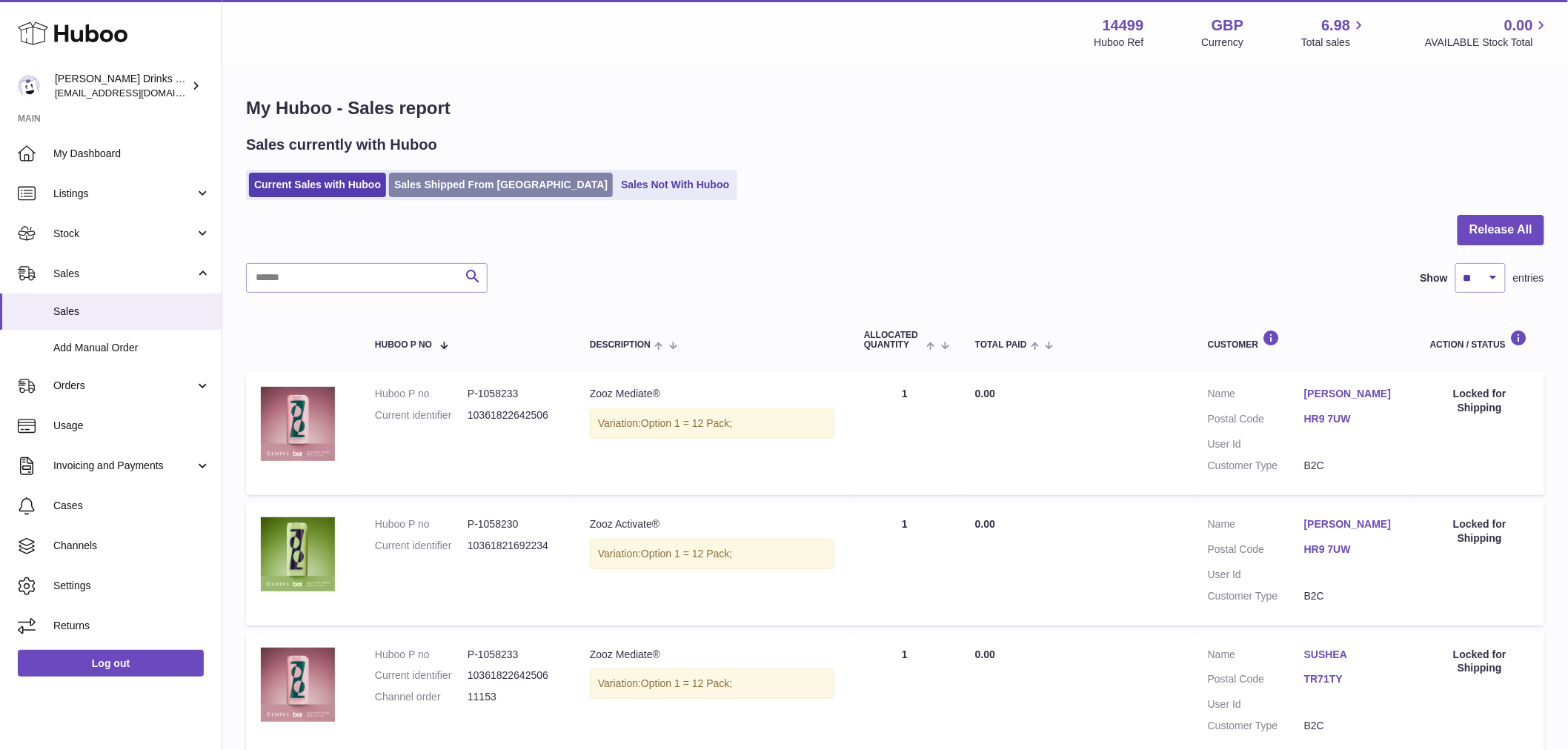
click at [469, 174] on link "Sales Shipped From [GEOGRAPHIC_DATA]" at bounding box center [501, 184] width 224 height 24
